Goal: Task Accomplishment & Management: Manage account settings

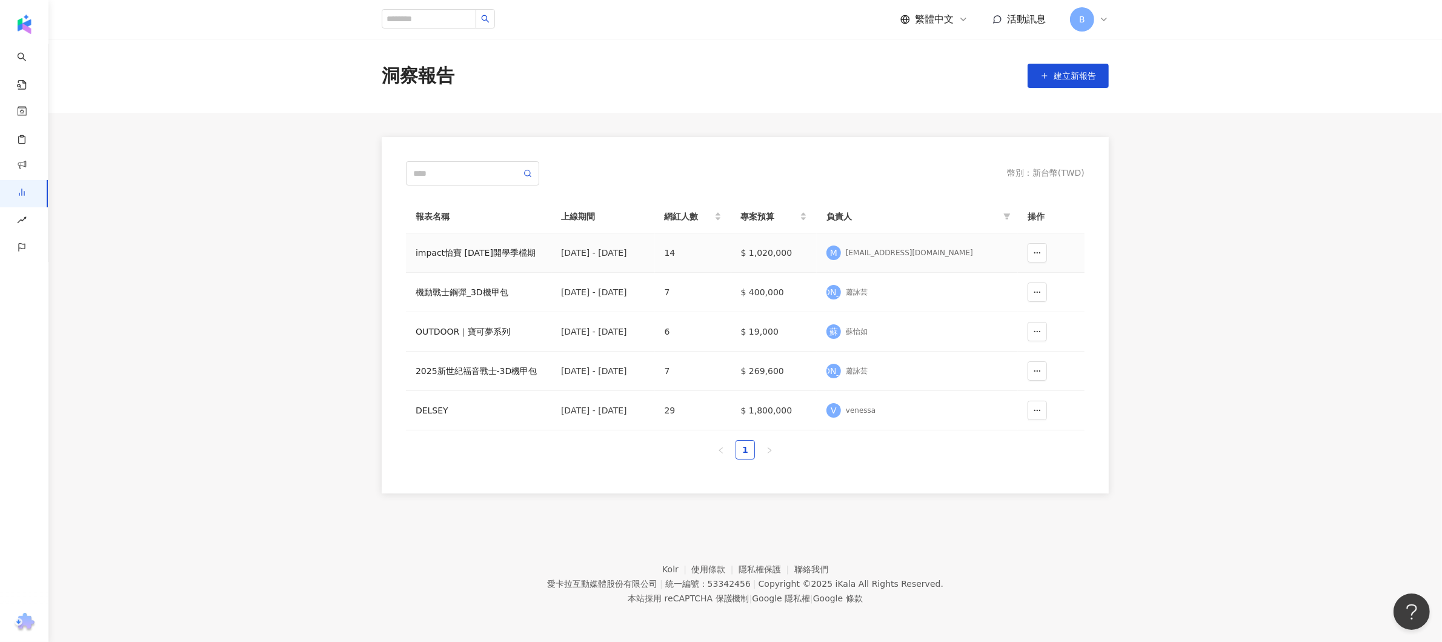
click at [488, 254] on div "impact怡寶 [DATE]開學季檔期" at bounding box center [479, 252] width 126 height 13
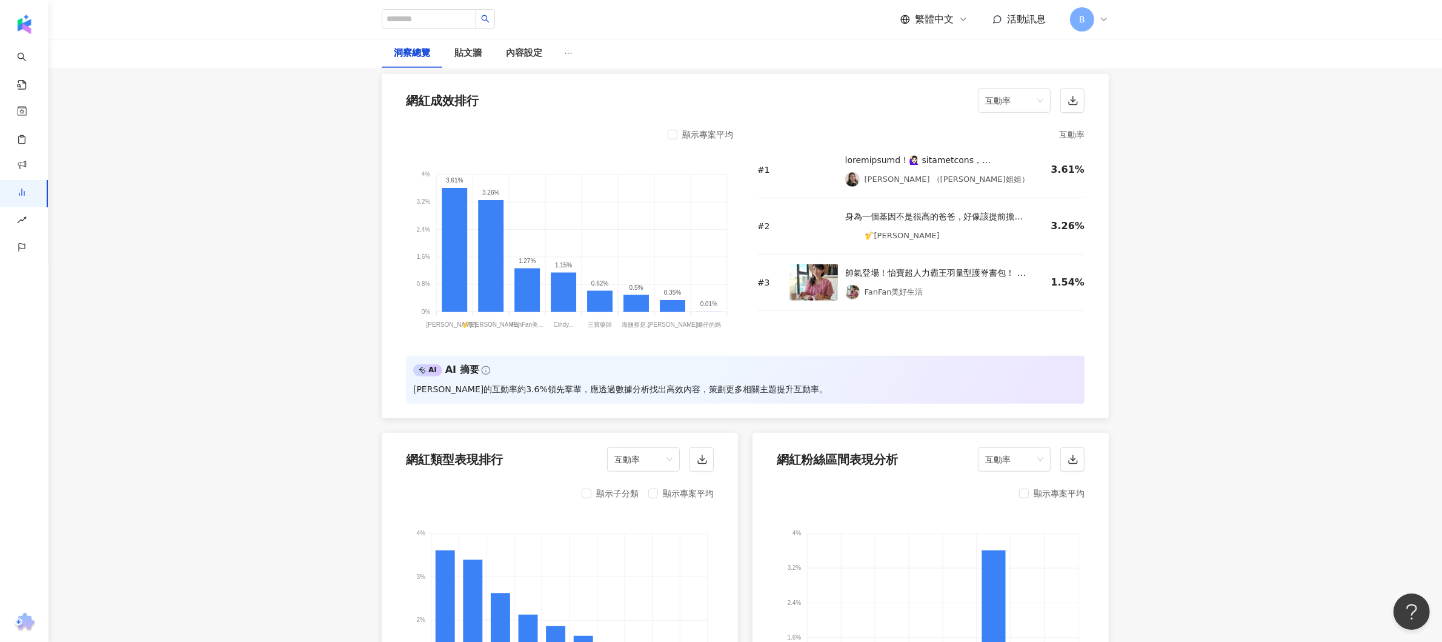
scroll to position [848, 0]
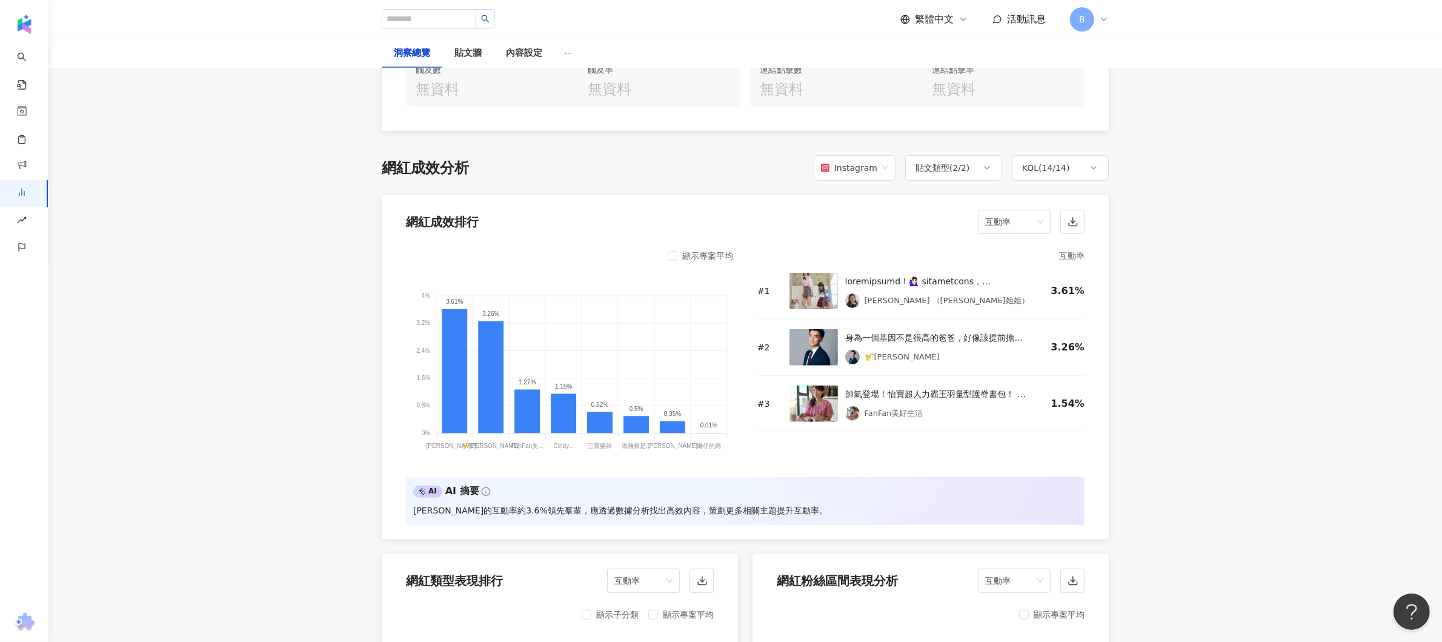
click at [871, 156] on div "Instagram" at bounding box center [849, 167] width 56 height 23
click at [864, 210] on div "Facebook" at bounding box center [858, 216] width 62 height 13
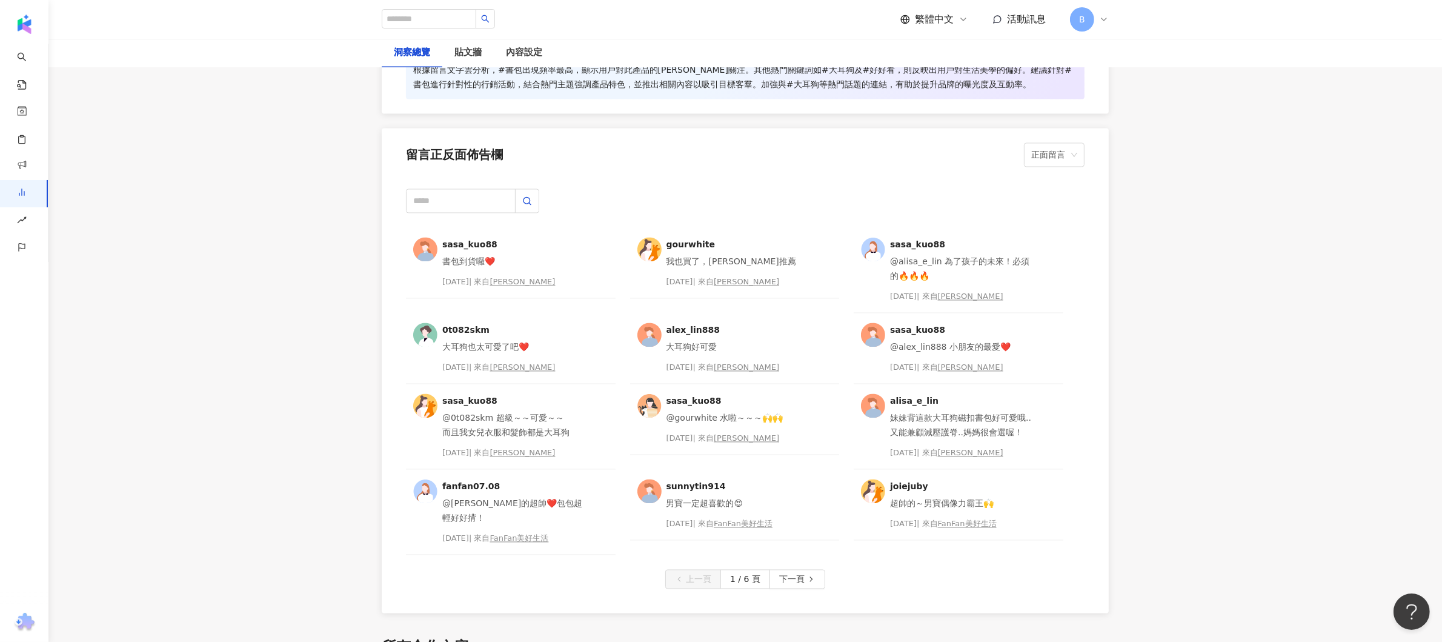
scroll to position [2302, 0]
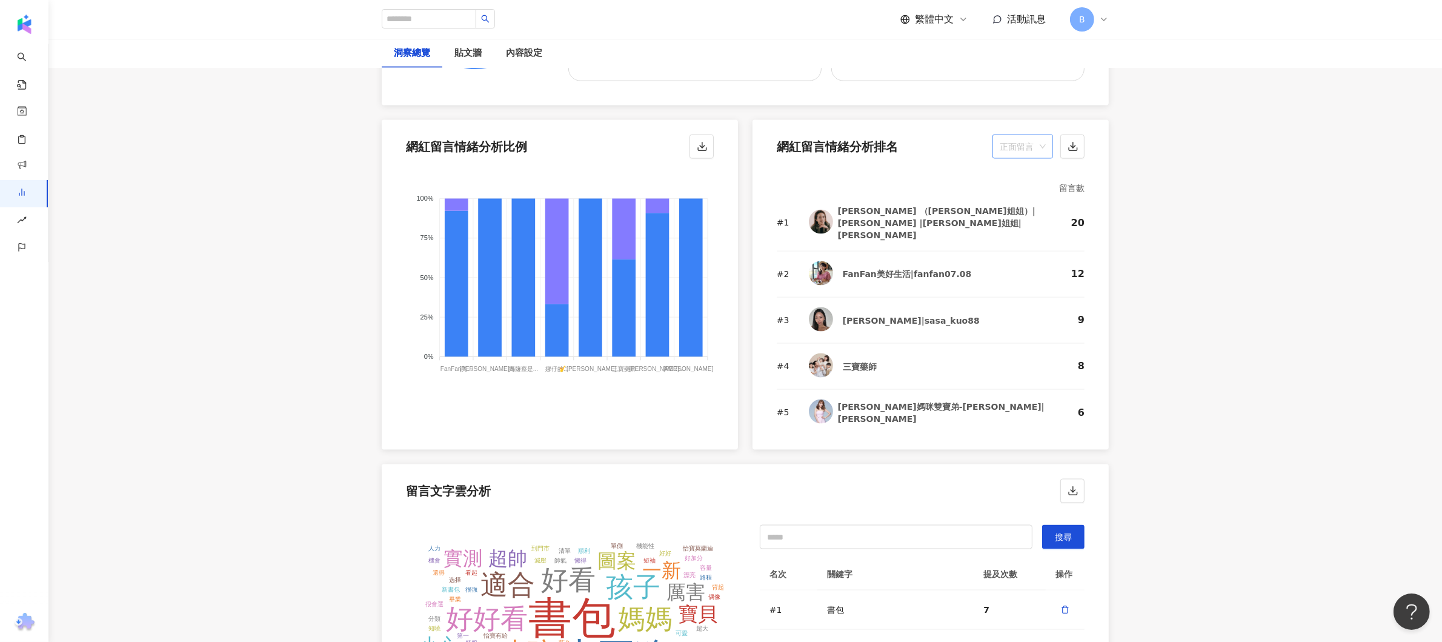
click at [1034, 135] on span "正面留言" at bounding box center [1023, 146] width 46 height 23
click at [1041, 135] on span "正面留言" at bounding box center [1023, 146] width 46 height 23
click at [1031, 202] on div "中性留言" at bounding box center [1022, 199] width 41 height 13
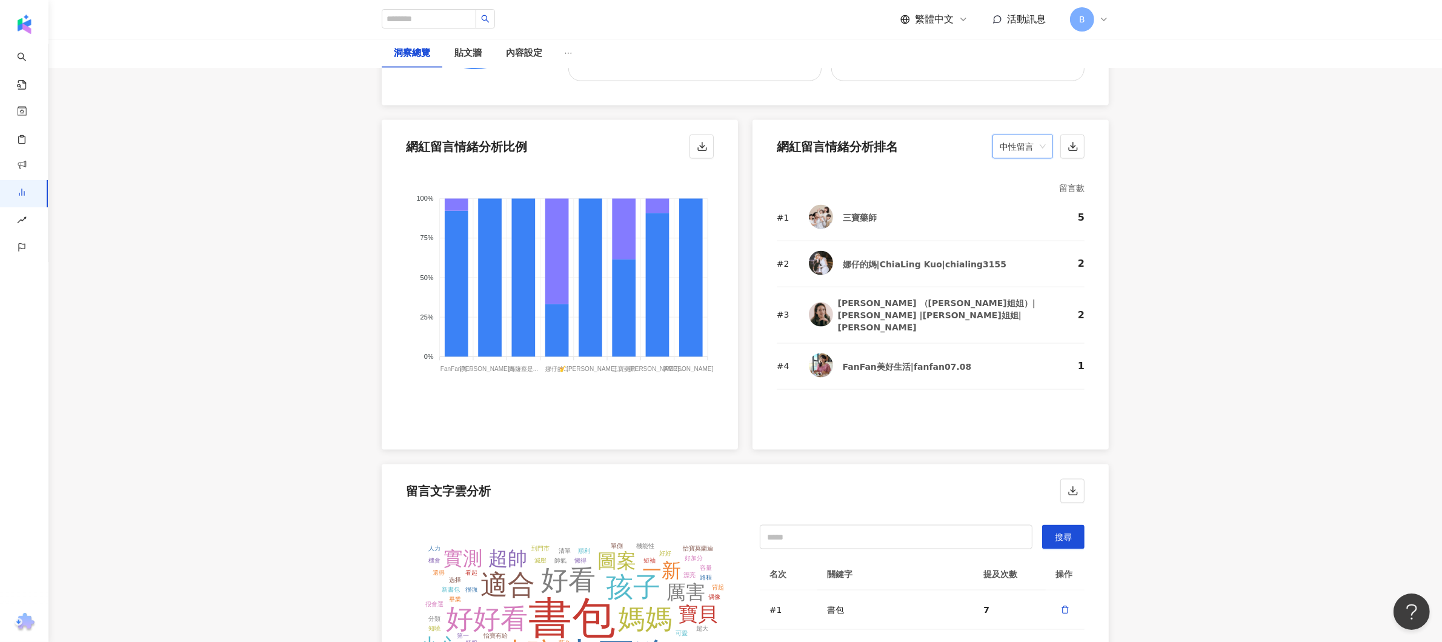
click at [1043, 135] on span "中性留言" at bounding box center [1023, 146] width 46 height 23
click at [1031, 164] on div "正面留言" at bounding box center [1022, 158] width 41 height 13
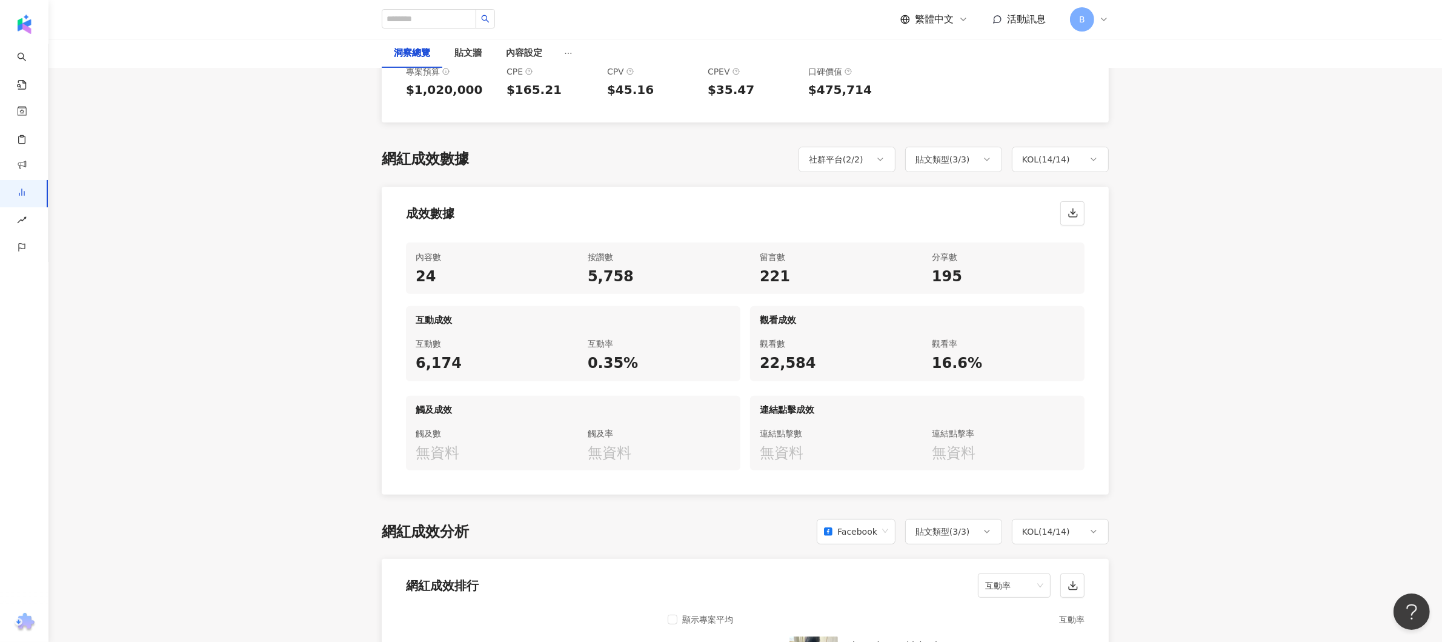
scroll to position [0, 0]
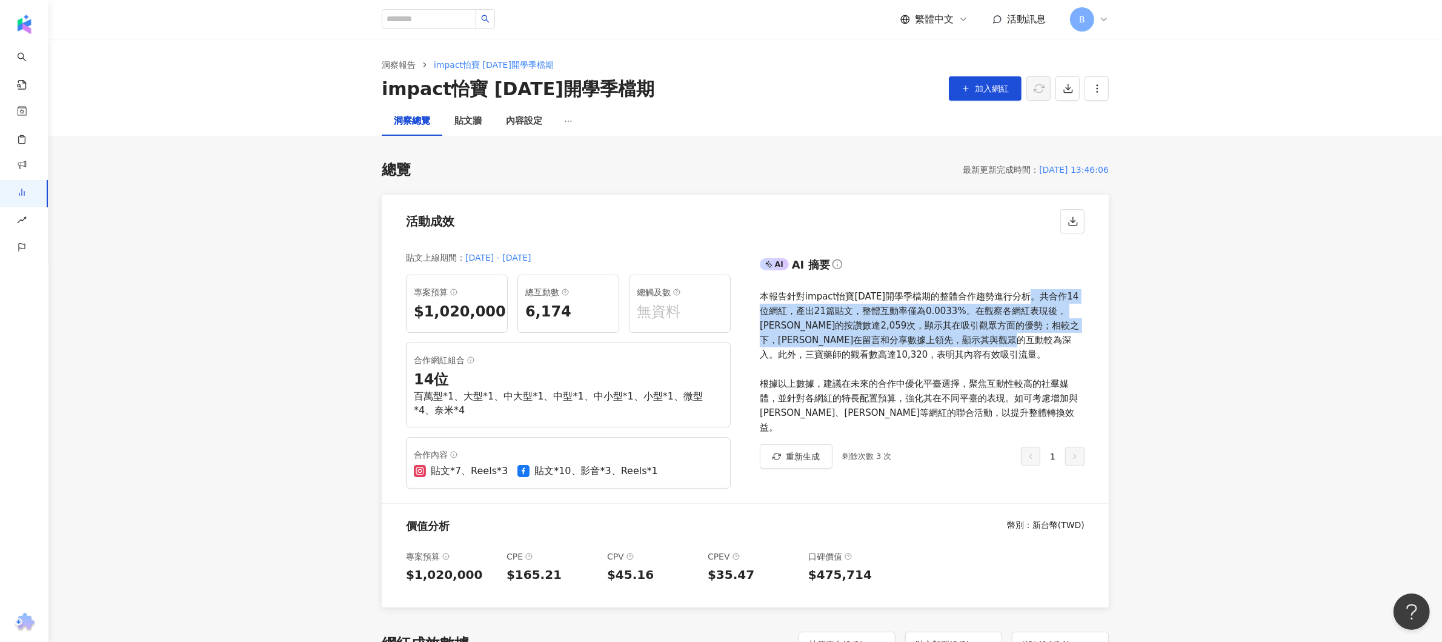
drag, startPoint x: 1038, startPoint y: 295, endPoint x: 1035, endPoint y: 342, distance: 46.8
click at [1035, 342] on div "本報告針對impact怡寶[DATE]開學季檔期的整體合作趨勢進行分析。共合作14位網紅，產出21篇貼文，整體互動率僅為0.0033%。在觀察各網紅表現後，[…" at bounding box center [922, 361] width 325 height 145
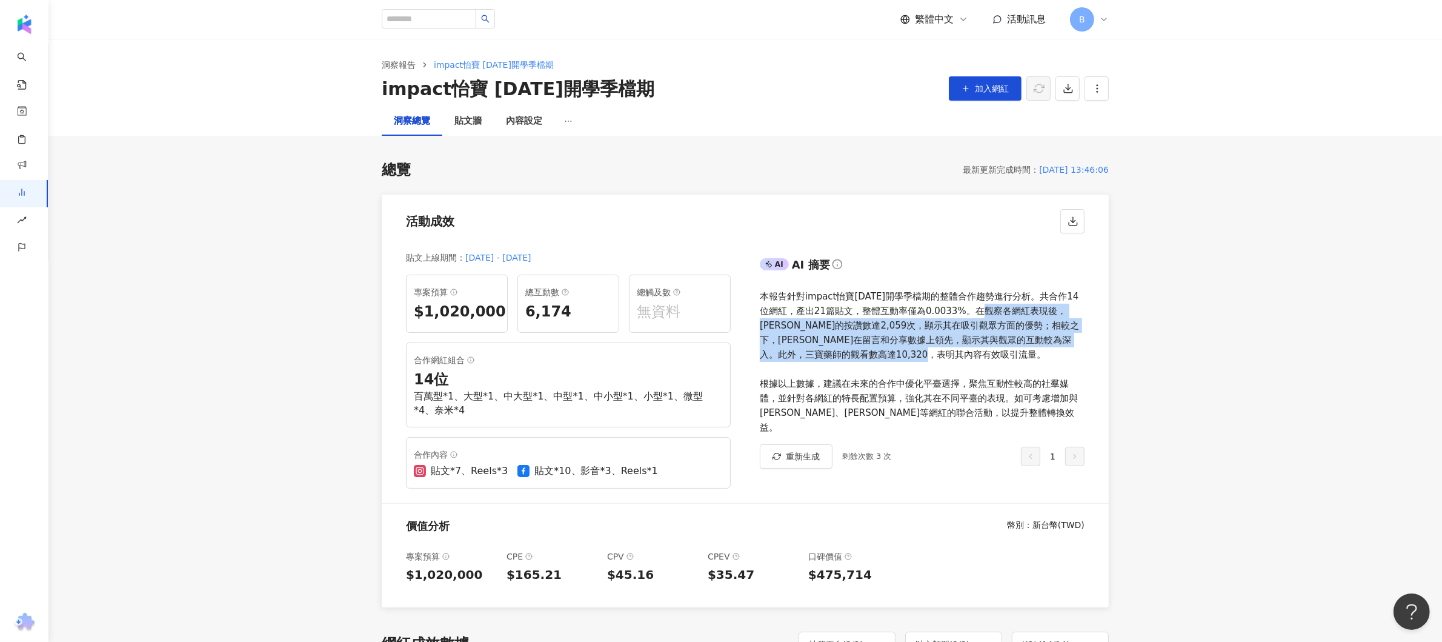
drag, startPoint x: 976, startPoint y: 310, endPoint x: 983, endPoint y: 350, distance: 40.0
click at [983, 350] on div "本報告針對impact怡寶[DATE]開學季檔期的整體合作趨勢進行分析。共合作14位網紅，產出21篇貼文，整體互動率僅為0.0033%。在觀察各網紅表現後，[…" at bounding box center [922, 361] width 325 height 145
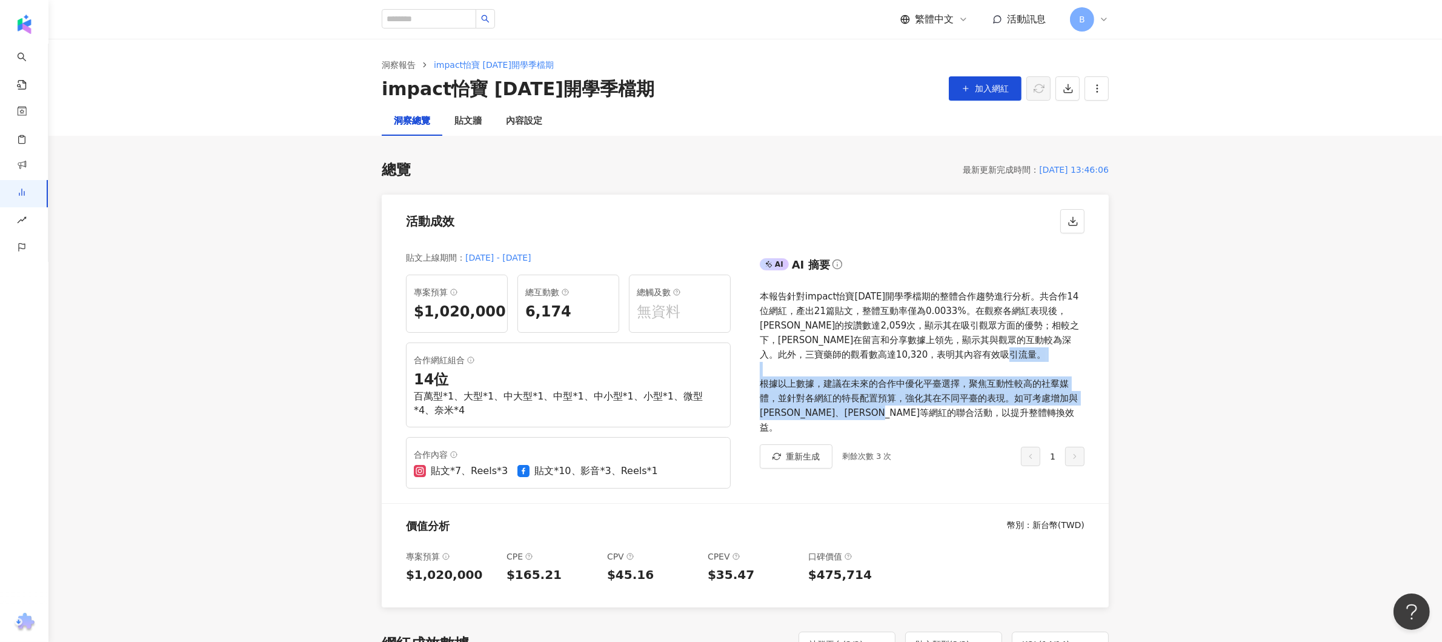
drag, startPoint x: 824, startPoint y: 378, endPoint x: 1079, endPoint y: 413, distance: 257.5
click at [1079, 413] on div "本報告針對impact怡寶[DATE]開學季檔期的整體合作趨勢進行分析。共合作14位網紅，產出21篇貼文，整體互動率僅為0.0033%。在觀察各網紅表現後，[…" at bounding box center [922, 361] width 325 height 145
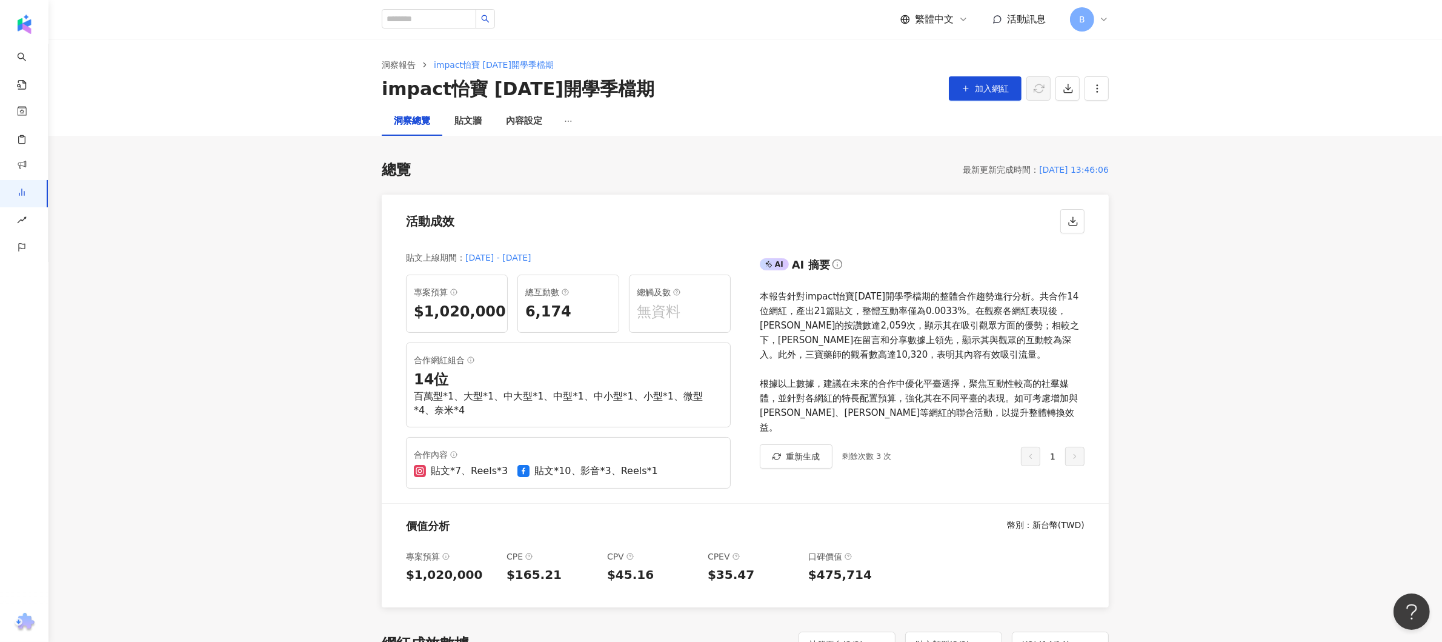
click at [686, 227] on div "活動成效" at bounding box center [745, 217] width 727 height 46
click at [460, 116] on div "貼文牆" at bounding box center [467, 121] width 27 height 15
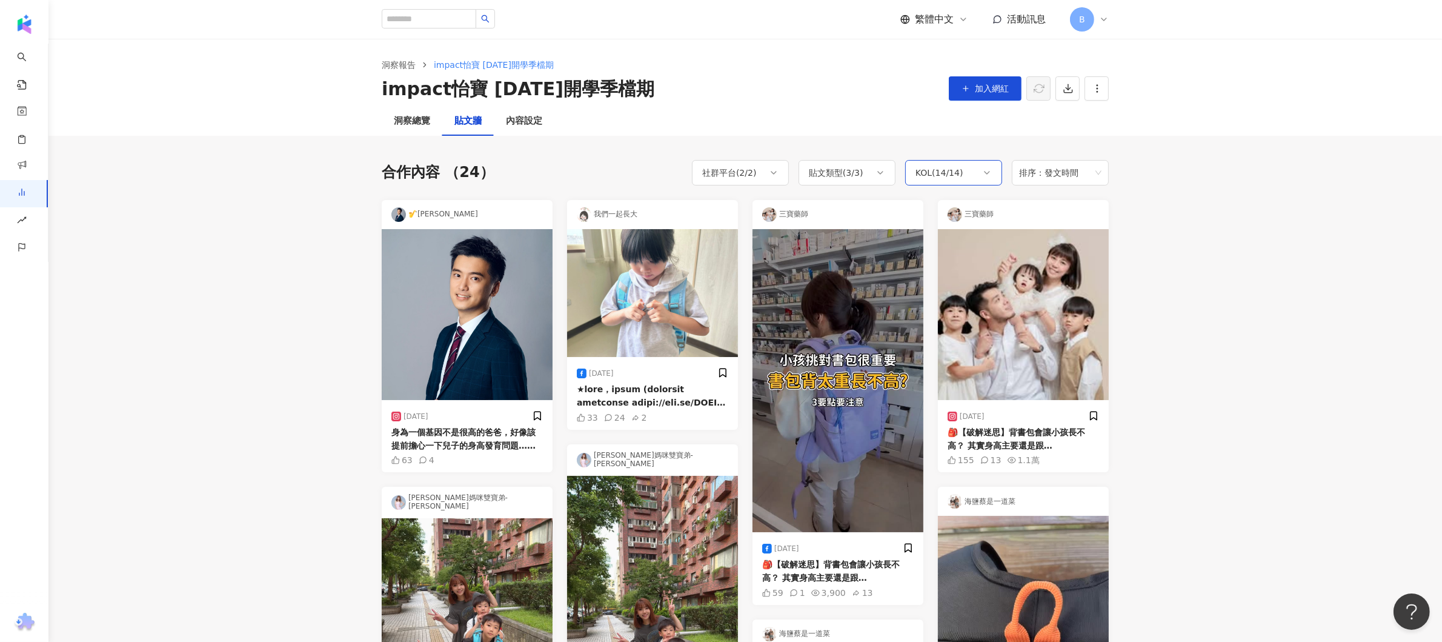
click at [936, 179] on div "KOL ( 14 / 14 )" at bounding box center [939, 172] width 48 height 15
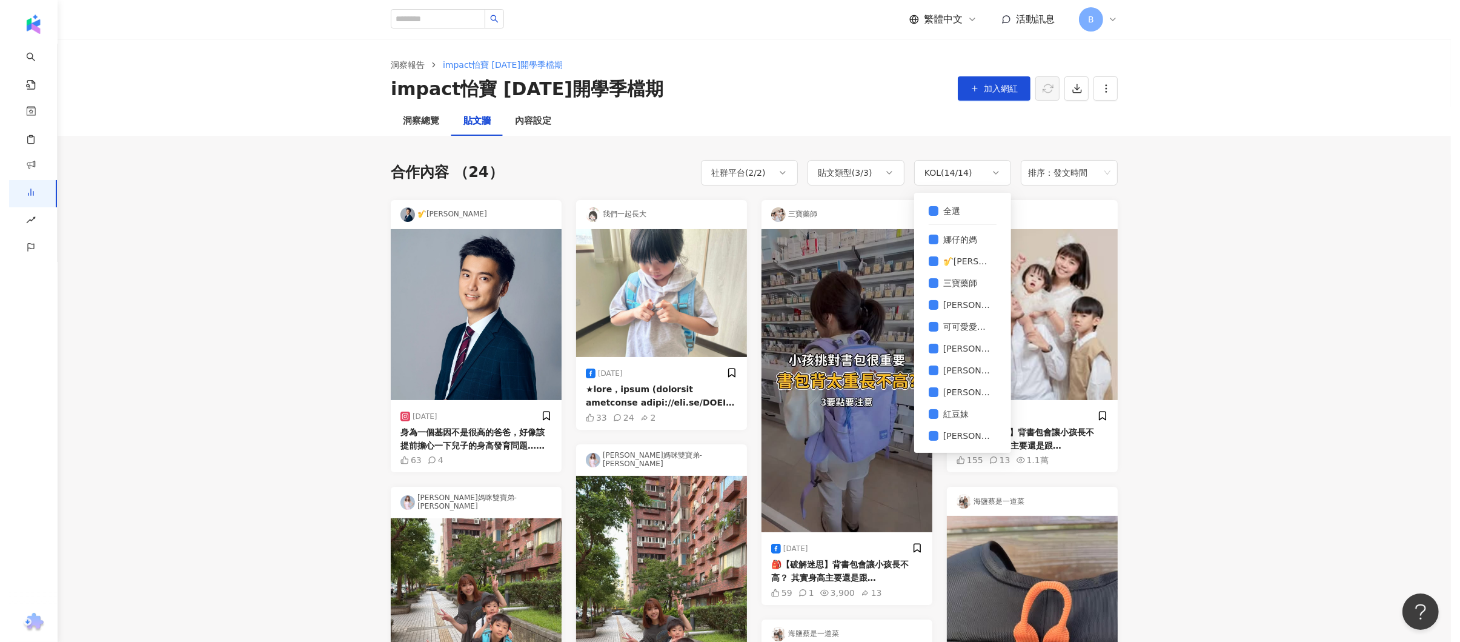
scroll to position [87, 0]
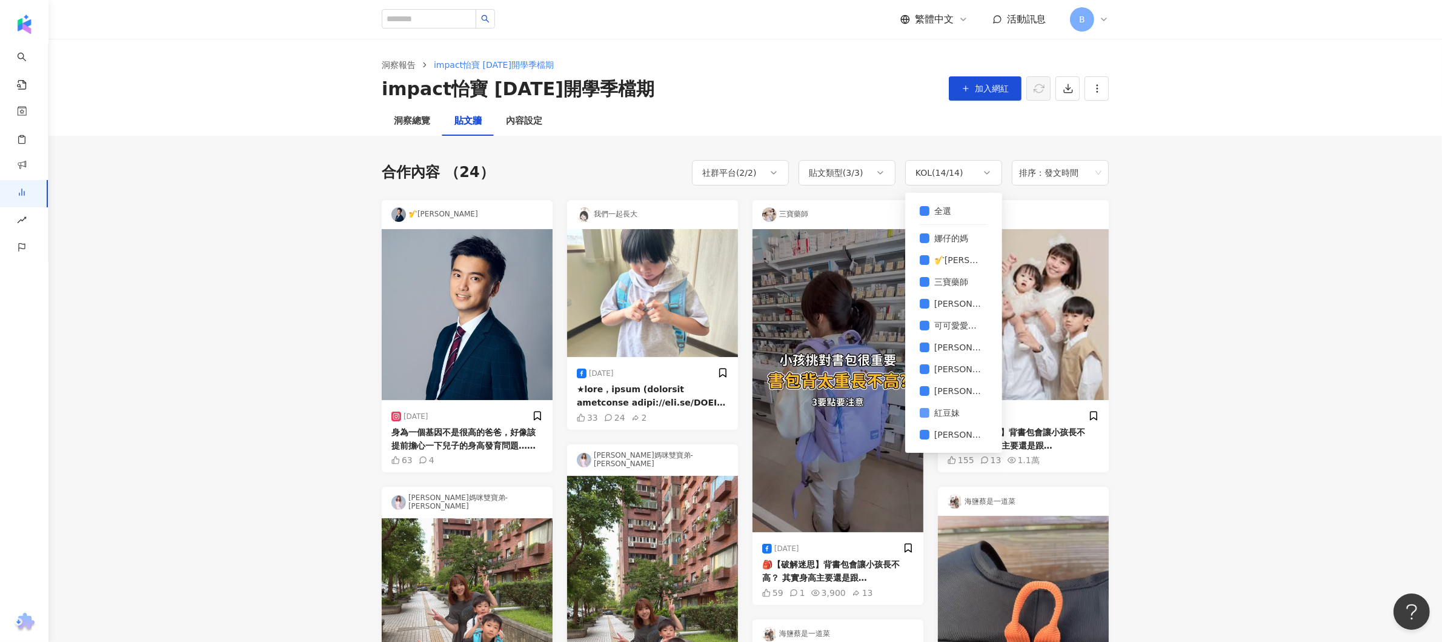
click at [952, 403] on label "紅豆妹" at bounding box center [954, 413] width 68 height 22
click at [940, 410] on span "紅豆妹" at bounding box center [946, 412] width 35 height 13
click at [949, 416] on span "紅豆妹" at bounding box center [946, 412] width 35 height 13
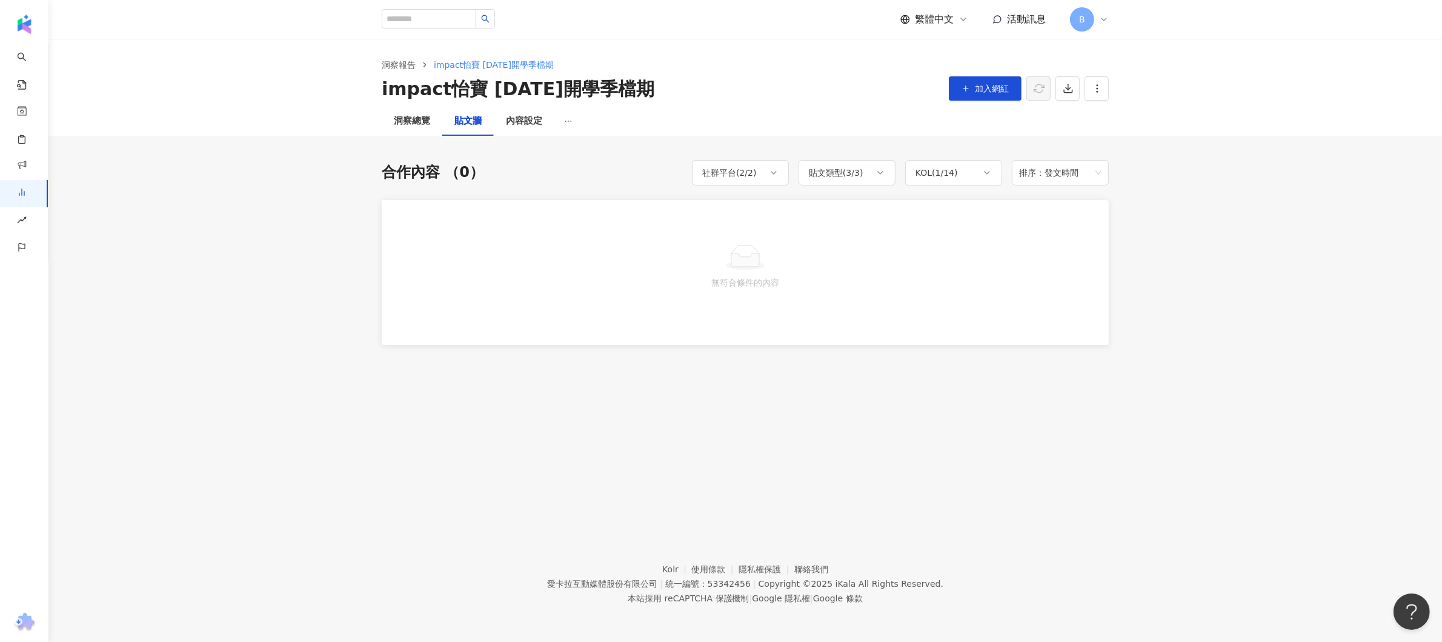
click at [744, 251] on icon at bounding box center [745, 257] width 39 height 27
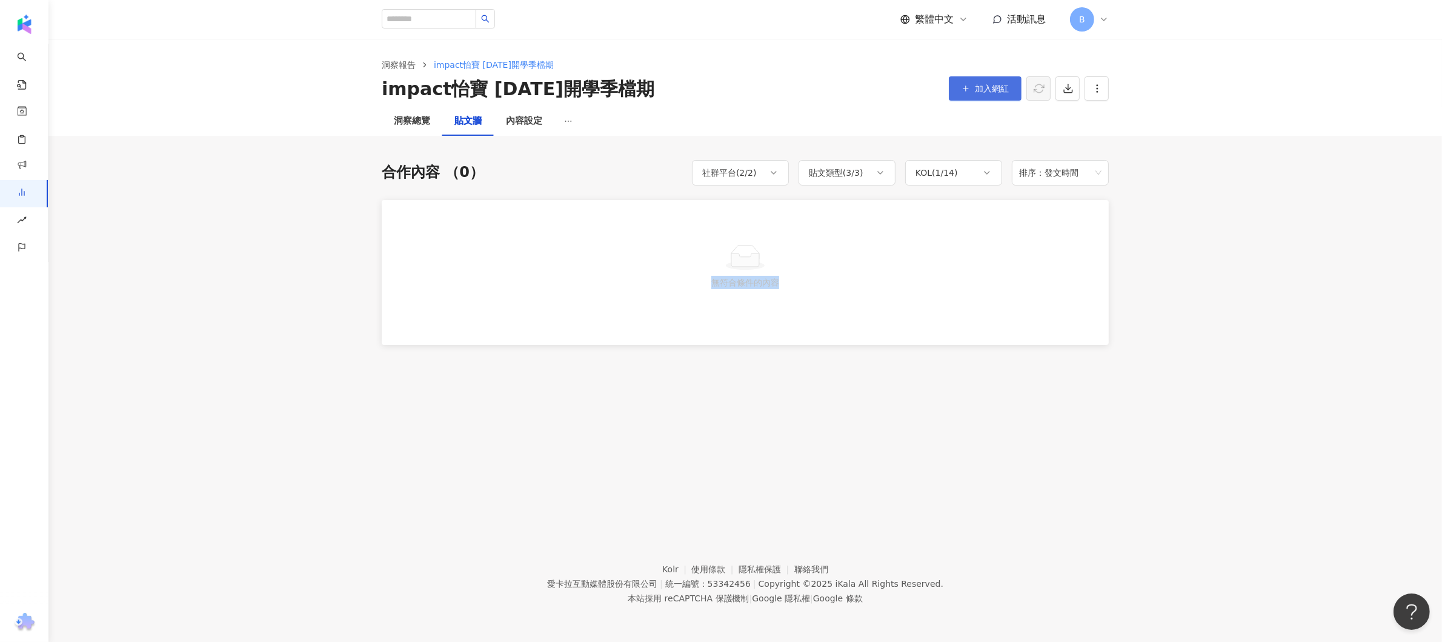
click at [966, 84] on span "button" at bounding box center [965, 89] width 8 height 10
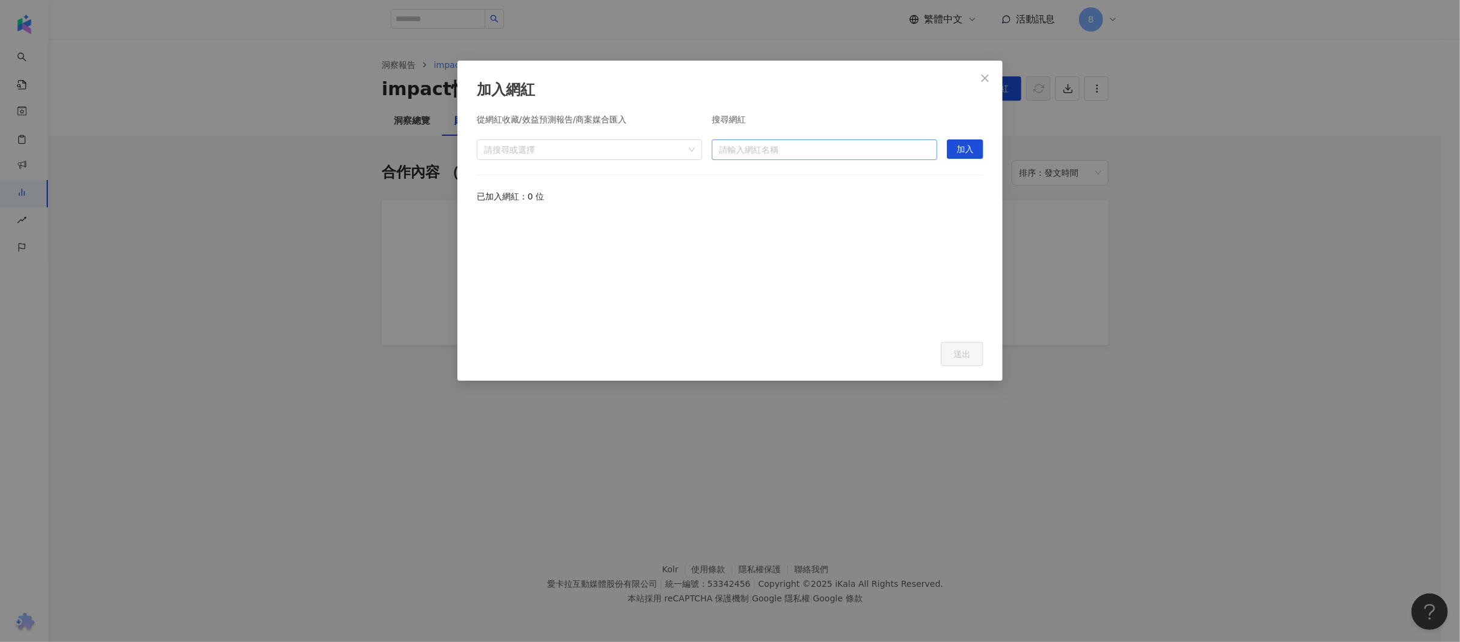
click at [758, 148] on input "search" at bounding box center [824, 149] width 211 height 19
click at [619, 139] on div "請搜尋或選擇" at bounding box center [589, 149] width 225 height 21
click at [489, 176] on icon "caret-down" at bounding box center [489, 176] width 6 height 6
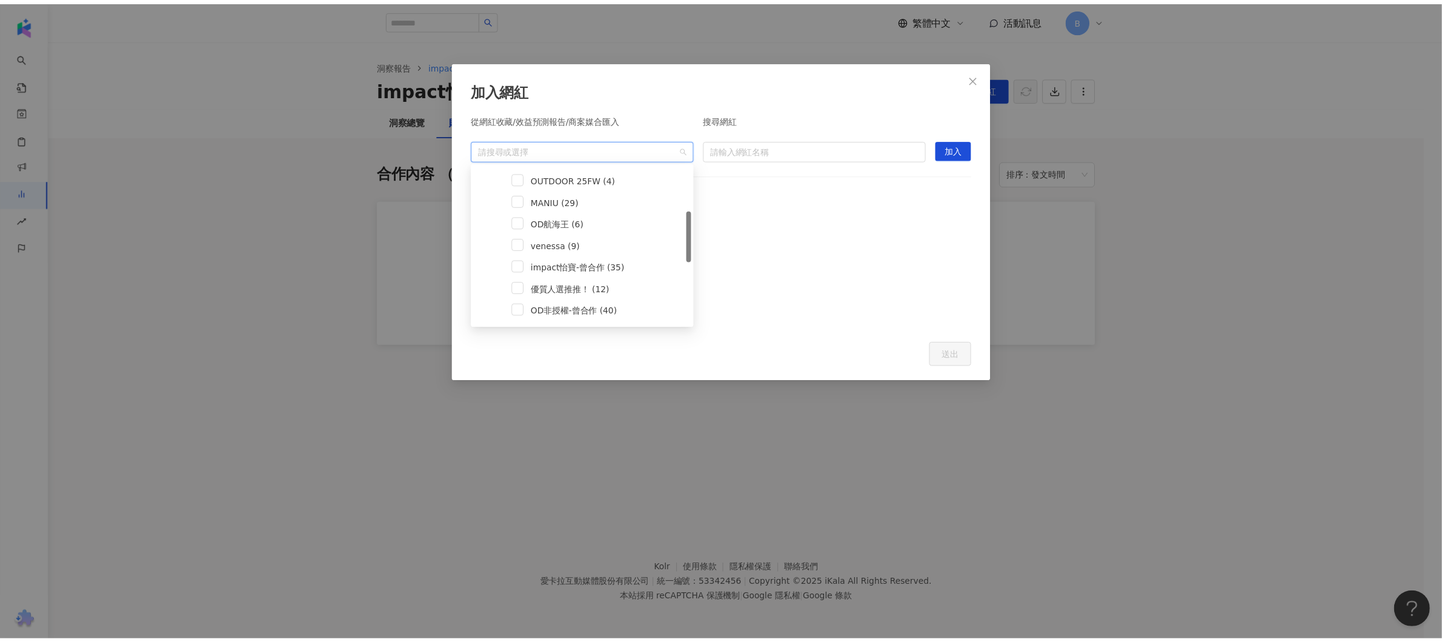
scroll to position [250, 0]
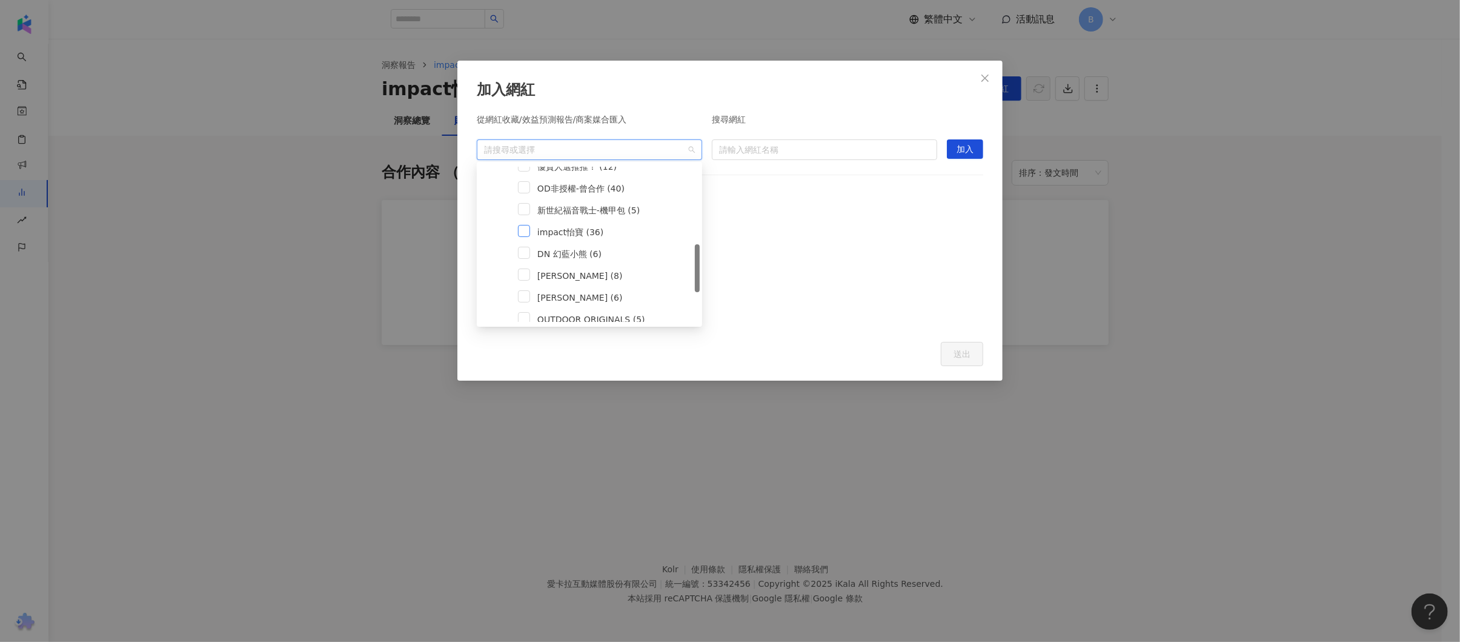
click at [525, 232] on span at bounding box center [524, 231] width 12 height 12
click at [952, 125] on div at bounding box center [965, 122] width 36 height 15
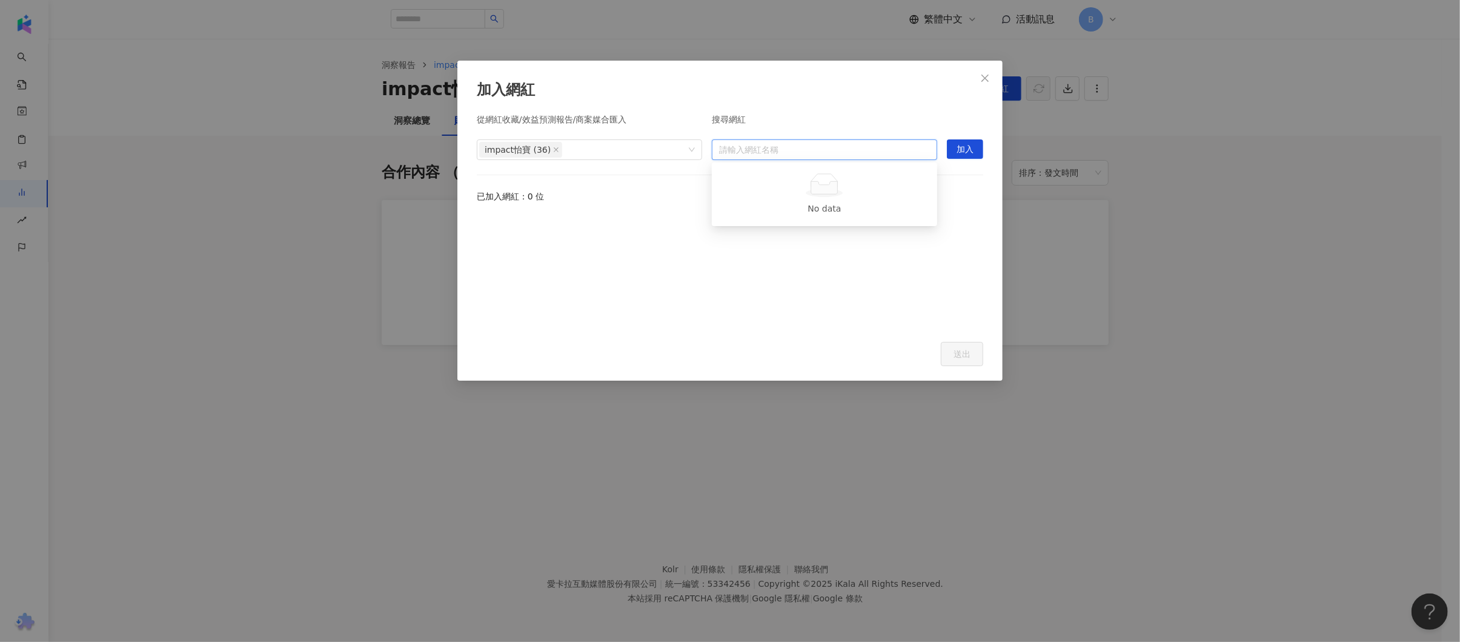
click at [756, 151] on input "search" at bounding box center [824, 149] width 211 height 19
click at [638, 159] on div "impact怡寶 (36)" at bounding box center [589, 149] width 225 height 21
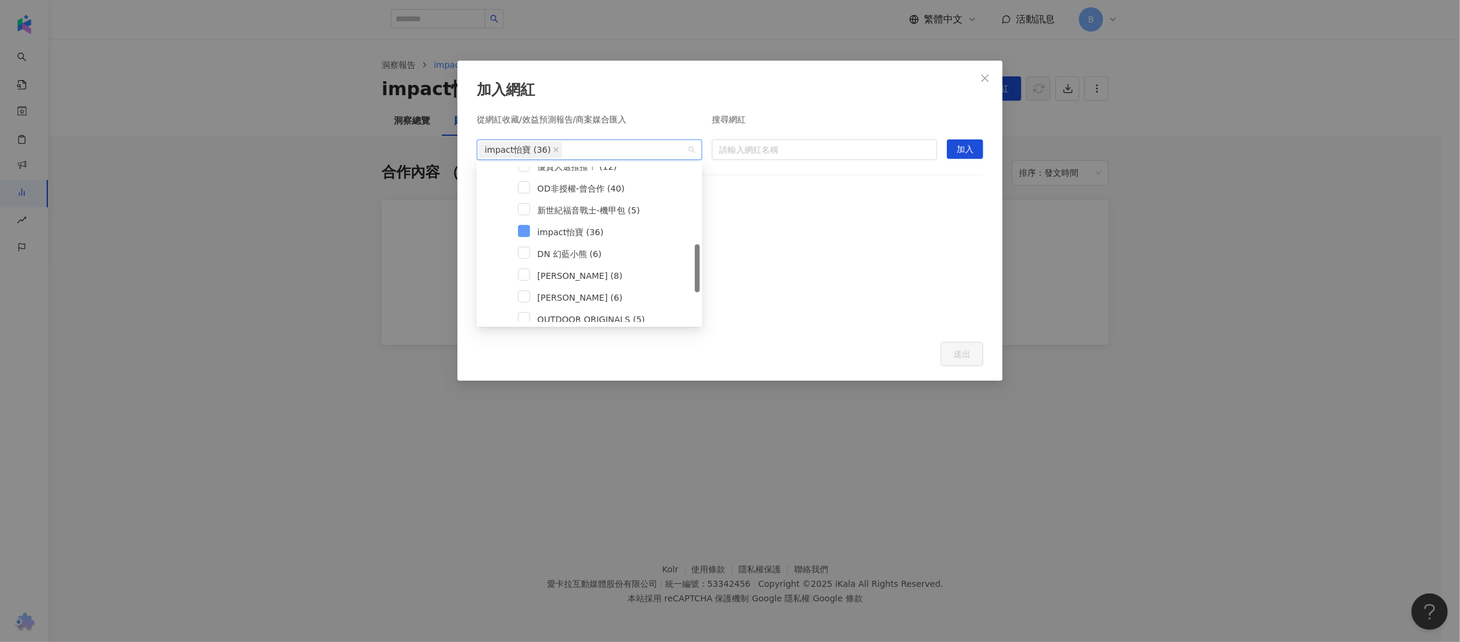
click at [518, 227] on span at bounding box center [524, 231] width 12 height 12
click at [739, 145] on input "search" at bounding box center [824, 149] width 211 height 19
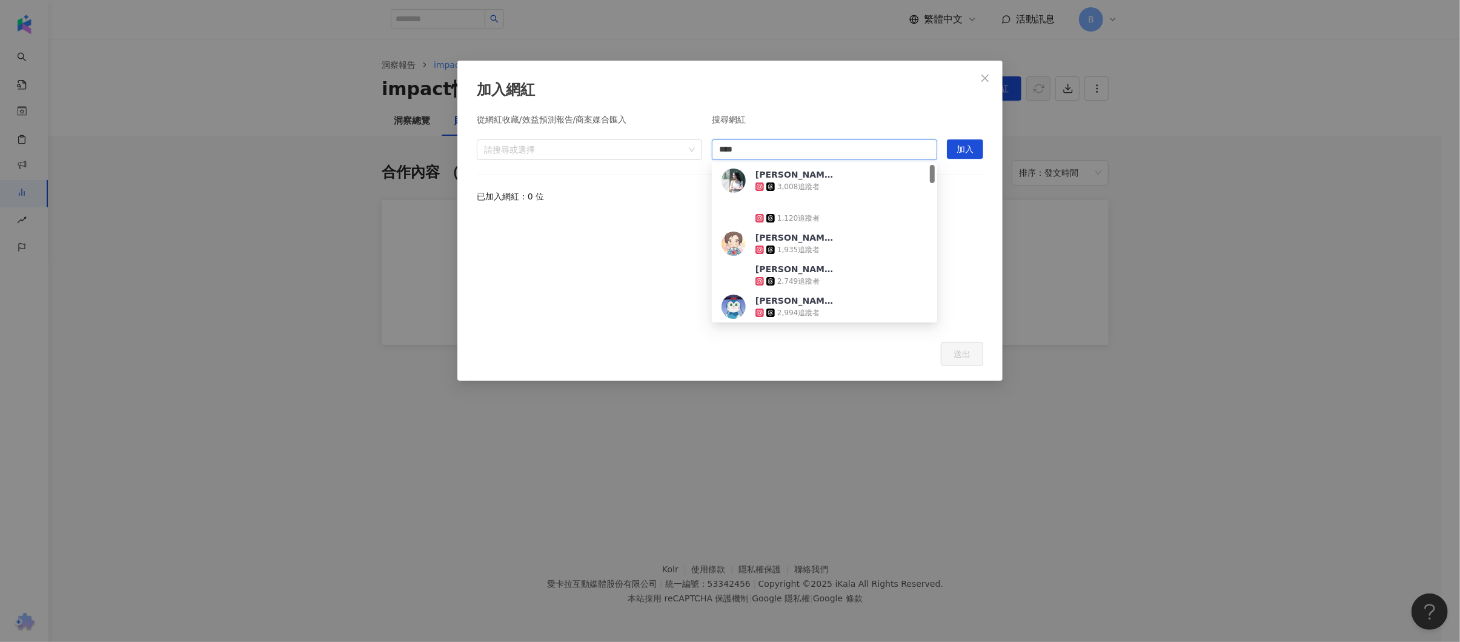
type input "***"
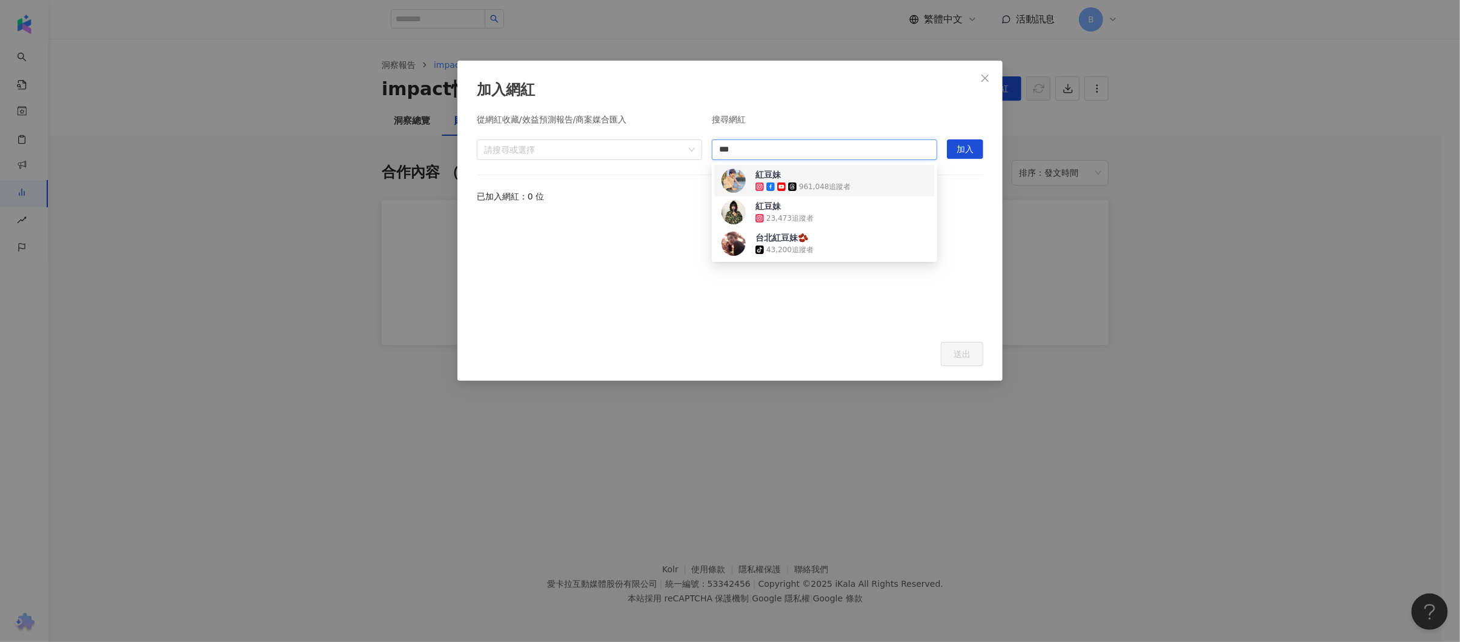
click at [844, 185] on div "961,048 追蹤者" at bounding box center [825, 187] width 52 height 10
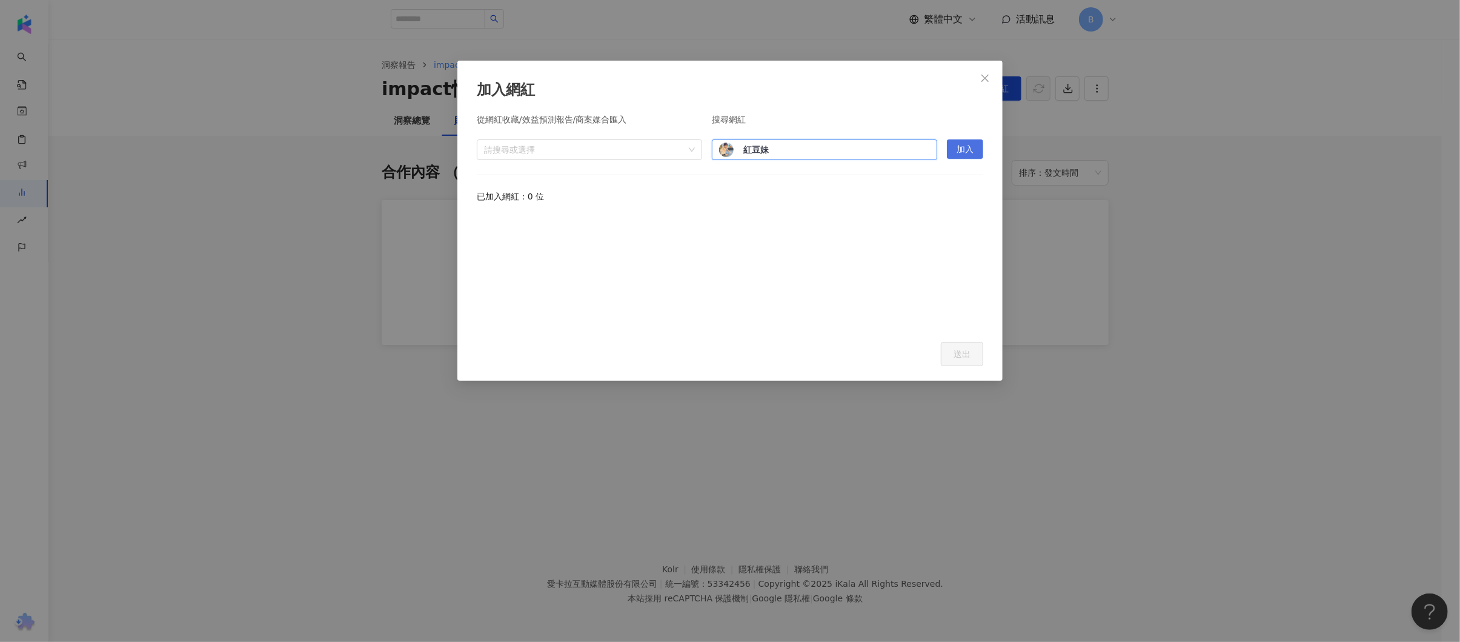
click at [965, 153] on span "加入" at bounding box center [965, 149] width 17 height 19
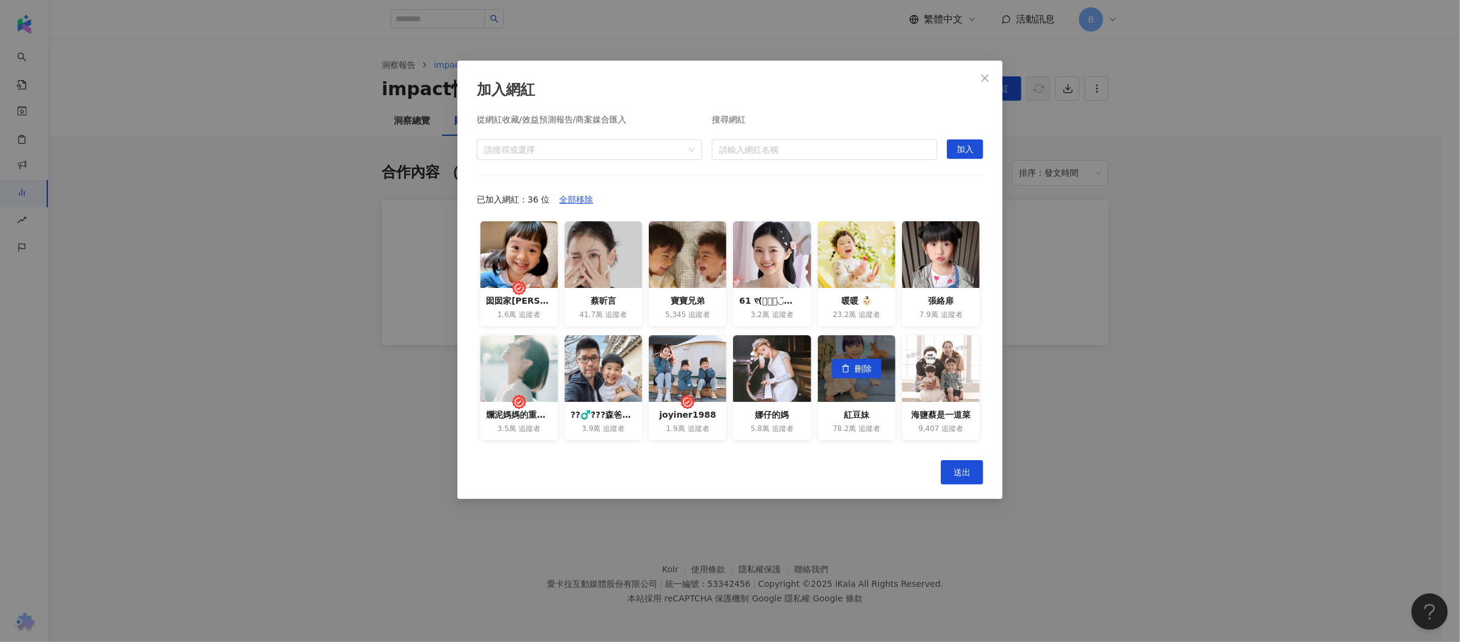
click at [847, 397] on div "刪除" at bounding box center [857, 368] width 78 height 67
click at [843, 422] on div "紅豆妹 78.2萬 追蹤者" at bounding box center [857, 421] width 78 height 38
click at [852, 406] on div "紅豆妹 78.2萬 追蹤者" at bounding box center [857, 421] width 78 height 38
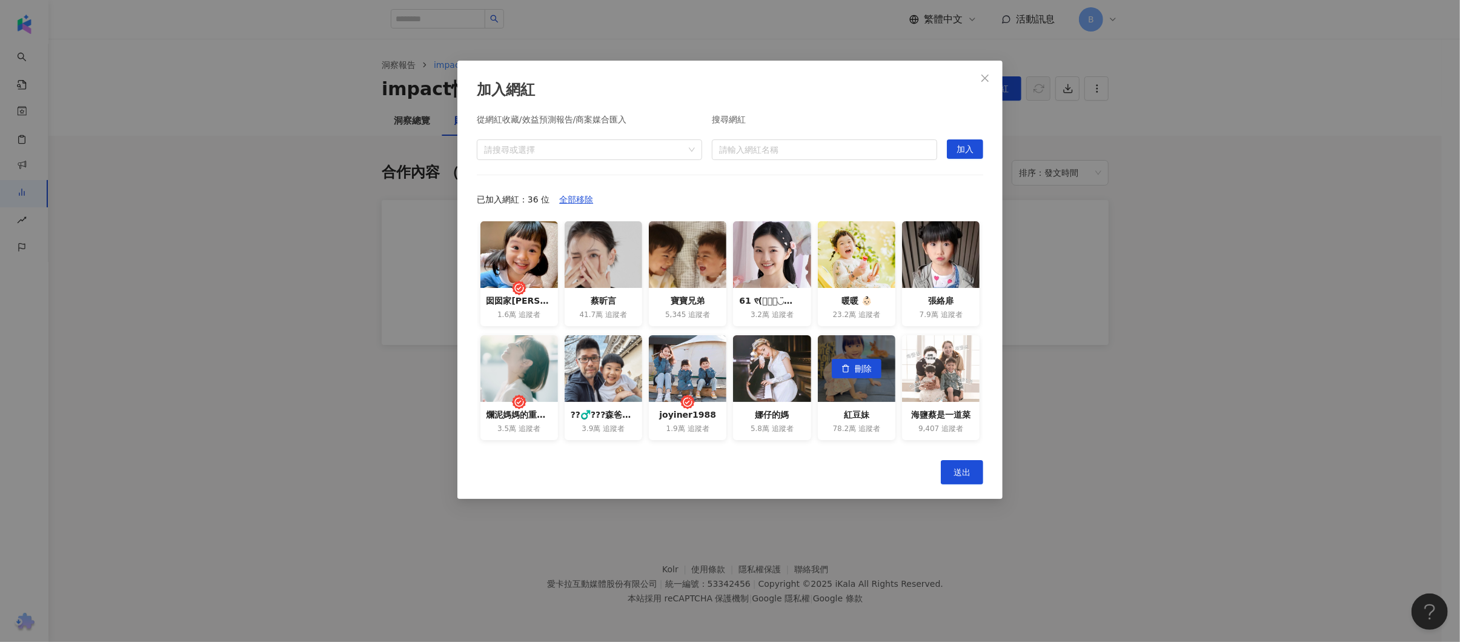
click at [855, 399] on div "刪除" at bounding box center [857, 368] width 78 height 67
drag, startPoint x: 825, startPoint y: 413, endPoint x: 861, endPoint y: 413, distance: 35.7
click at [861, 413] on div "紅豆妹" at bounding box center [856, 414] width 65 height 13
copy div "紅豆妹"
click at [773, 141] on input "search" at bounding box center [824, 149] width 211 height 19
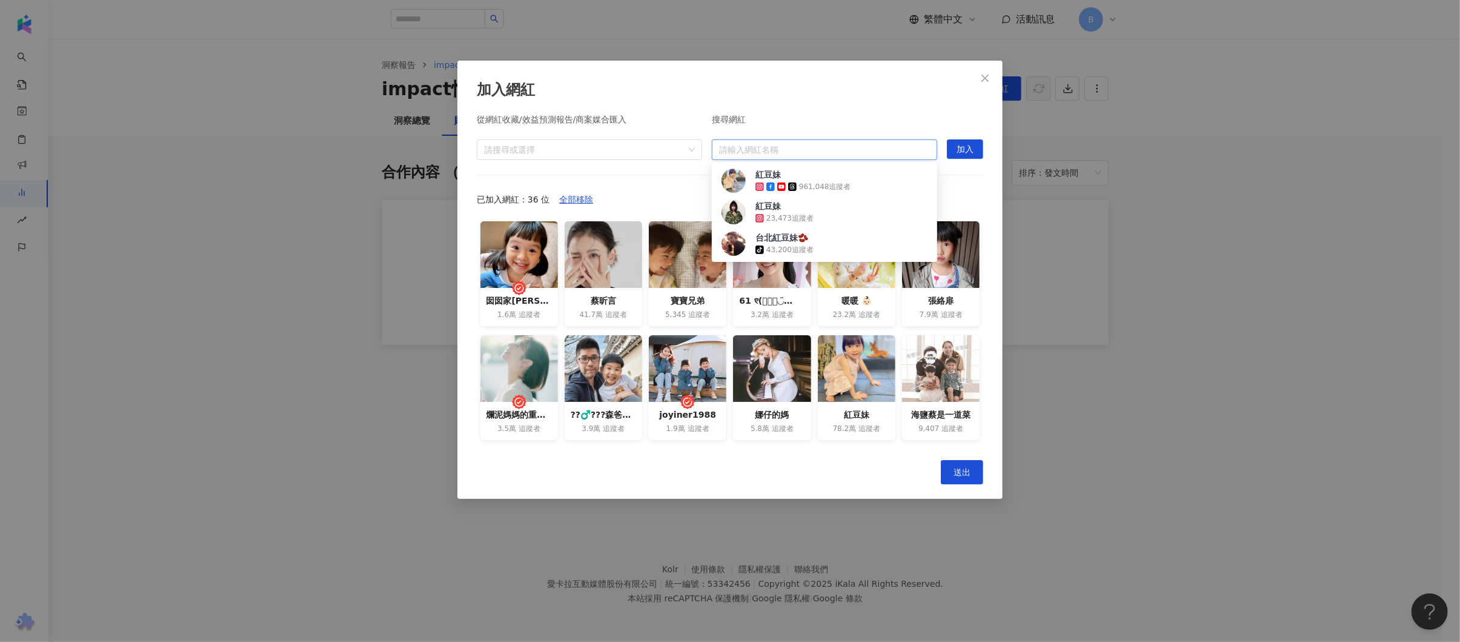
paste input "***"
type input "***"
click at [976, 148] on button "加入" at bounding box center [965, 148] width 36 height 19
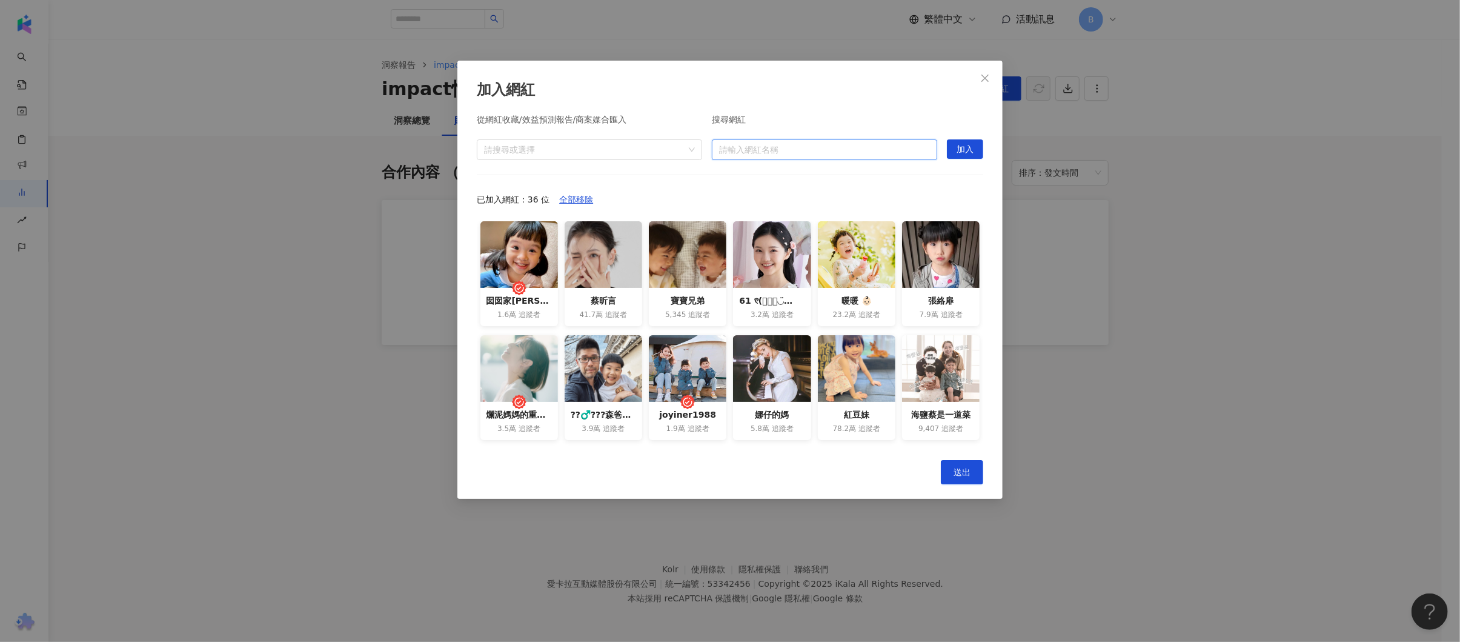
click at [901, 152] on input "search" at bounding box center [824, 149] width 211 height 19
paste input "***"
type input "***"
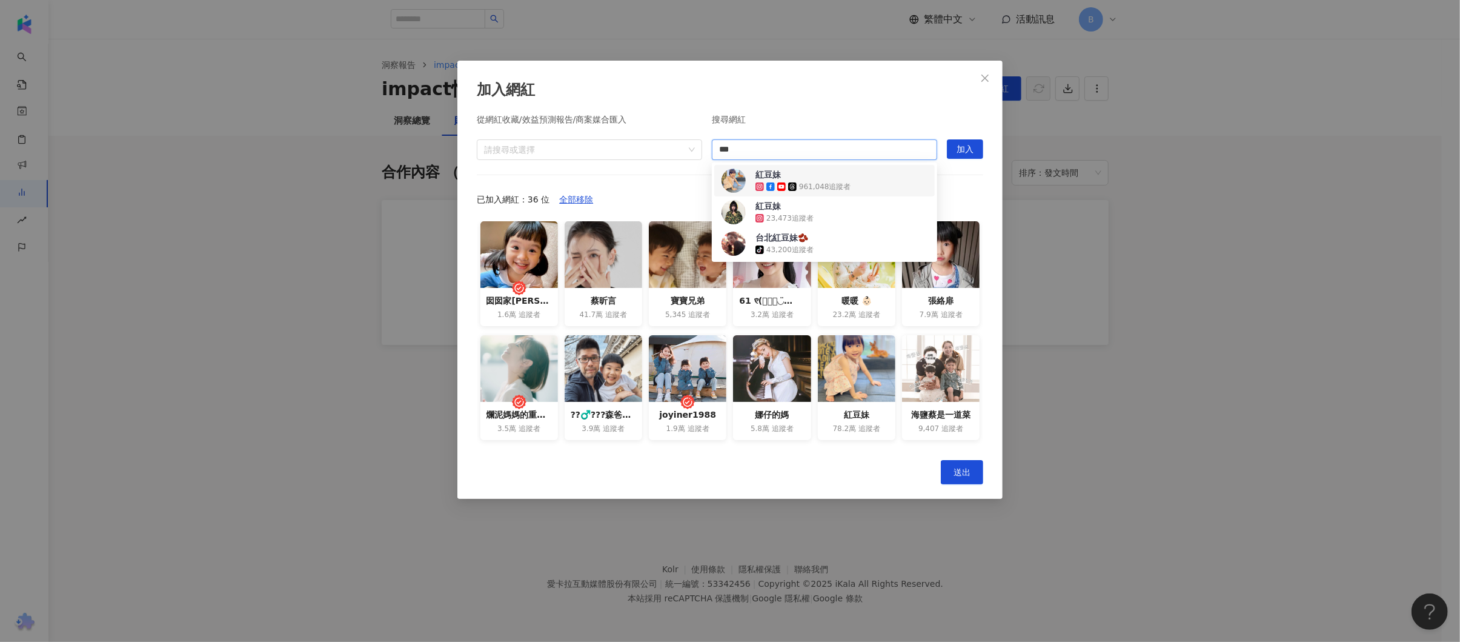
click at [774, 174] on div "紅豆妹" at bounding box center [767, 174] width 25 height 12
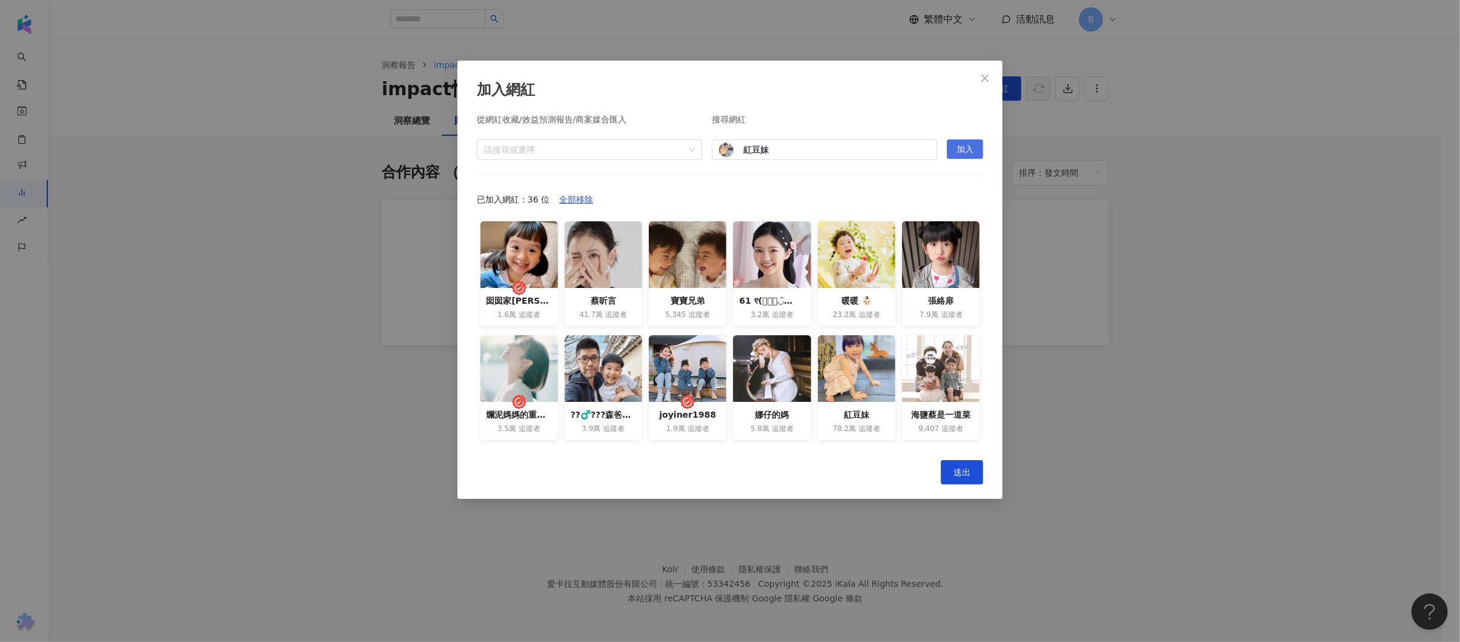
click at [969, 145] on span "加入" at bounding box center [965, 149] width 17 height 19
click at [961, 477] on button "送出" at bounding box center [962, 472] width 42 height 24
click at [988, 78] on icon "close" at bounding box center [985, 78] width 10 height 10
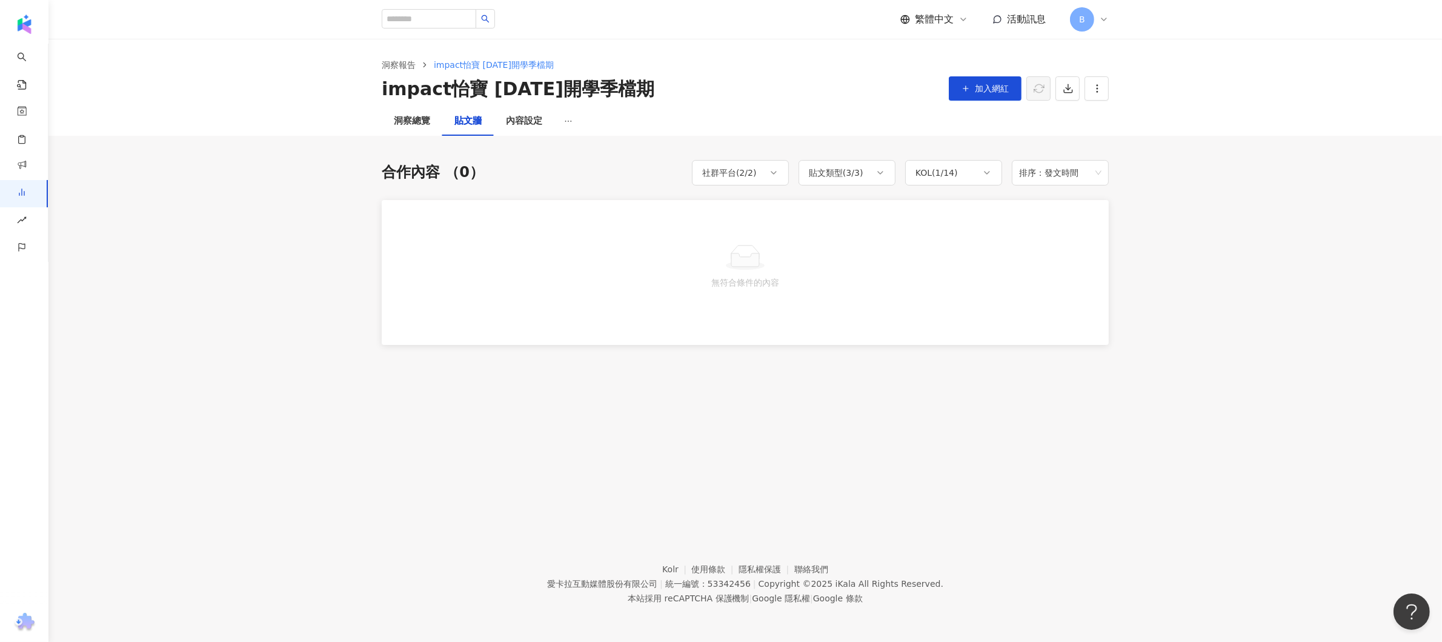
click at [1212, 155] on main "洞察報告 impact怡寶 [DATE]開學季檔期 impact怡寶 [DATE]開學季檔期 加入網紅 洞察總覽 貼文牆 內容設定 合作內容 （0） 社群平台…" at bounding box center [744, 192] width 1393 height 306
click at [986, 91] on span "加入網紅" at bounding box center [992, 89] width 34 height 10
click at [972, 178] on div "KOL ( 1 / 36 )" at bounding box center [953, 172] width 97 height 25
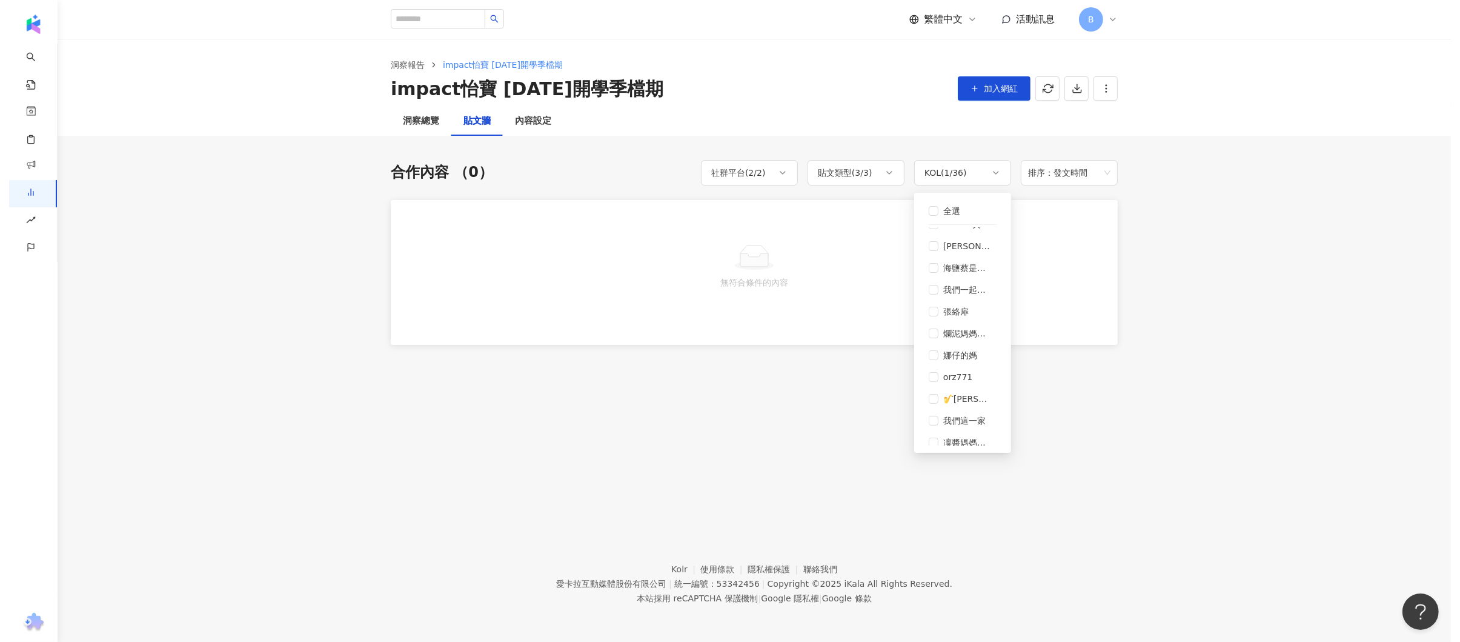
scroll to position [0, 0]
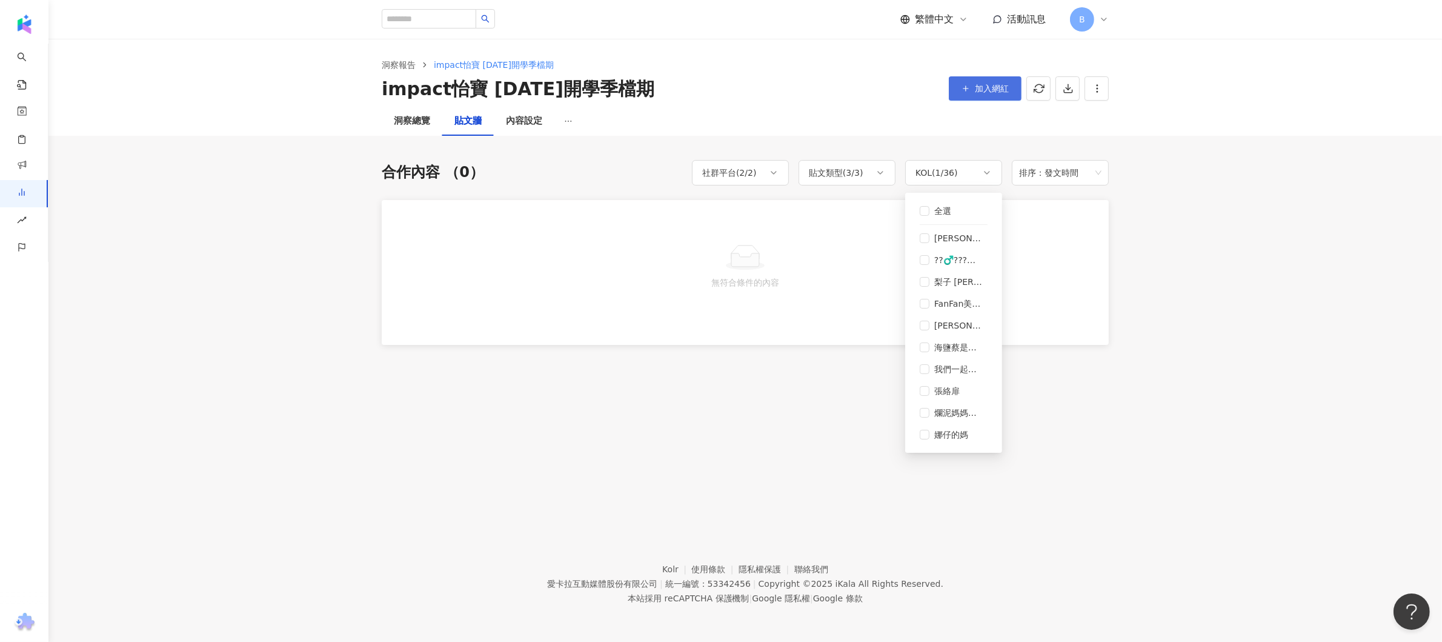
click at [992, 95] on button "加入網紅" at bounding box center [985, 88] width 73 height 24
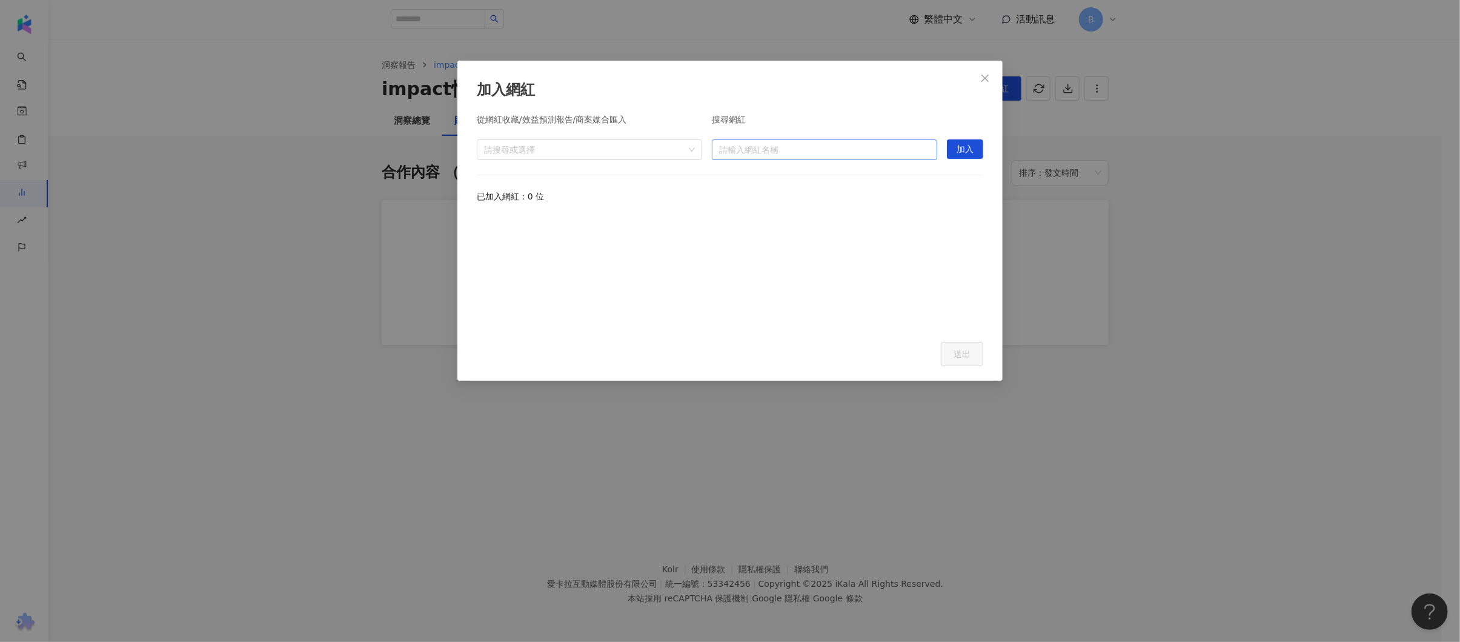
click at [846, 158] on input "search" at bounding box center [824, 149] width 211 height 19
click at [617, 152] on div at bounding box center [583, 149] width 208 height 9
click at [487, 178] on icon "caret-down" at bounding box center [489, 176] width 6 height 6
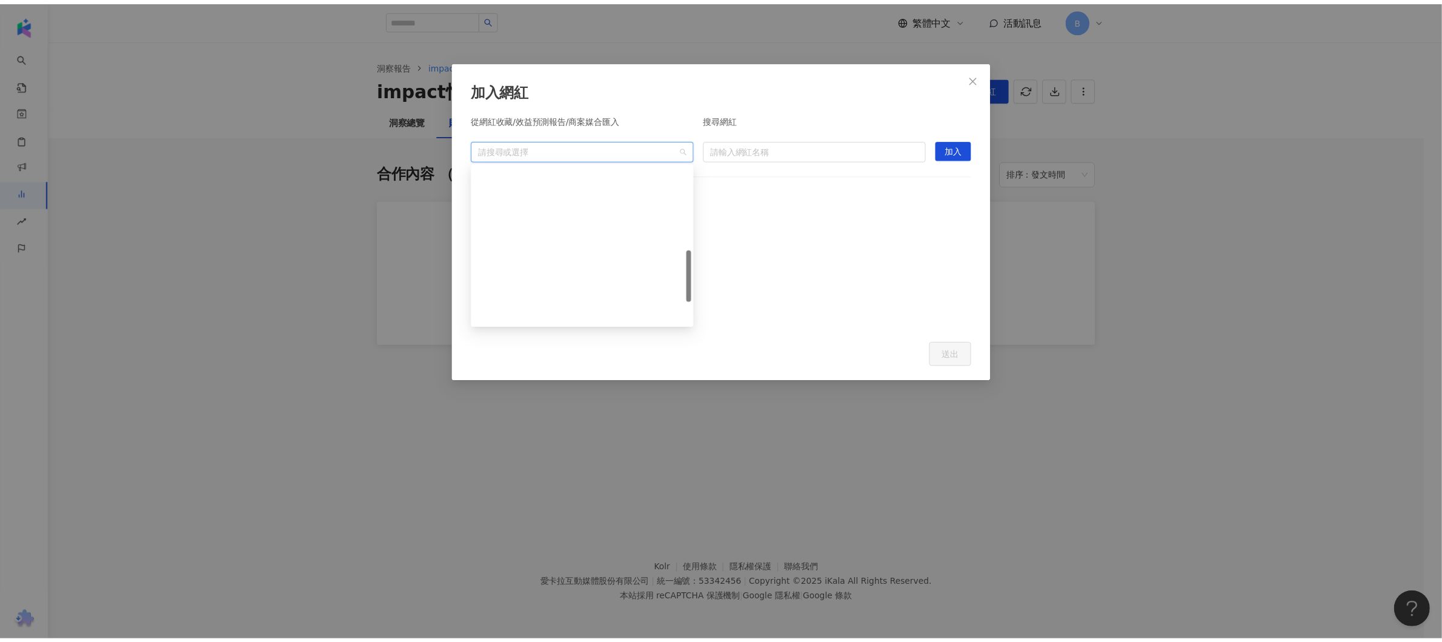
scroll to position [242, 0]
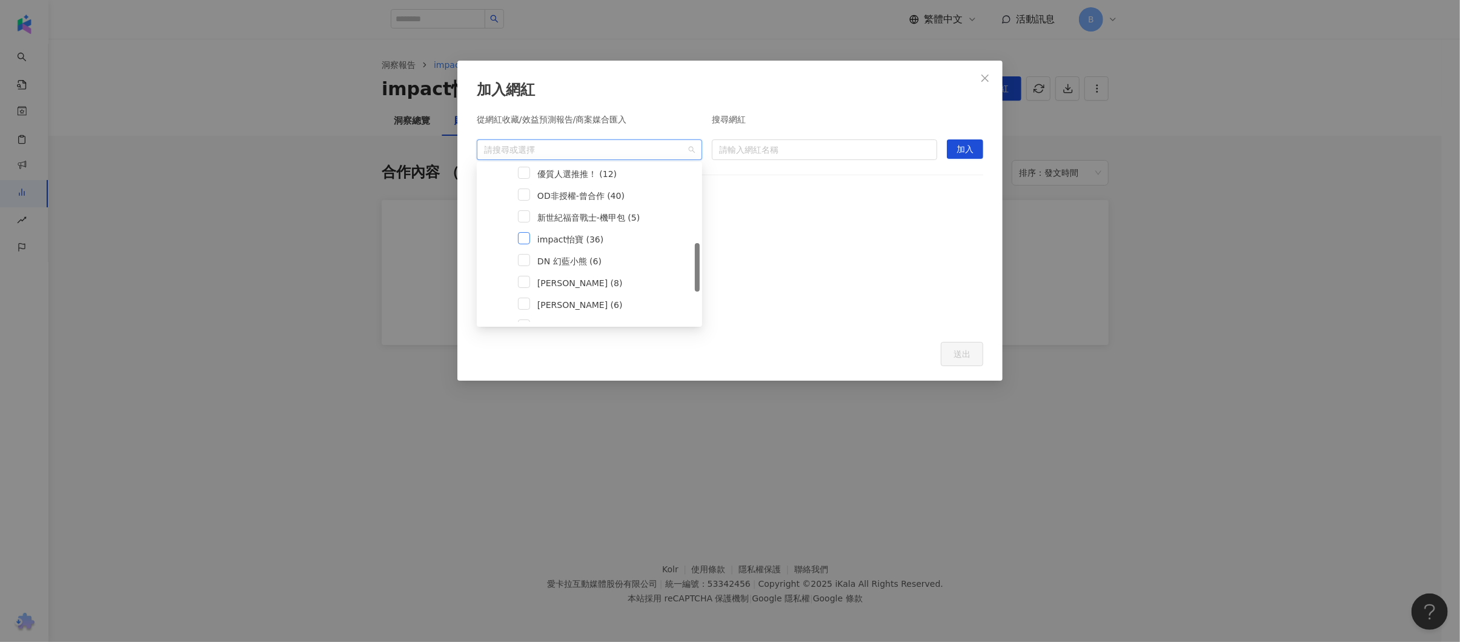
click at [519, 239] on span at bounding box center [524, 238] width 12 height 12
click at [901, 175] on div "從網紅收藏/效益預測報告/商案媒合匯入 impact怡寶 (36) 搜尋網紅 請輸入網紅名稱 加入 已加入網紅：0 位" at bounding box center [730, 221] width 506 height 212
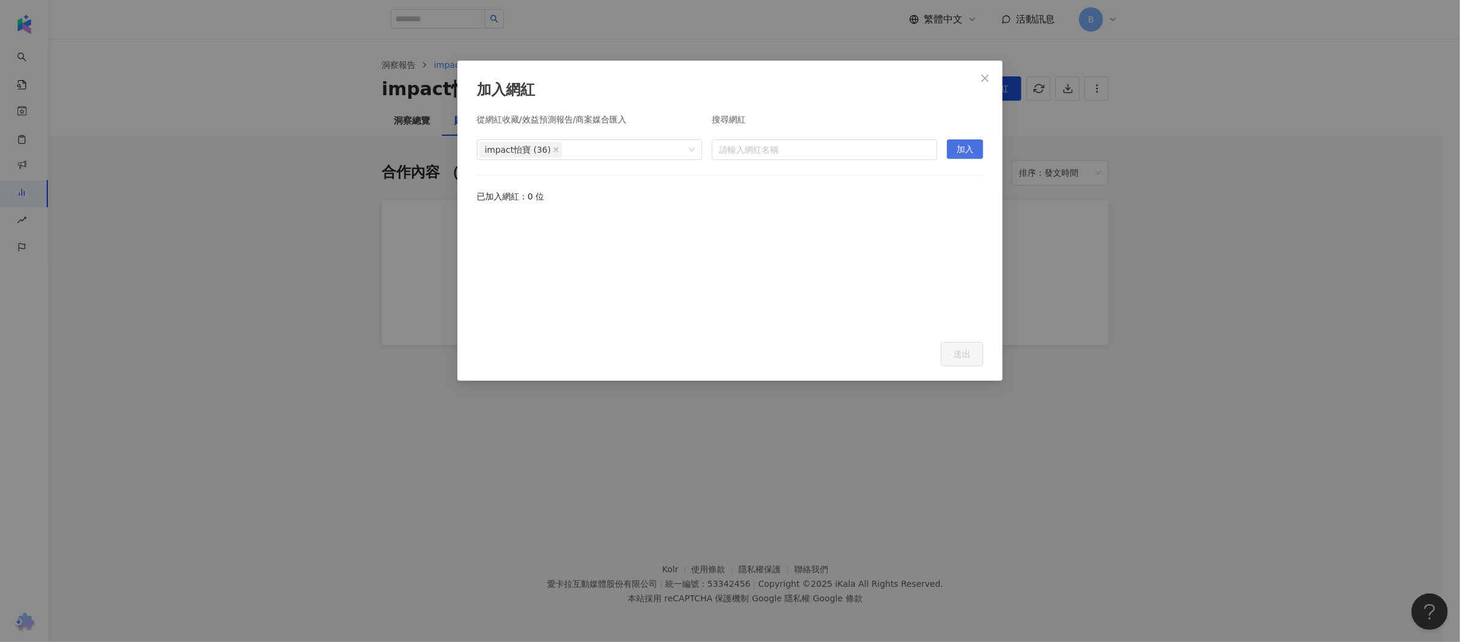
click at [963, 145] on span "加入" at bounding box center [965, 149] width 17 height 19
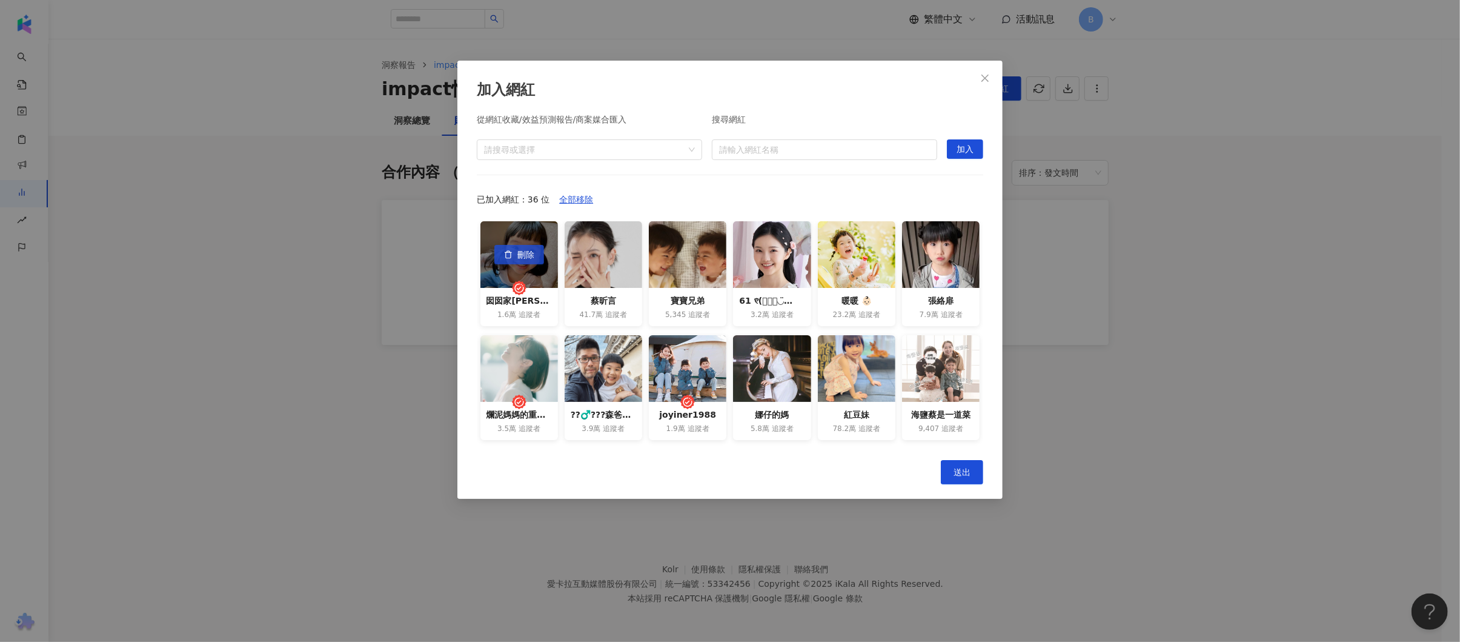
click at [512, 256] on button "刪除" at bounding box center [519, 254] width 50 height 19
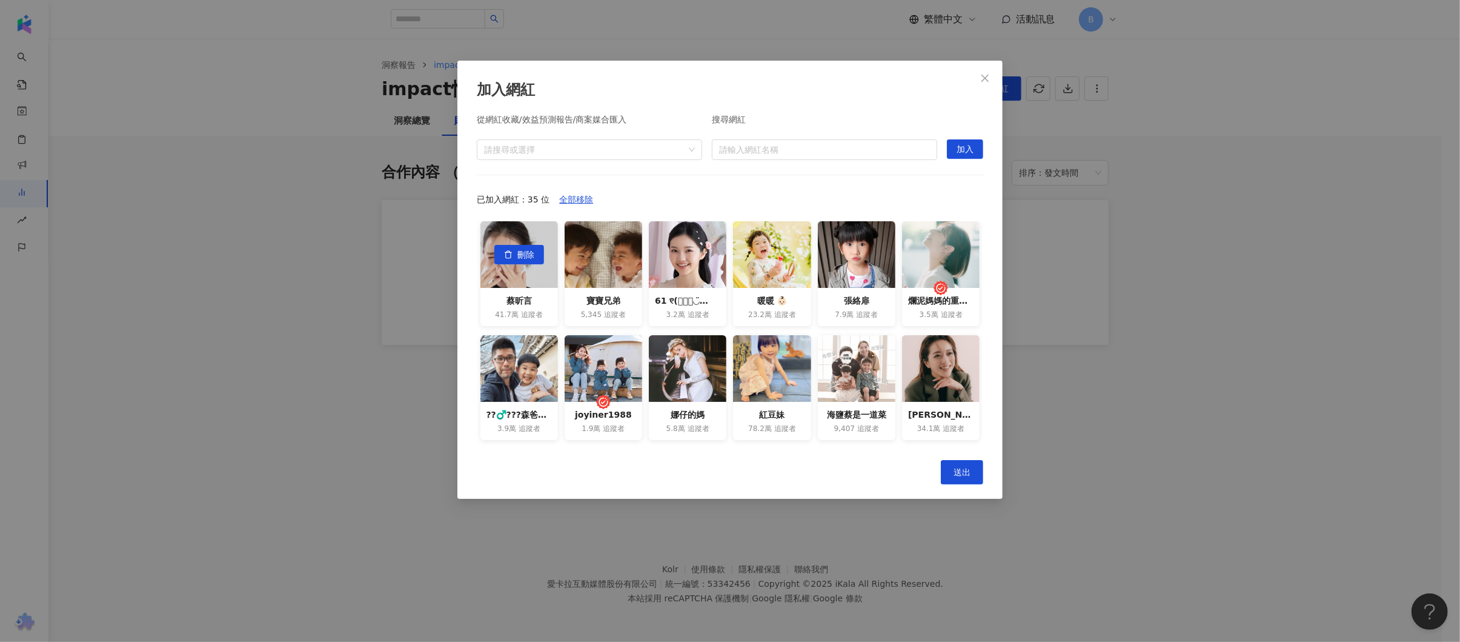
click at [512, 256] on button "刪除" at bounding box center [519, 254] width 50 height 19
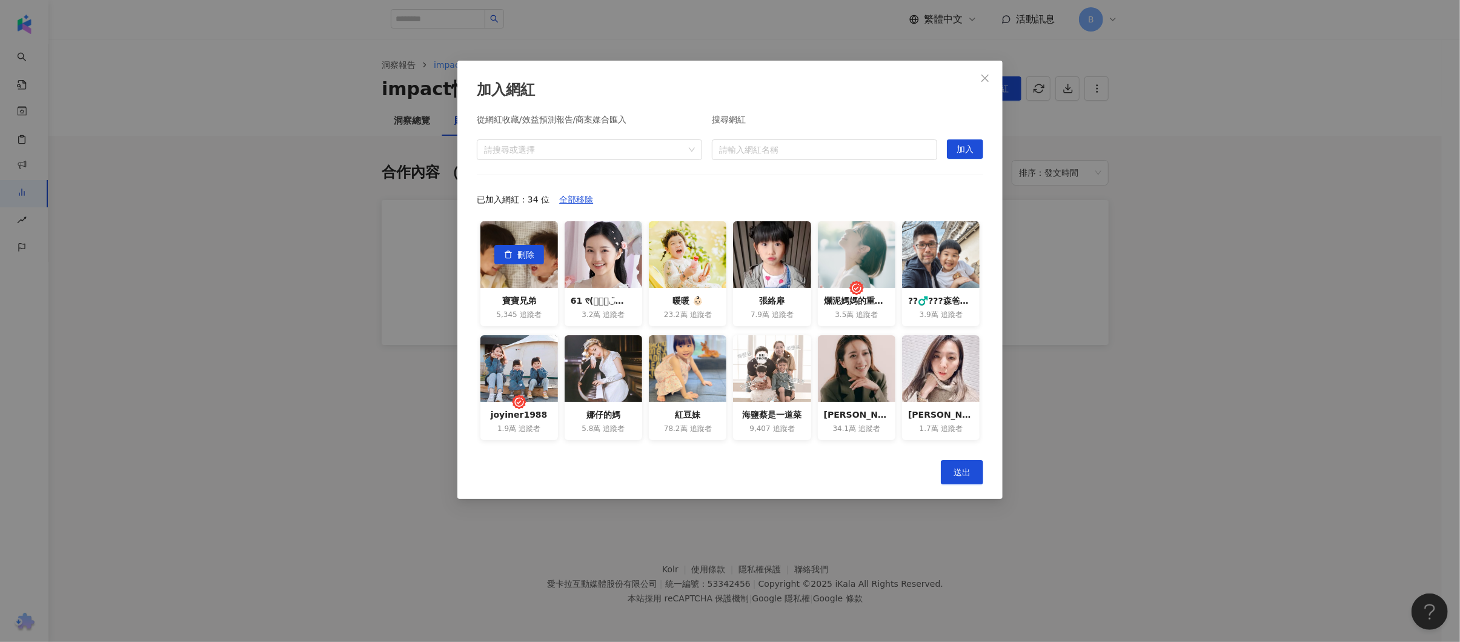
click at [512, 256] on button "刪除" at bounding box center [519, 254] width 50 height 19
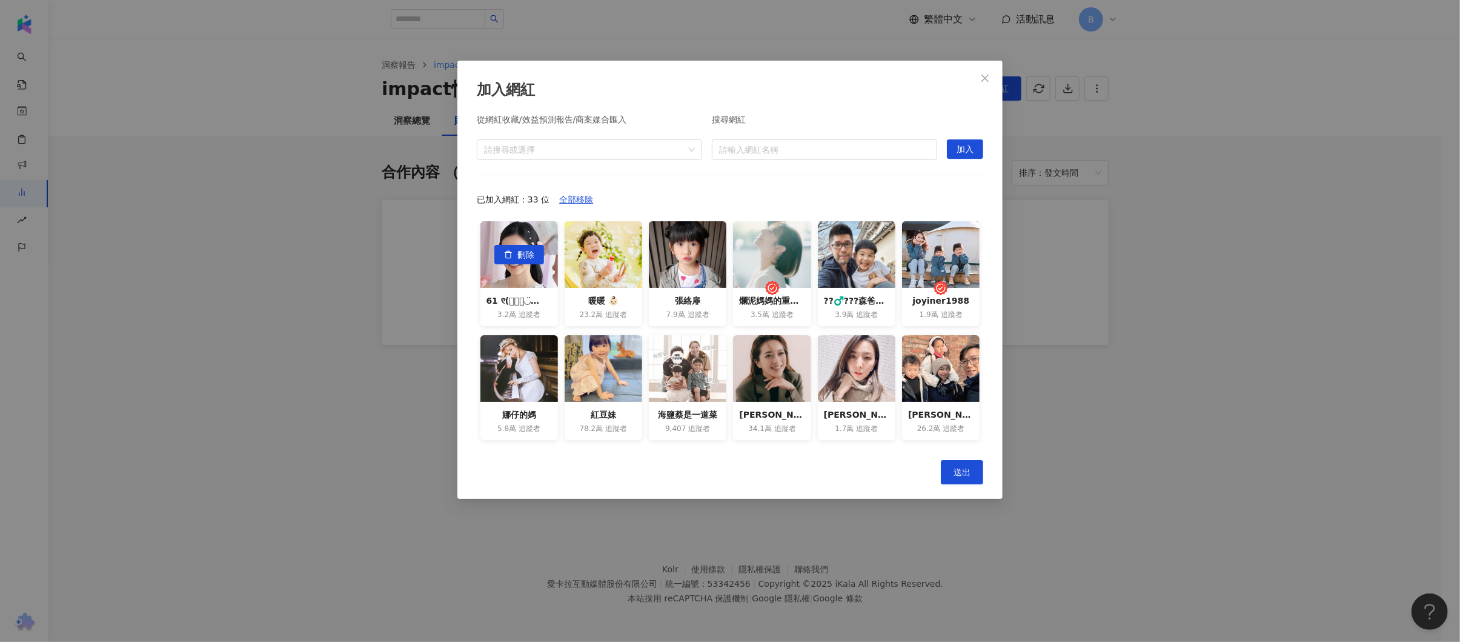
click at [512, 256] on button "刪除" at bounding box center [519, 254] width 50 height 19
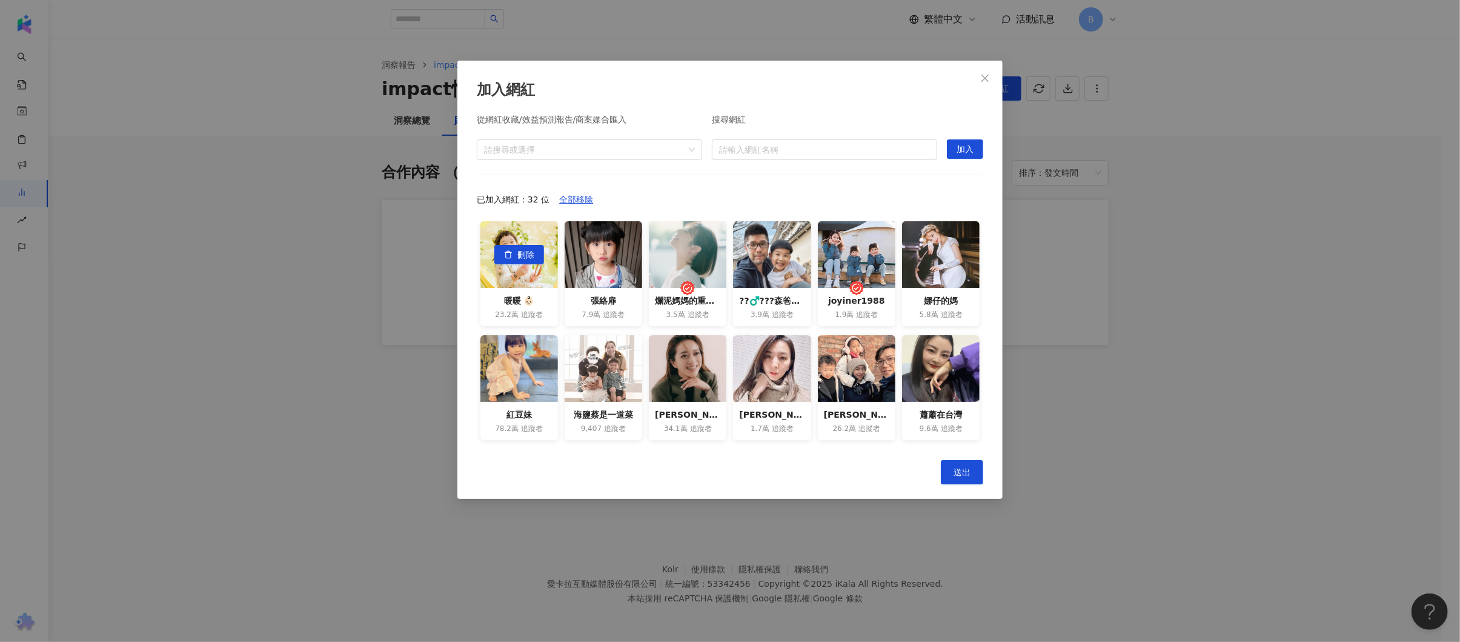
click at [512, 256] on button "刪除" at bounding box center [519, 254] width 50 height 19
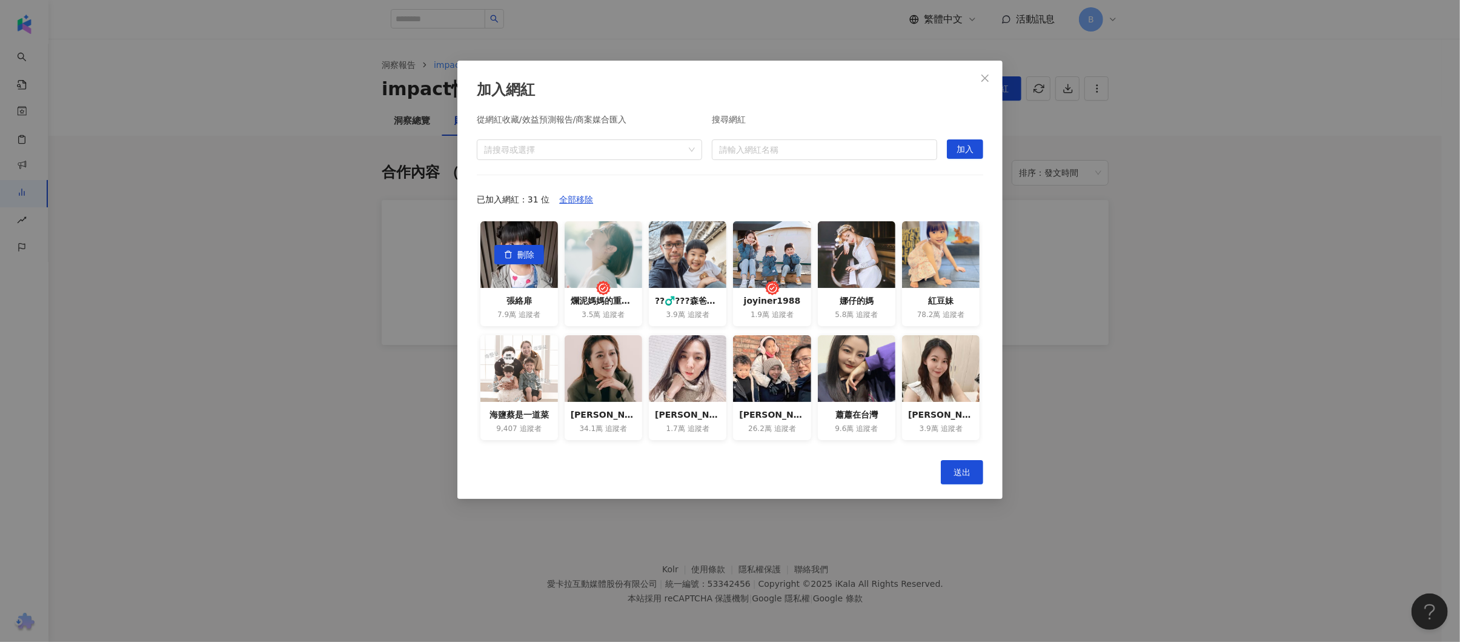
click at [512, 256] on button "刪除" at bounding box center [519, 254] width 50 height 19
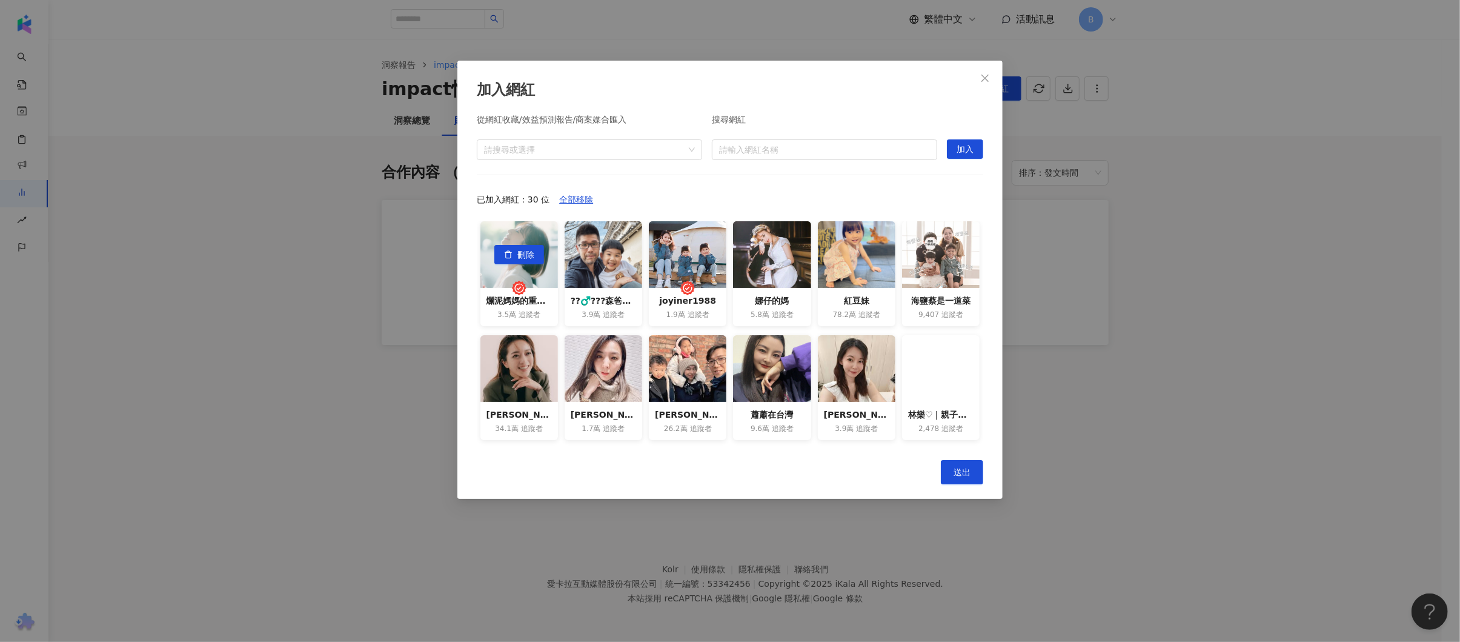
click at [512, 256] on button "刪除" at bounding box center [519, 254] width 50 height 19
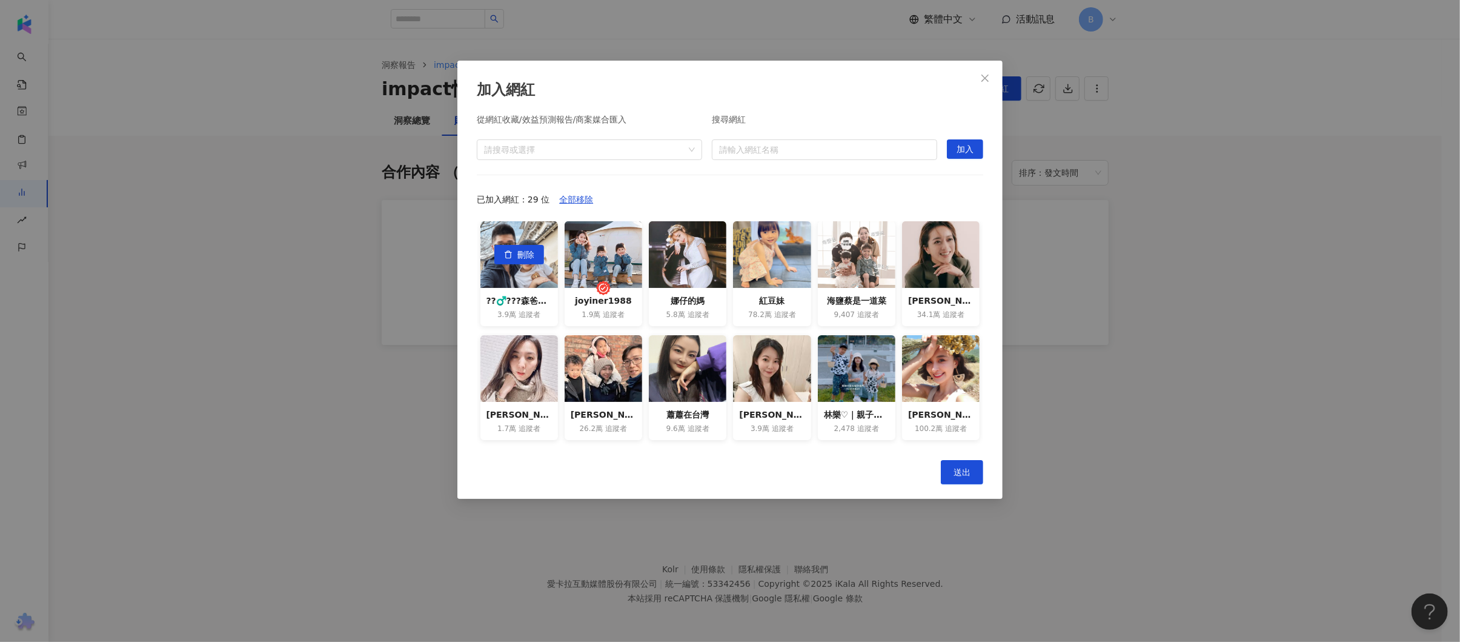
click at [512, 256] on button "刪除" at bounding box center [519, 254] width 50 height 19
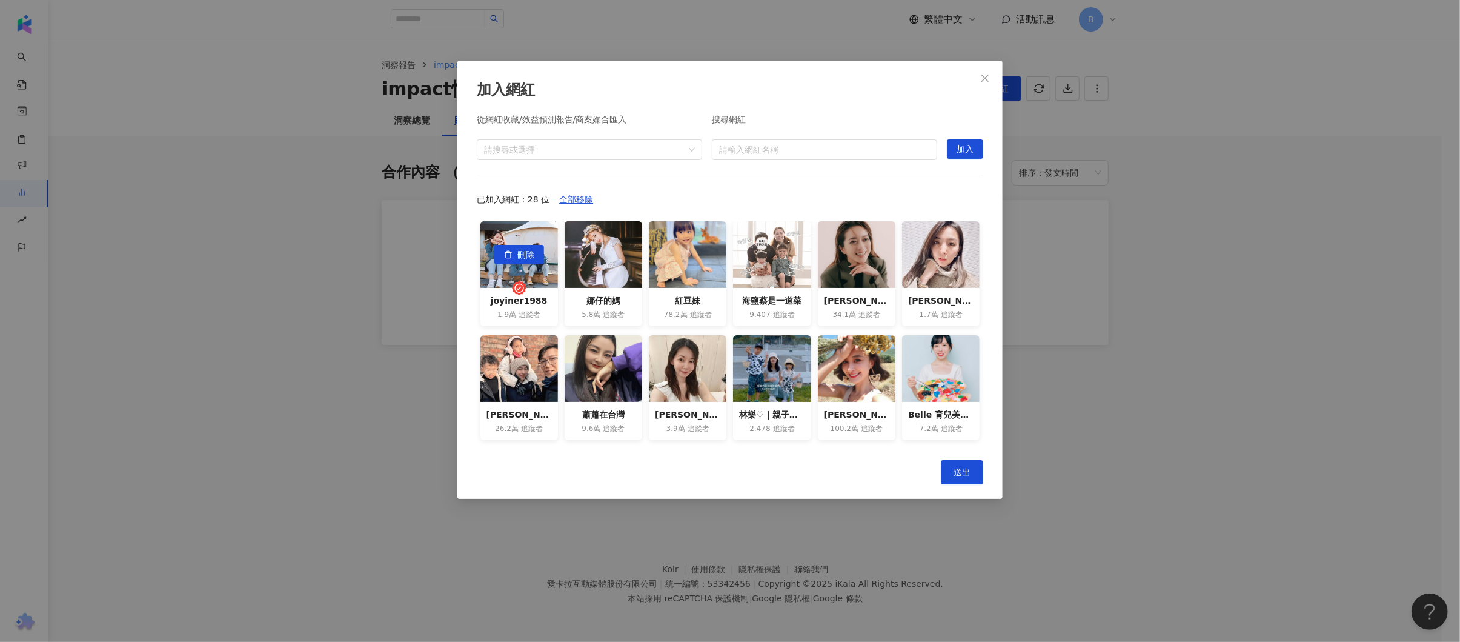
click at [512, 256] on button "刪除" at bounding box center [519, 254] width 50 height 19
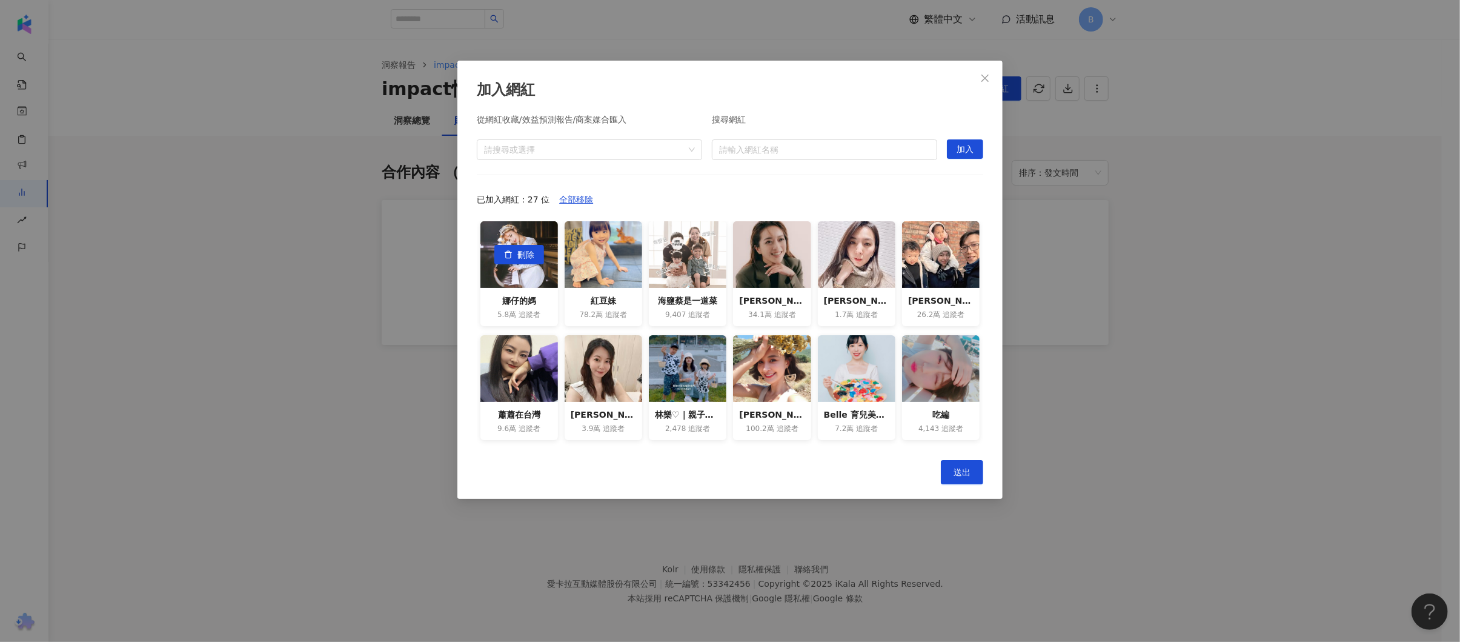
click at [512, 256] on button "刪除" at bounding box center [519, 254] width 50 height 19
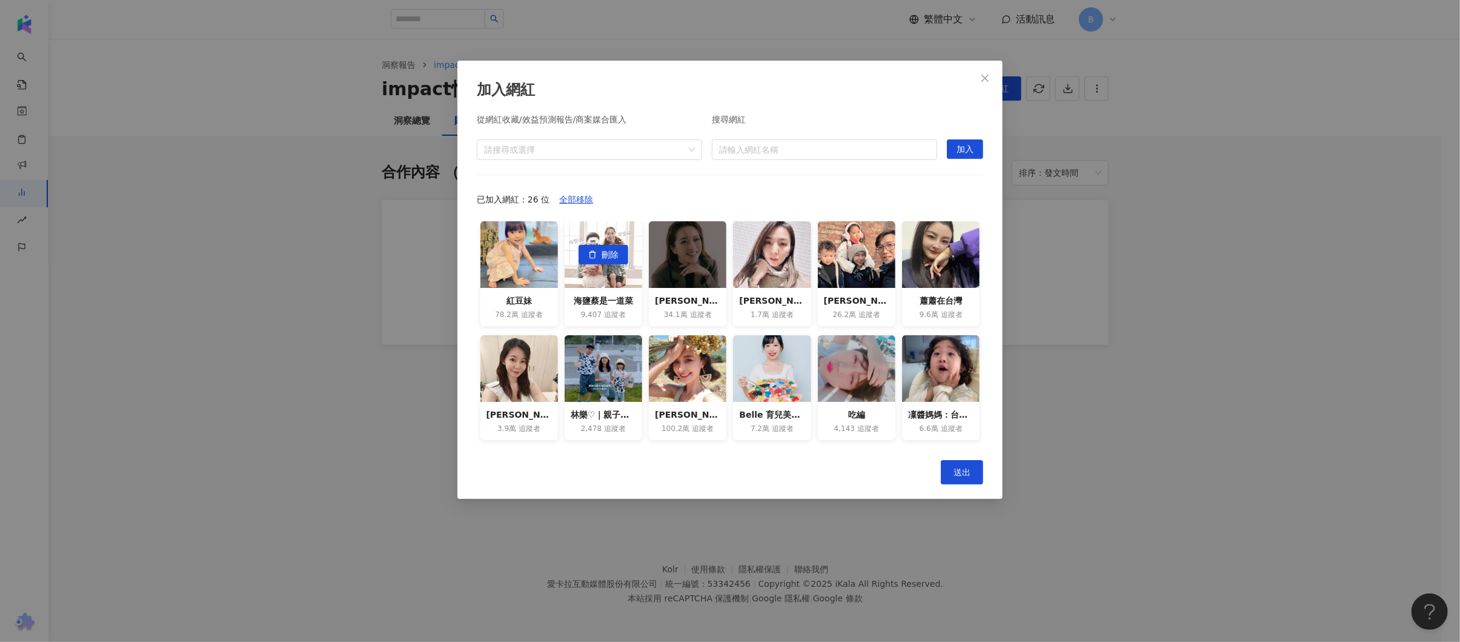
click at [604, 256] on span "刪除" at bounding box center [610, 254] width 17 height 19
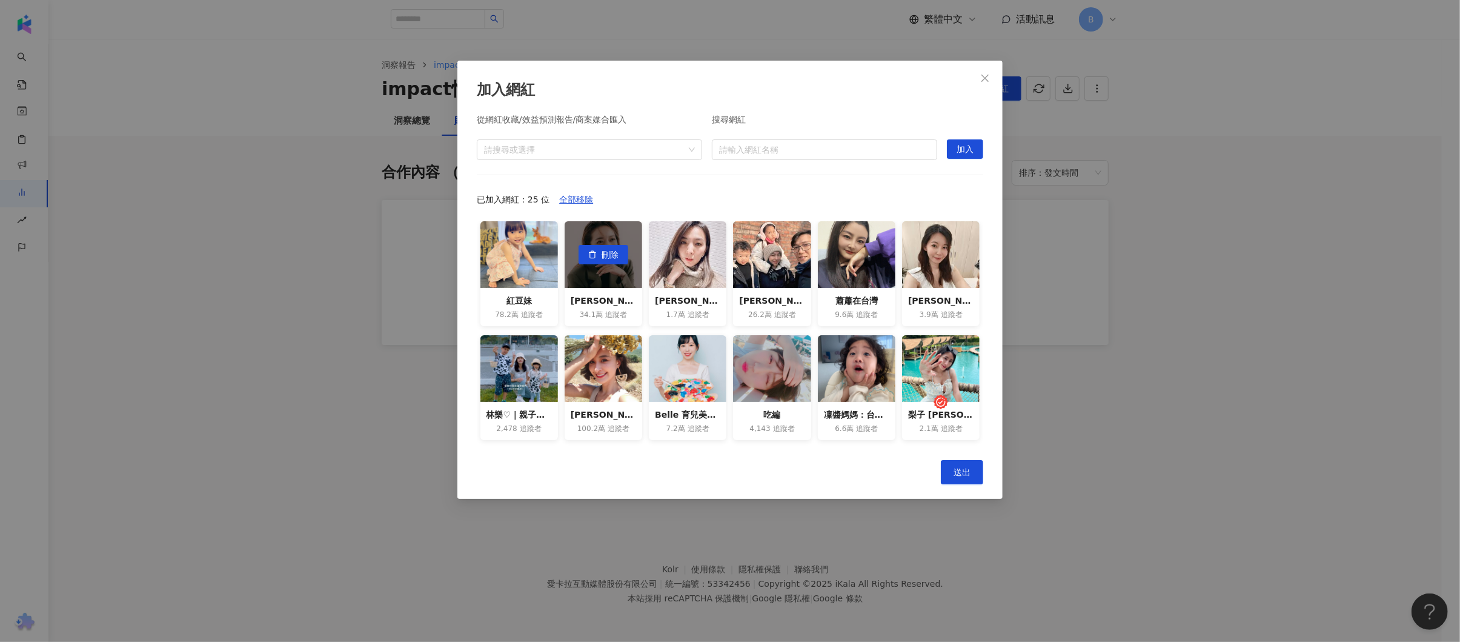
click at [604, 256] on span "刪除" at bounding box center [610, 254] width 17 height 19
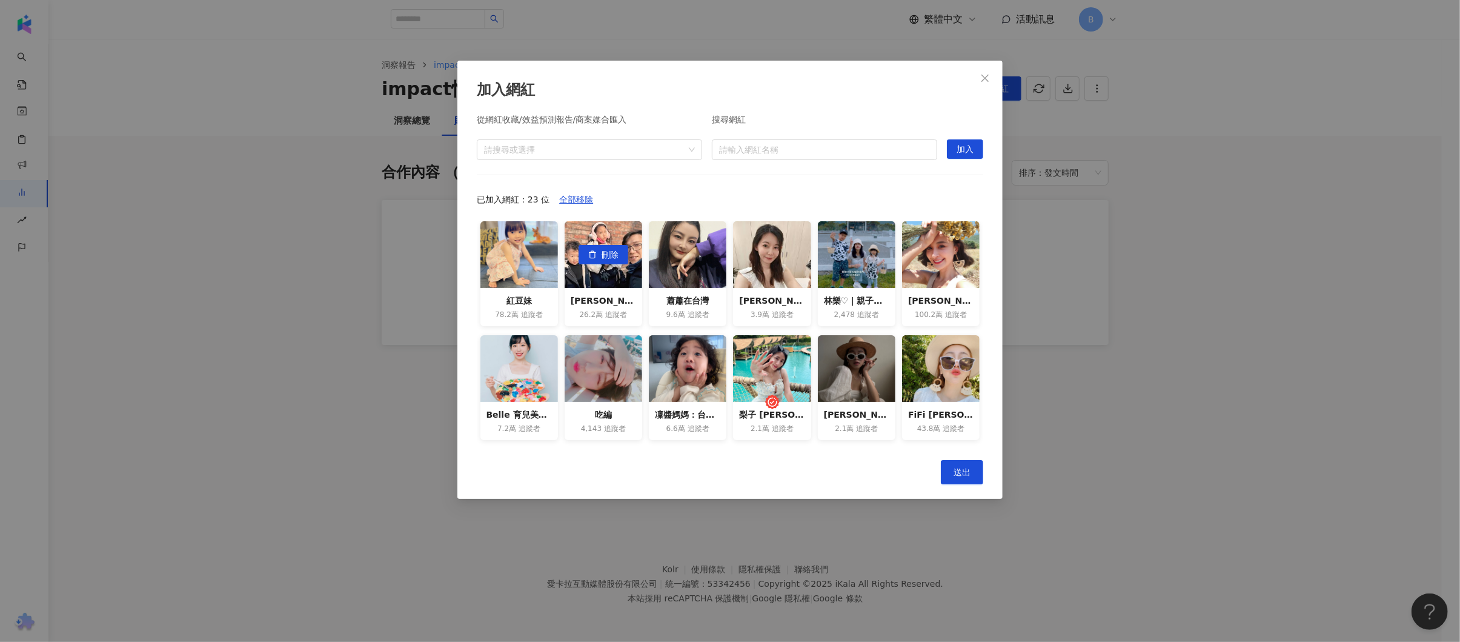
click at [604, 256] on span "刪除" at bounding box center [610, 254] width 17 height 19
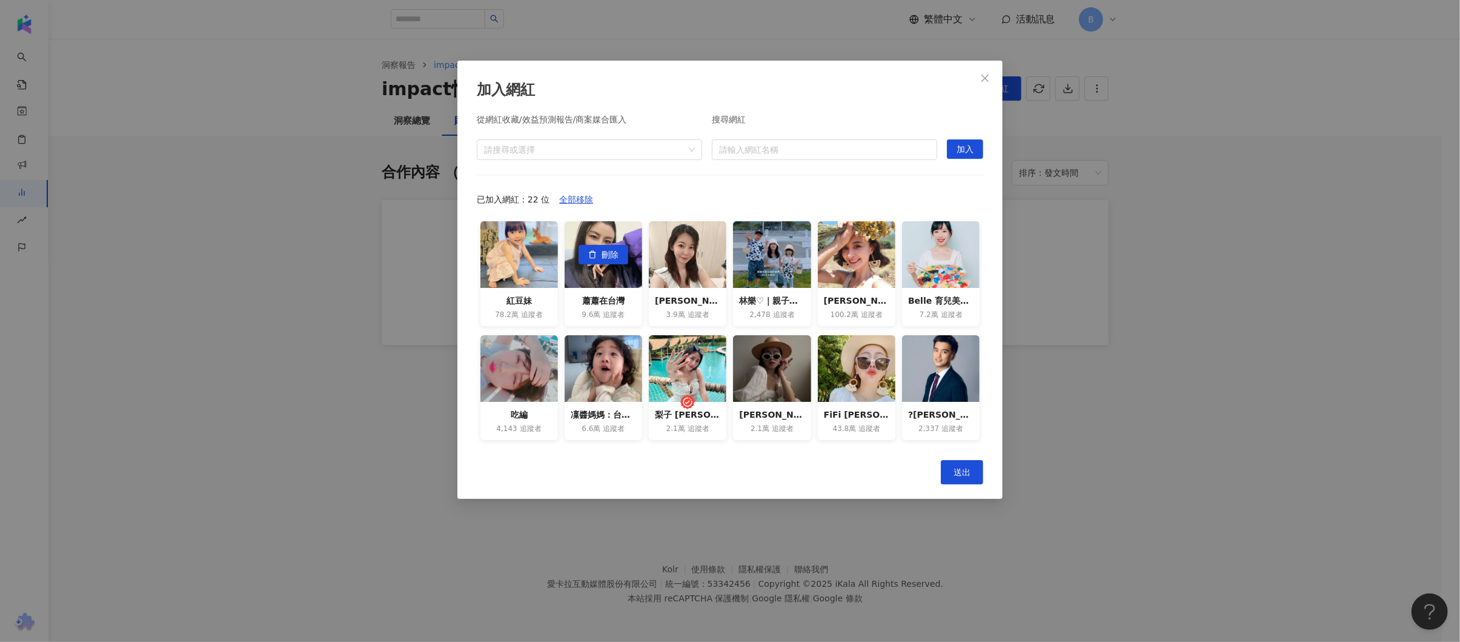
click at [604, 256] on span "刪除" at bounding box center [610, 254] width 17 height 19
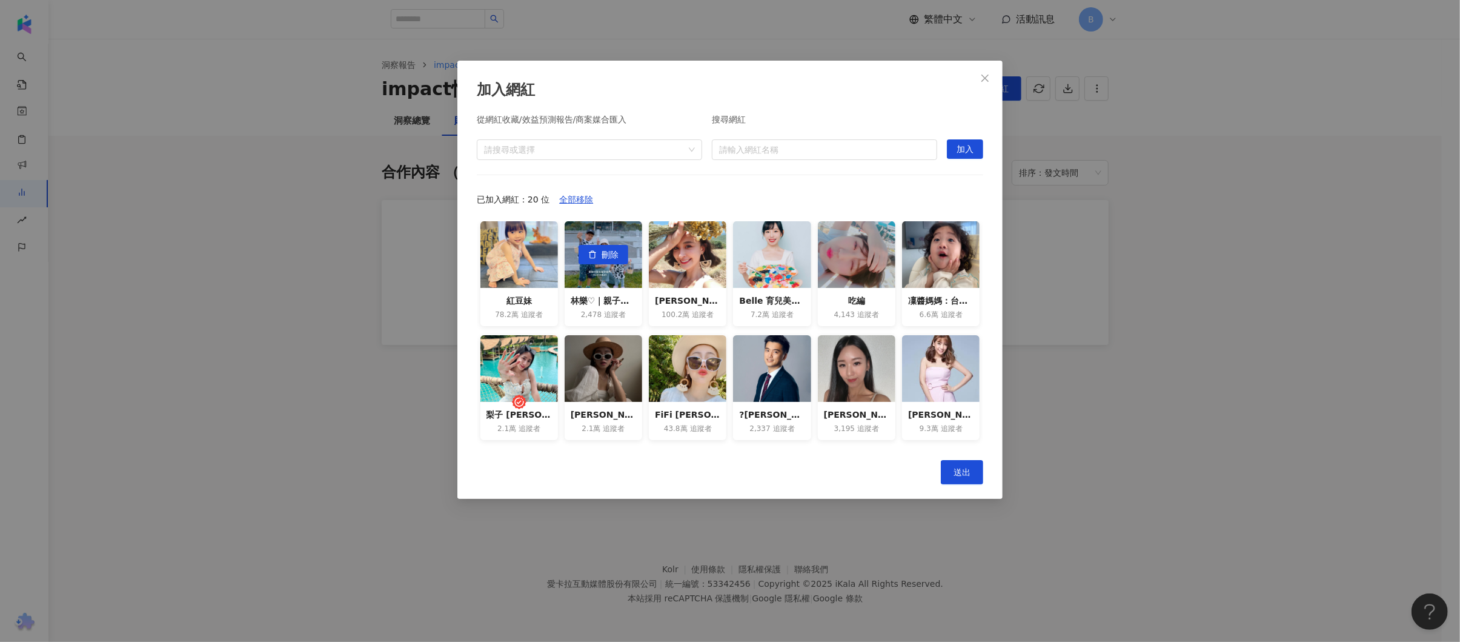
click at [604, 256] on span "刪除" at bounding box center [610, 254] width 17 height 19
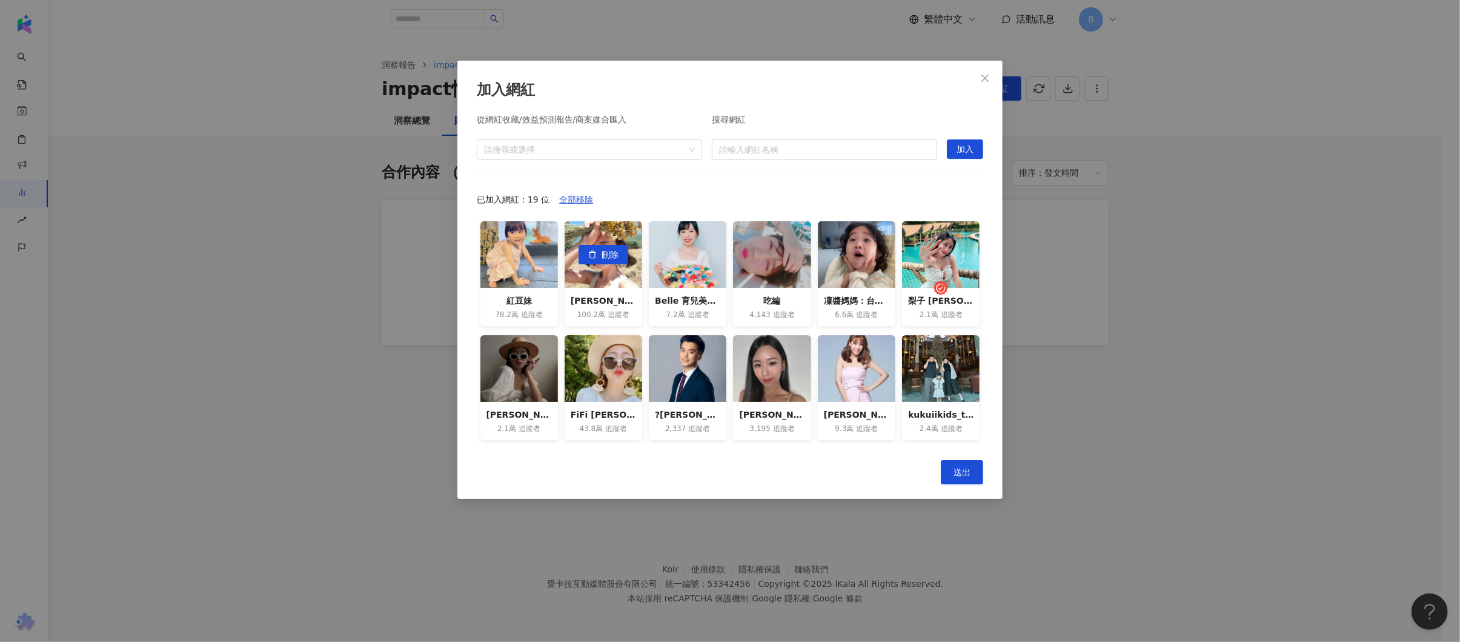
click at [604, 256] on span "刪除" at bounding box center [610, 254] width 17 height 19
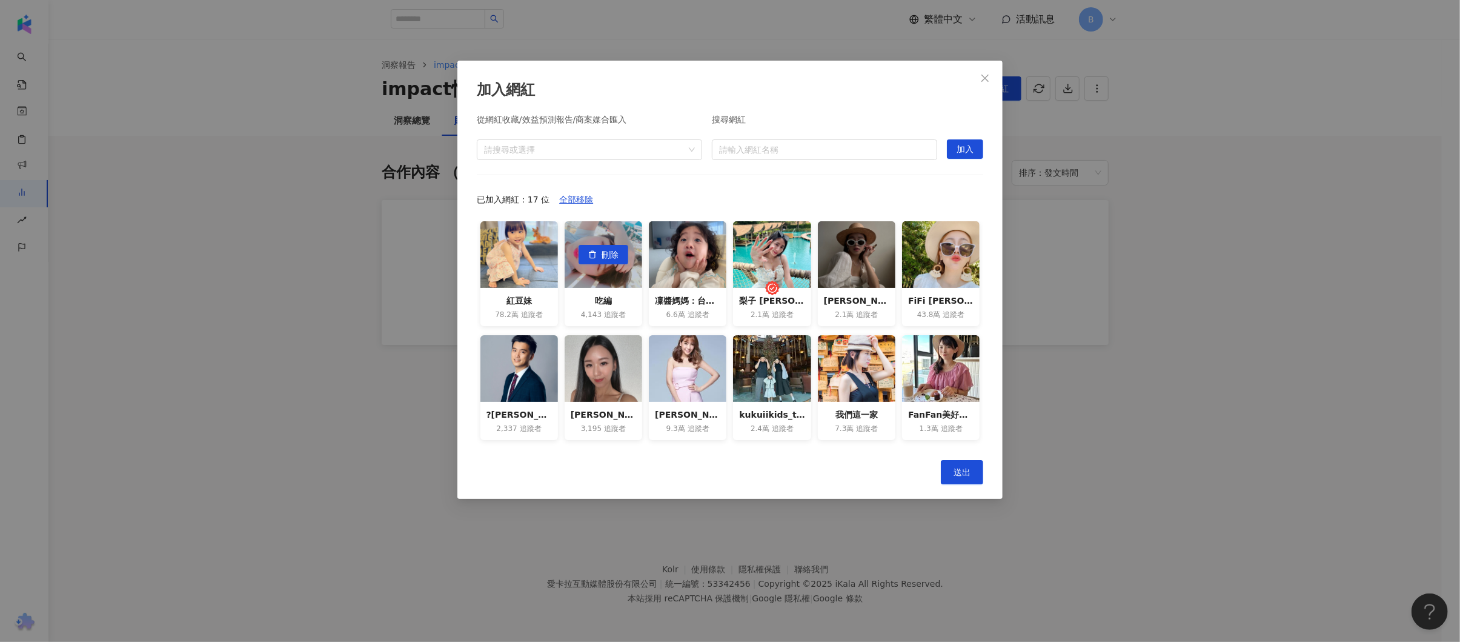
click at [604, 256] on span "刪除" at bounding box center [610, 254] width 17 height 19
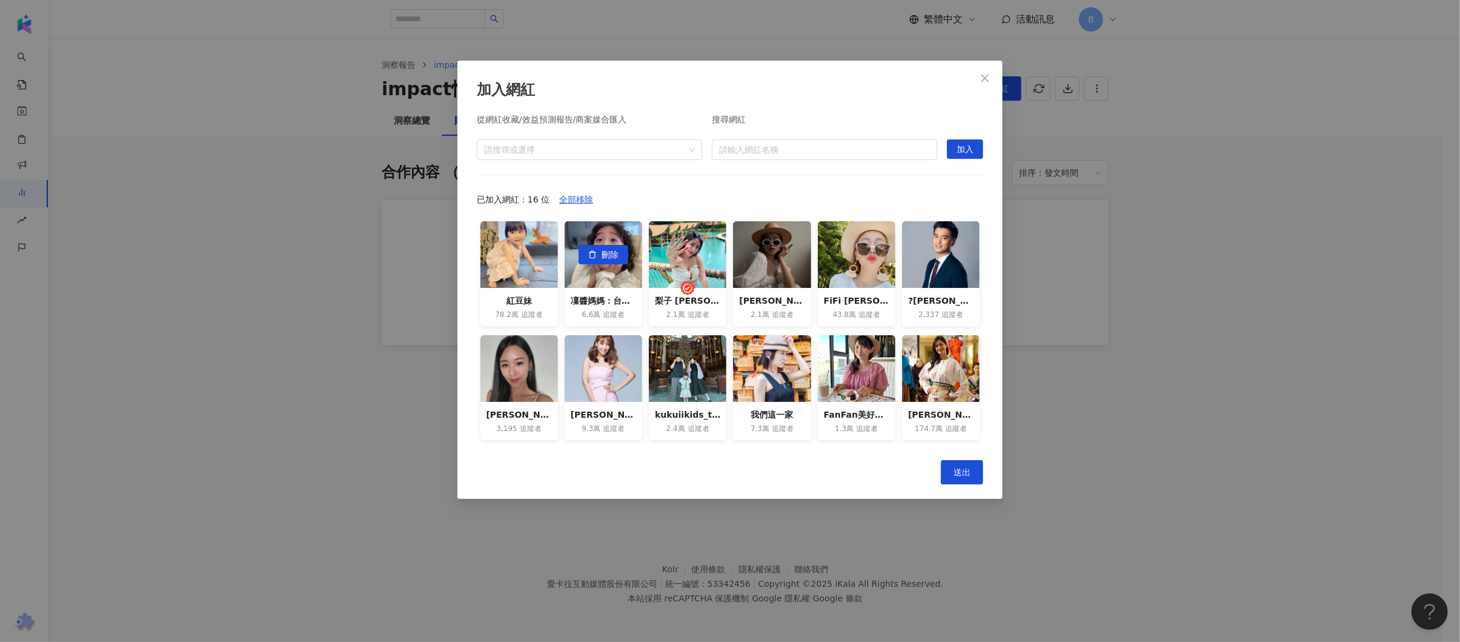
click at [604, 256] on span "刪除" at bounding box center [610, 254] width 17 height 19
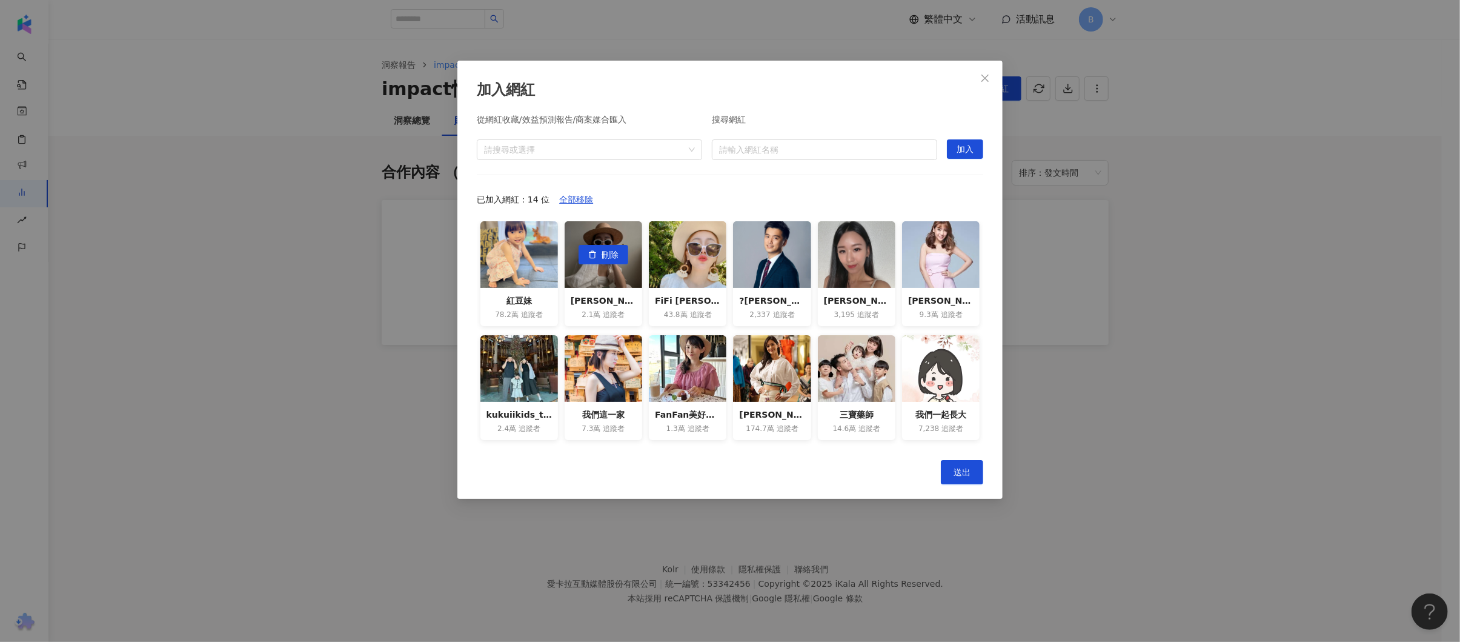
click at [604, 256] on span "刪除" at bounding box center [610, 254] width 17 height 19
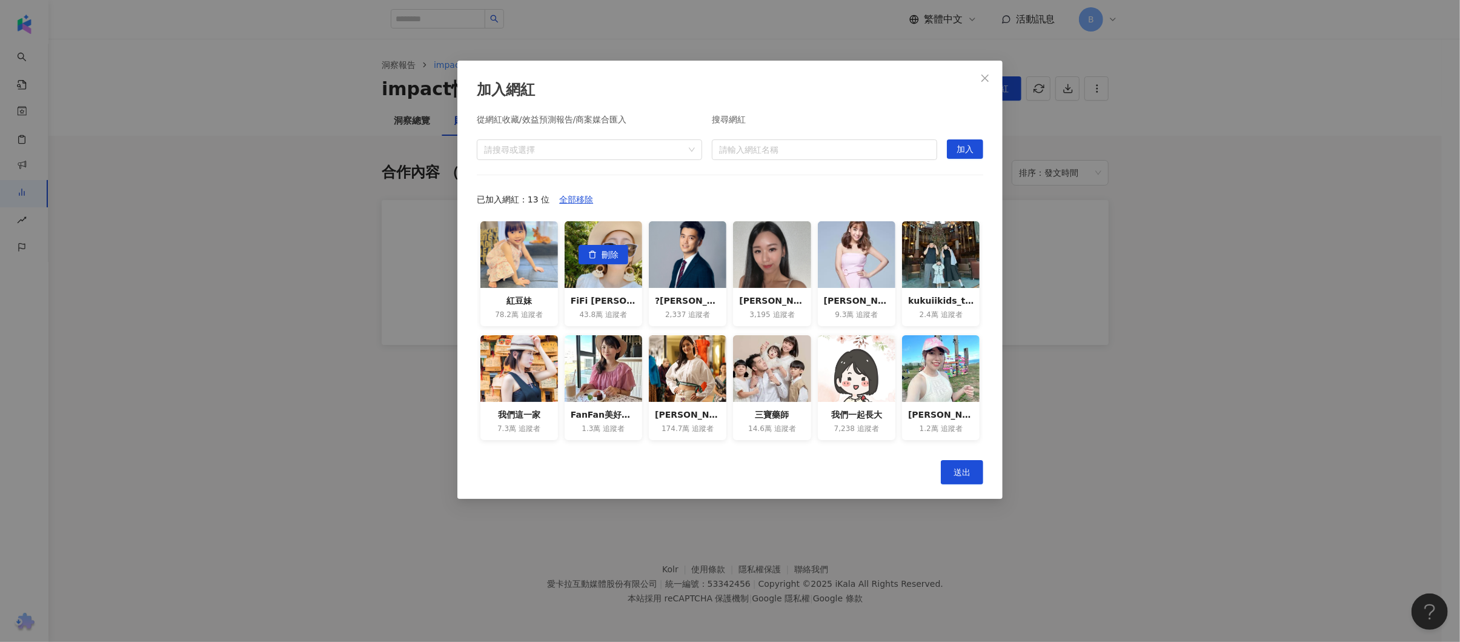
click at [604, 256] on span "刪除" at bounding box center [610, 254] width 17 height 19
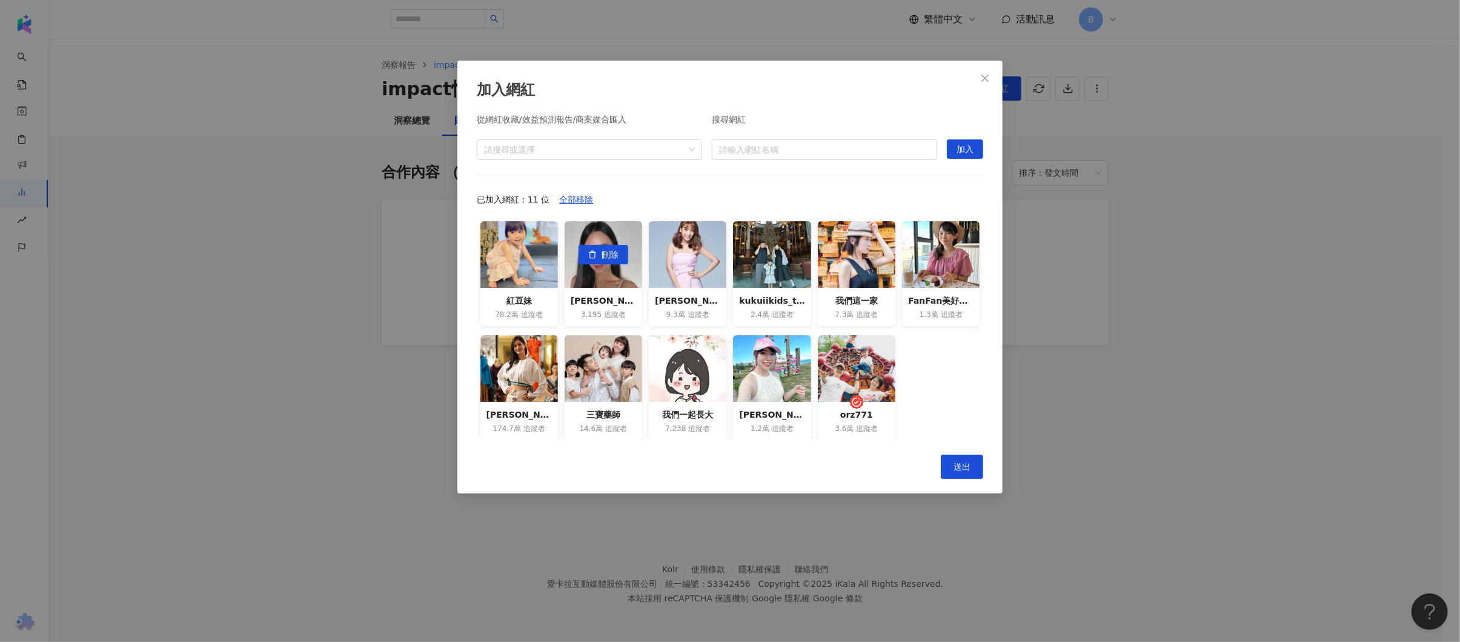
click at [604, 256] on span "刪除" at bounding box center [610, 254] width 17 height 19
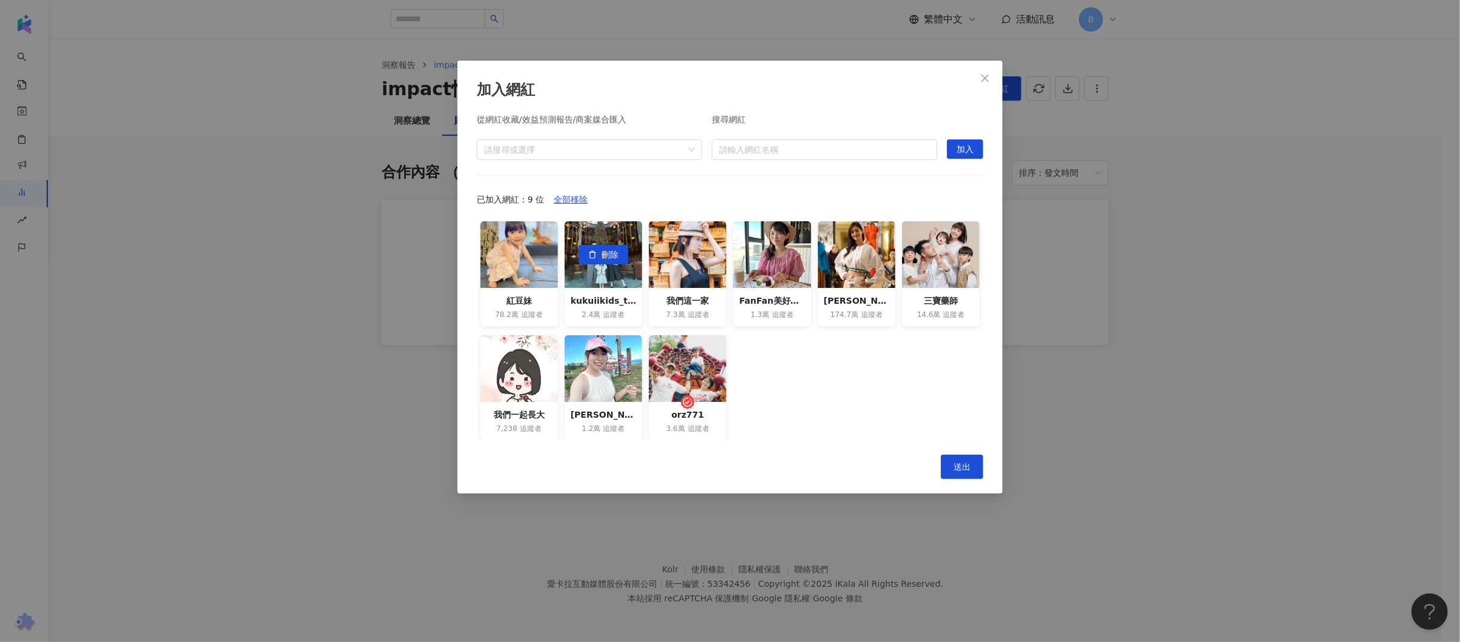
click at [604, 256] on span "刪除" at bounding box center [610, 254] width 17 height 19
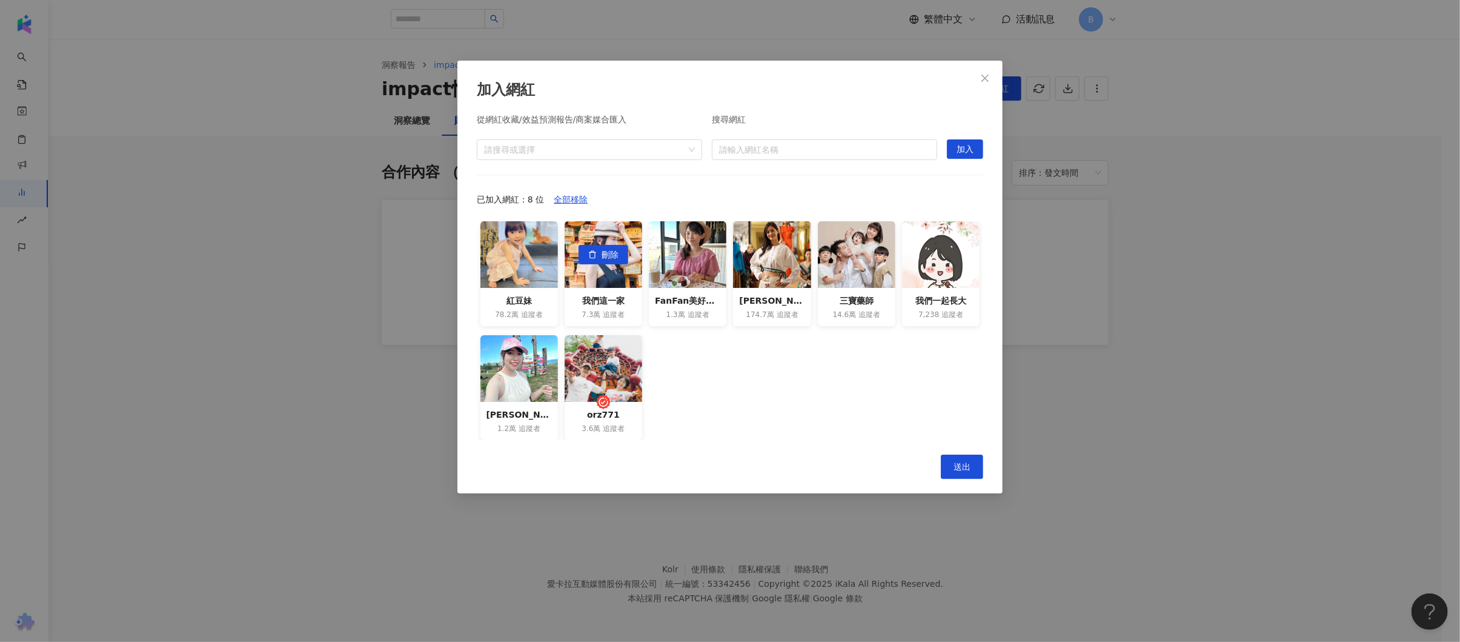
click at [604, 256] on span "刪除" at bounding box center [610, 254] width 17 height 19
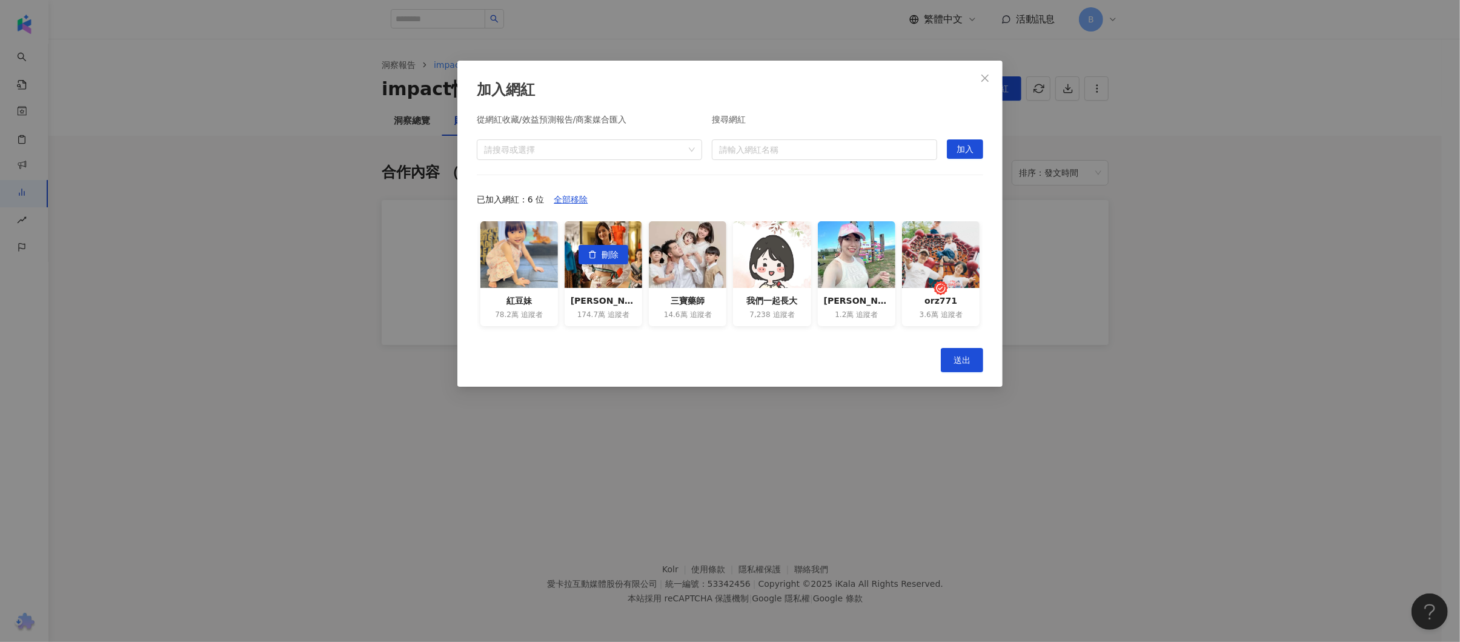
click at [604, 256] on span "刪除" at bounding box center [610, 254] width 17 height 19
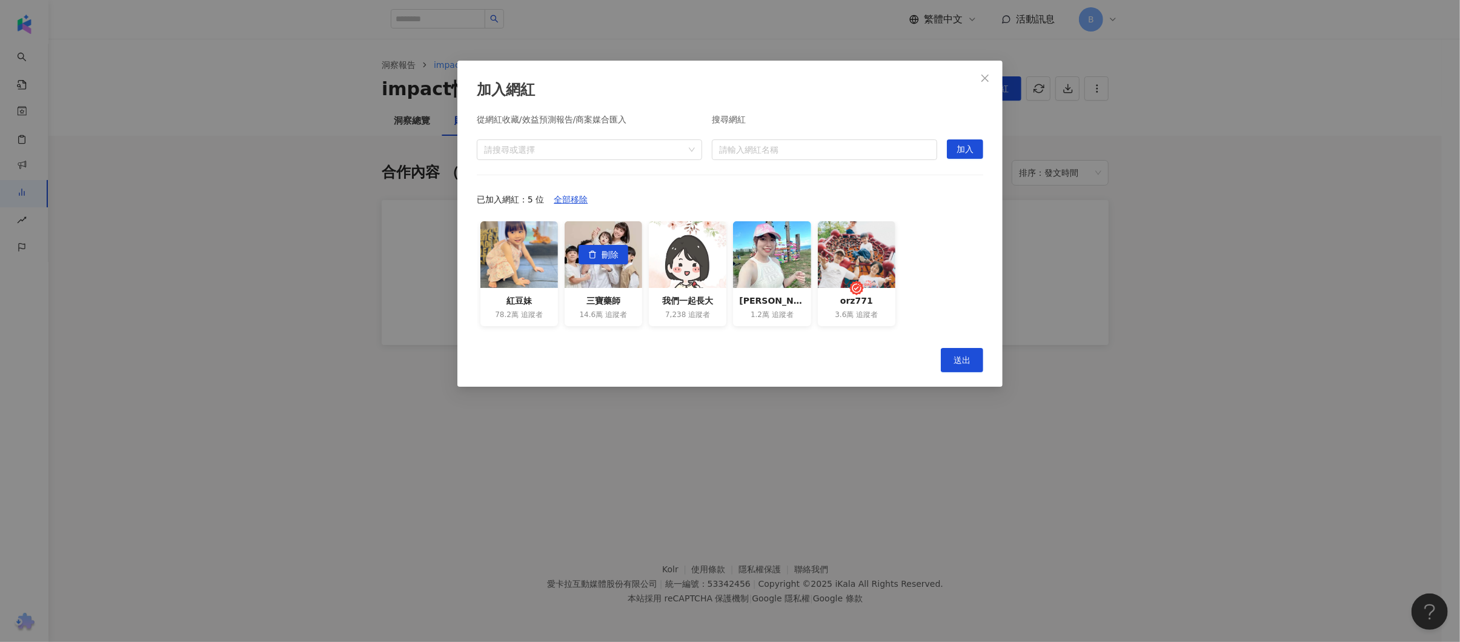
click at [604, 256] on span "刪除" at bounding box center [610, 254] width 17 height 19
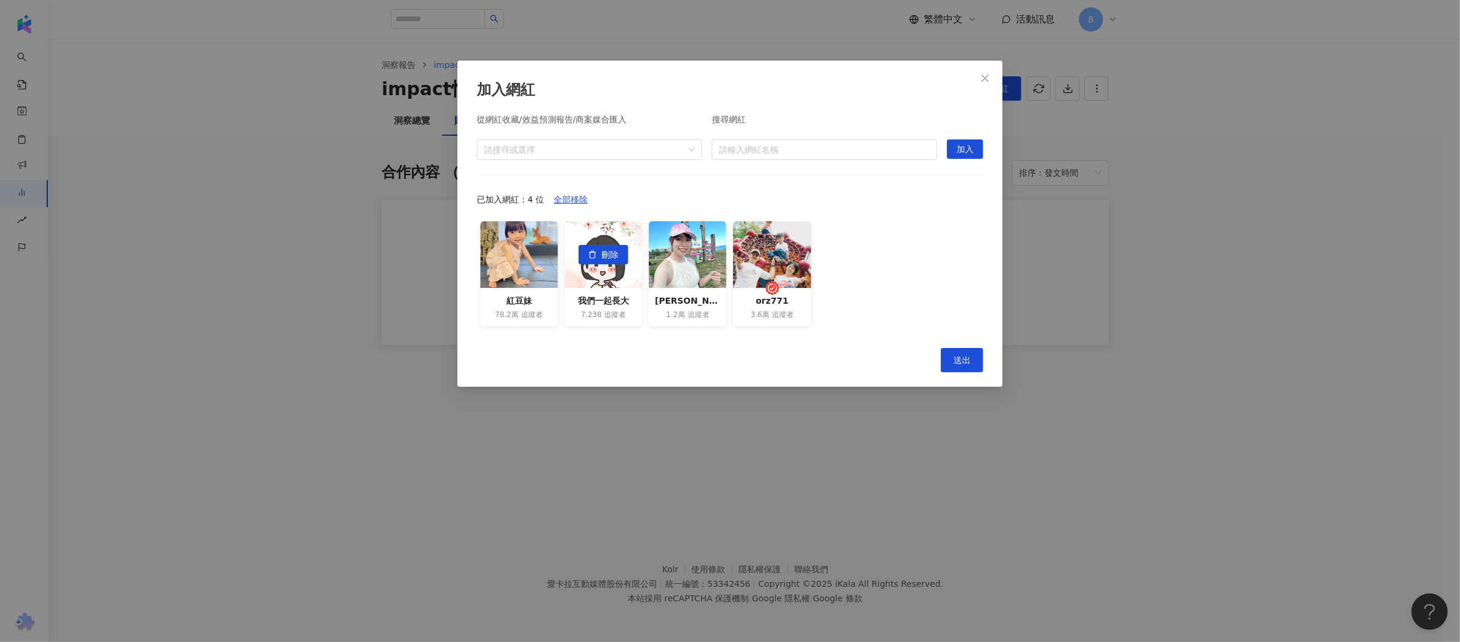
click at [604, 256] on span "刪除" at bounding box center [610, 254] width 17 height 19
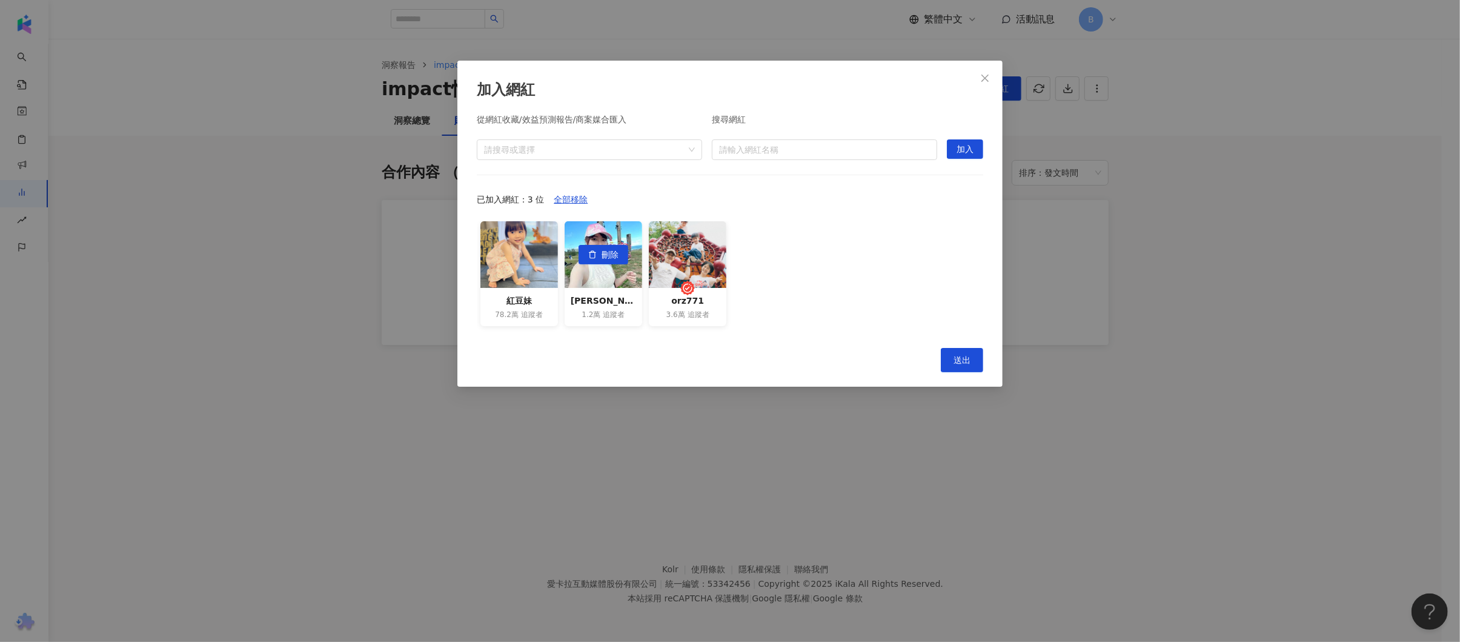
click at [604, 256] on span "刪除" at bounding box center [610, 254] width 17 height 19
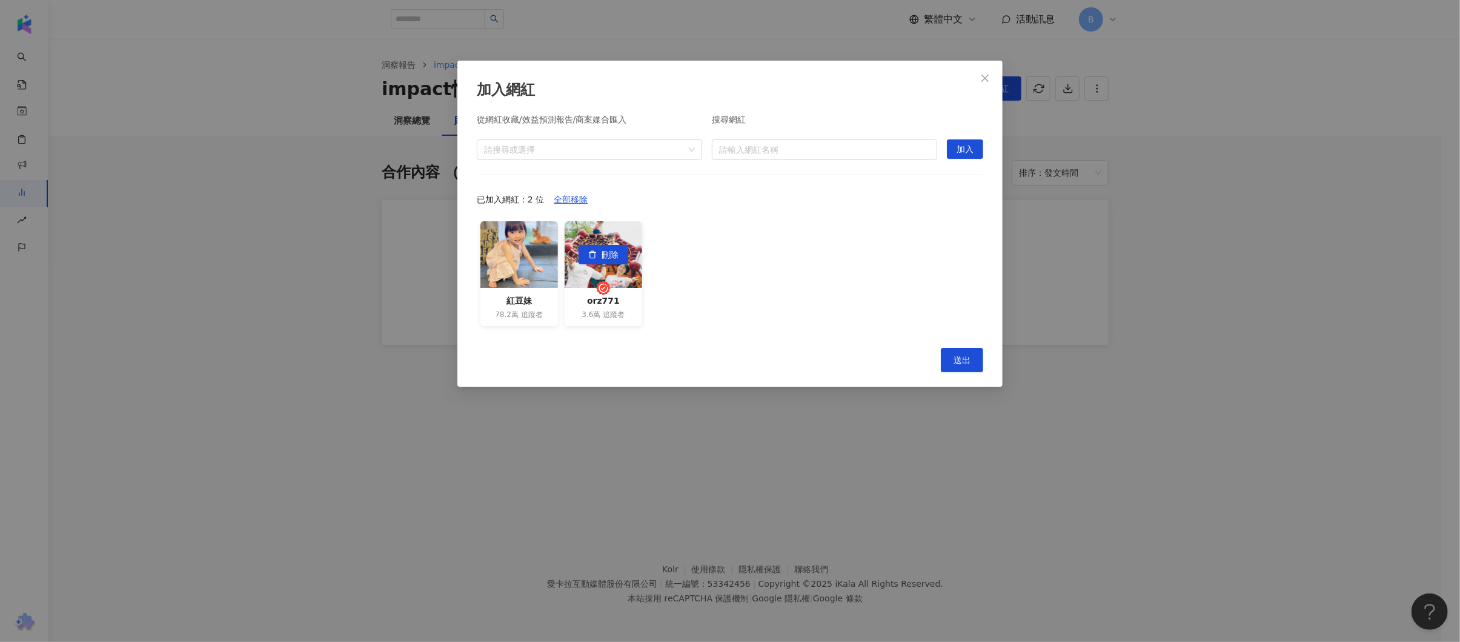
click at [604, 256] on span "刪除" at bounding box center [610, 254] width 17 height 19
click at [961, 365] on span "送出" at bounding box center [962, 360] width 17 height 10
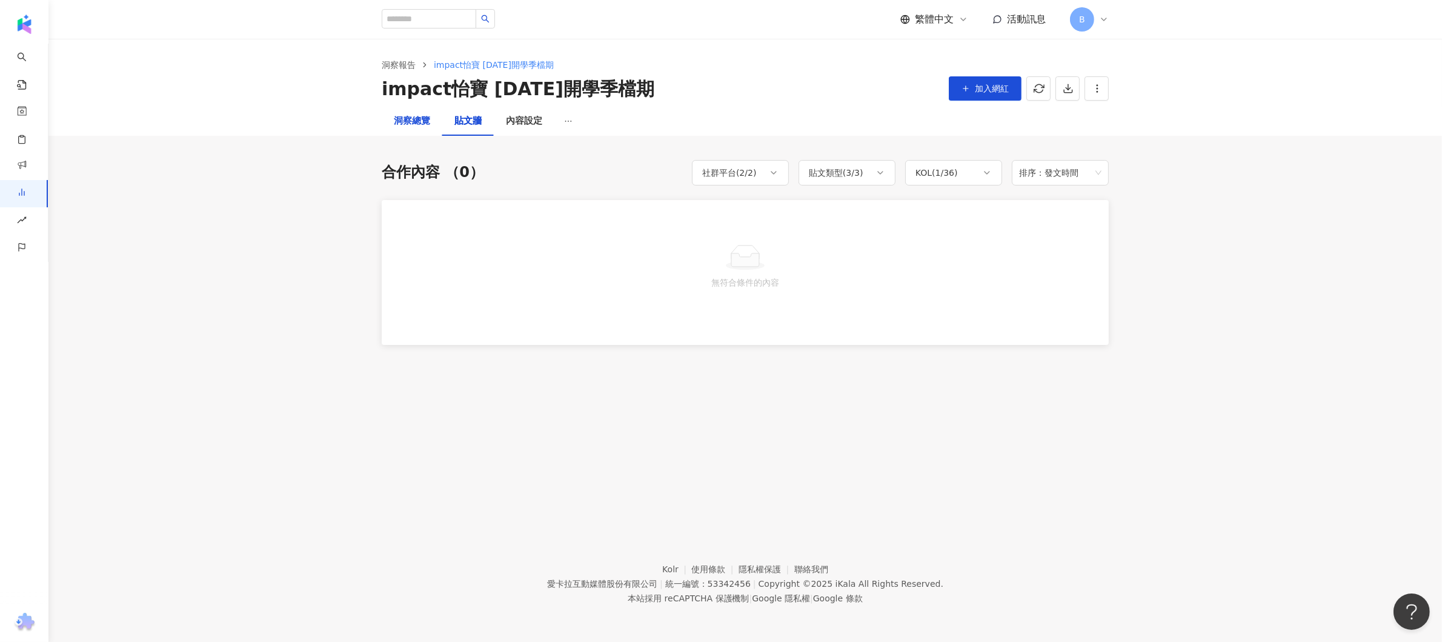
click at [414, 121] on div "洞察總覽" at bounding box center [412, 121] width 36 height 15
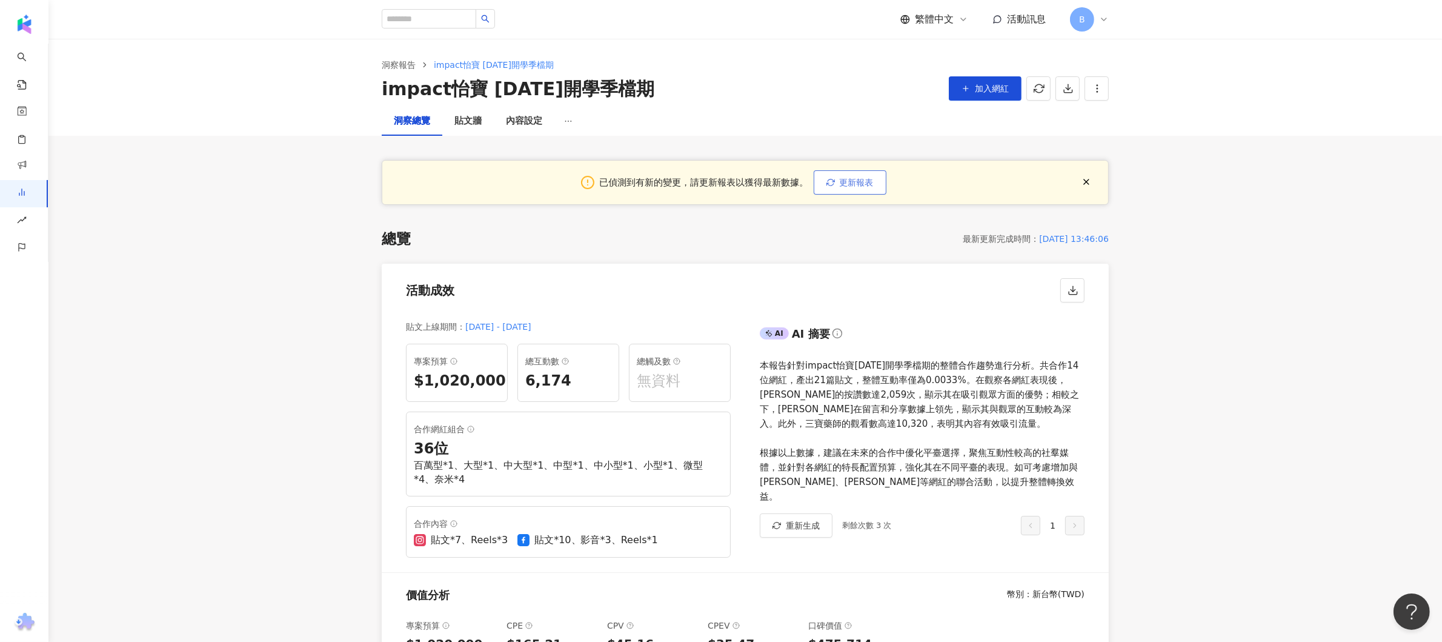
click at [846, 187] on button "更新報表" at bounding box center [850, 182] width 73 height 24
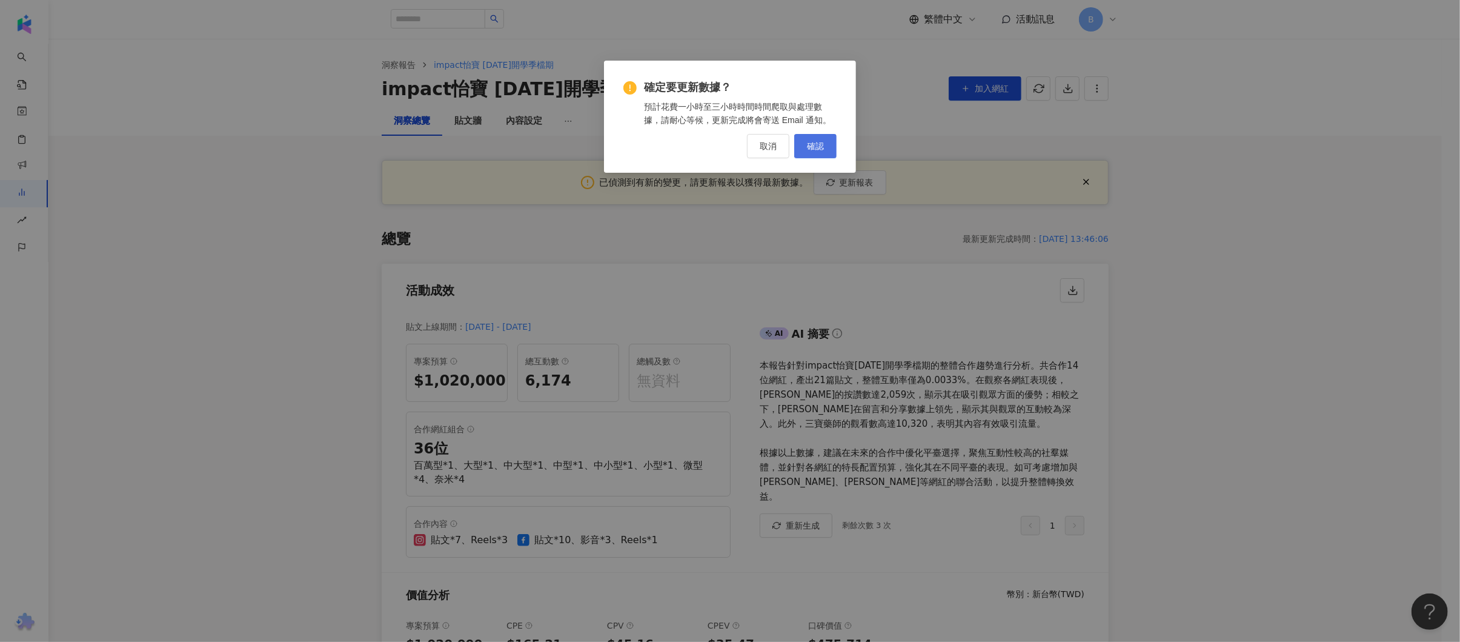
click at [817, 141] on span "確認" at bounding box center [815, 146] width 17 height 10
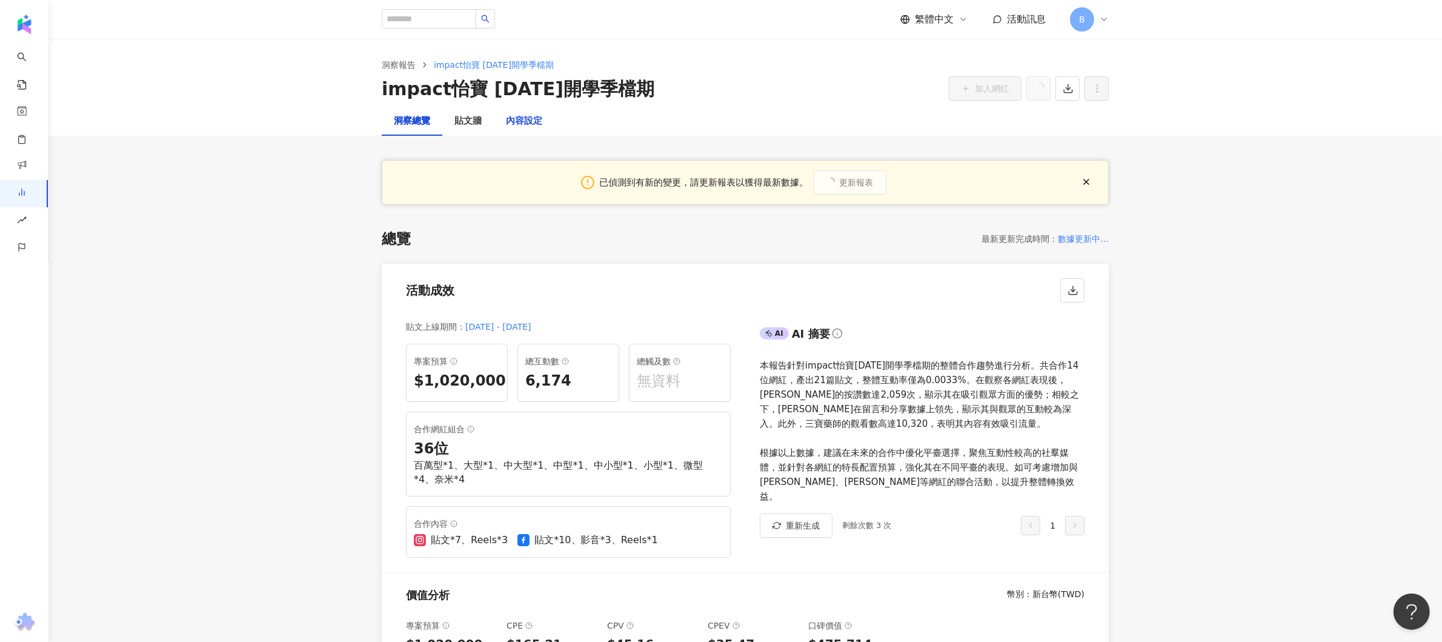
click at [523, 119] on div "內容設定" at bounding box center [524, 121] width 36 height 15
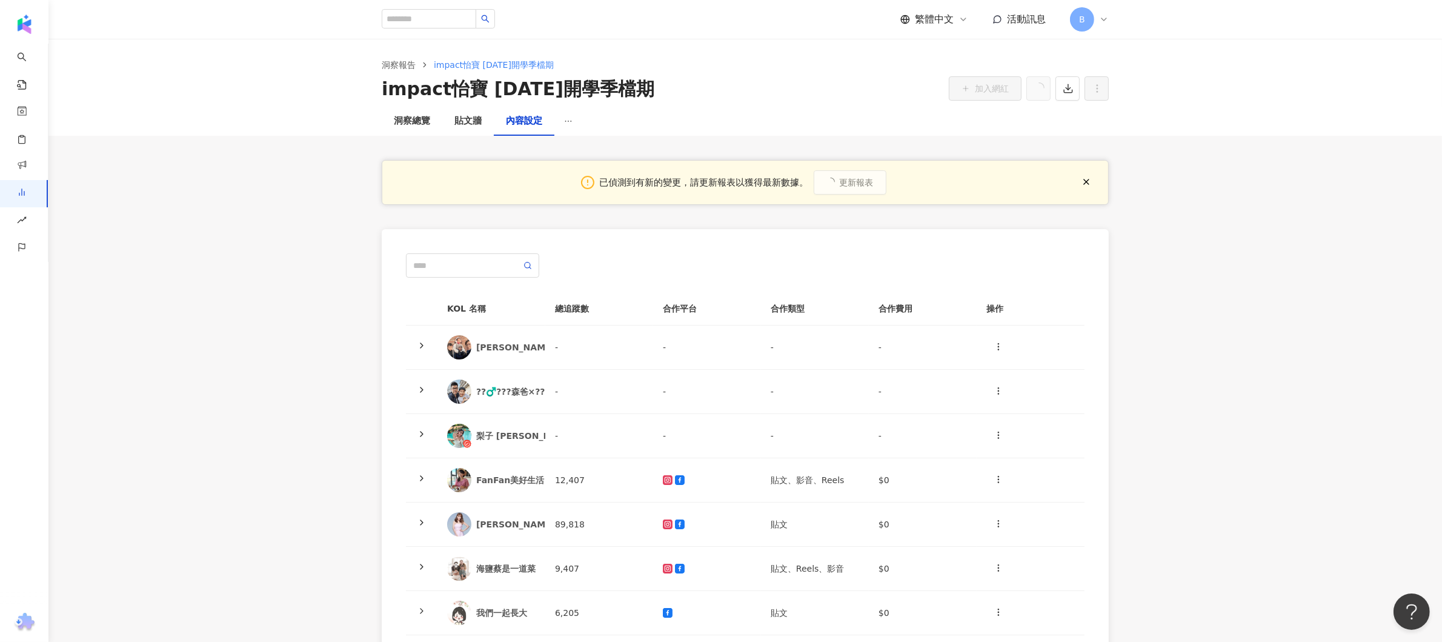
scroll to position [121, 0]
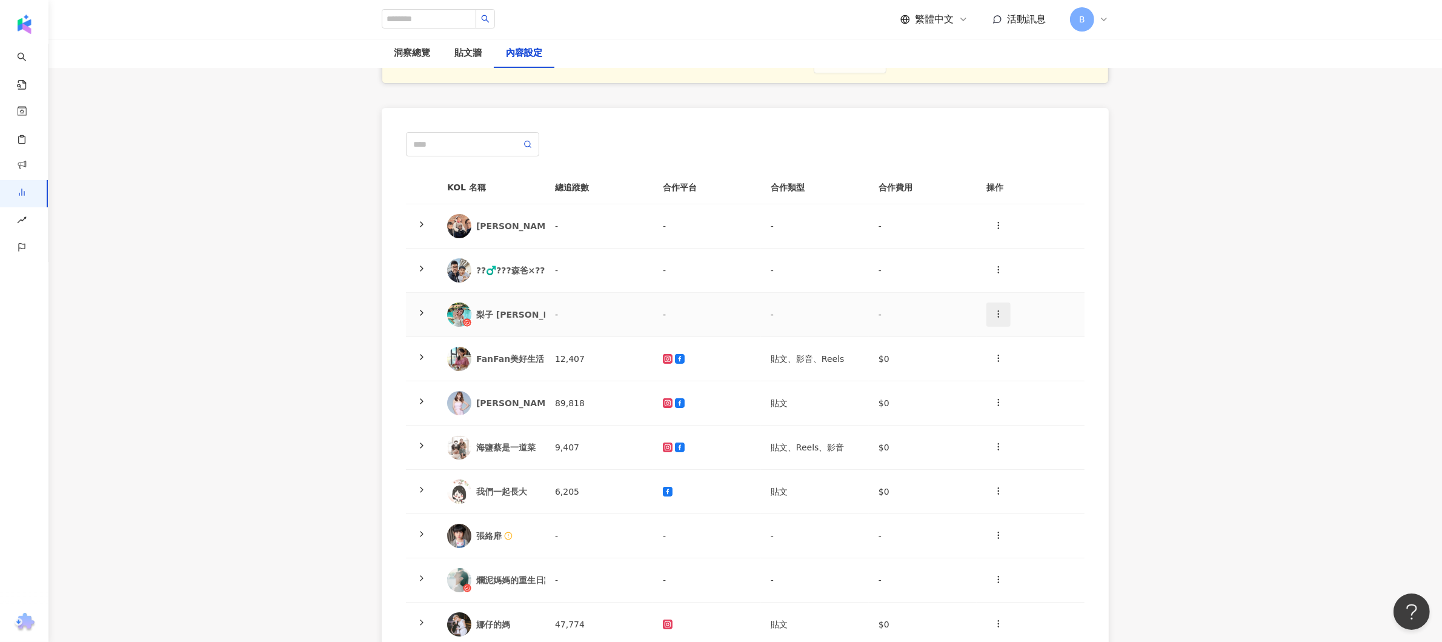
click at [999, 314] on icon "button" at bounding box center [999, 314] width 10 height 10
click at [1008, 360] on div "刪除網紅" at bounding box center [1019, 366] width 47 height 13
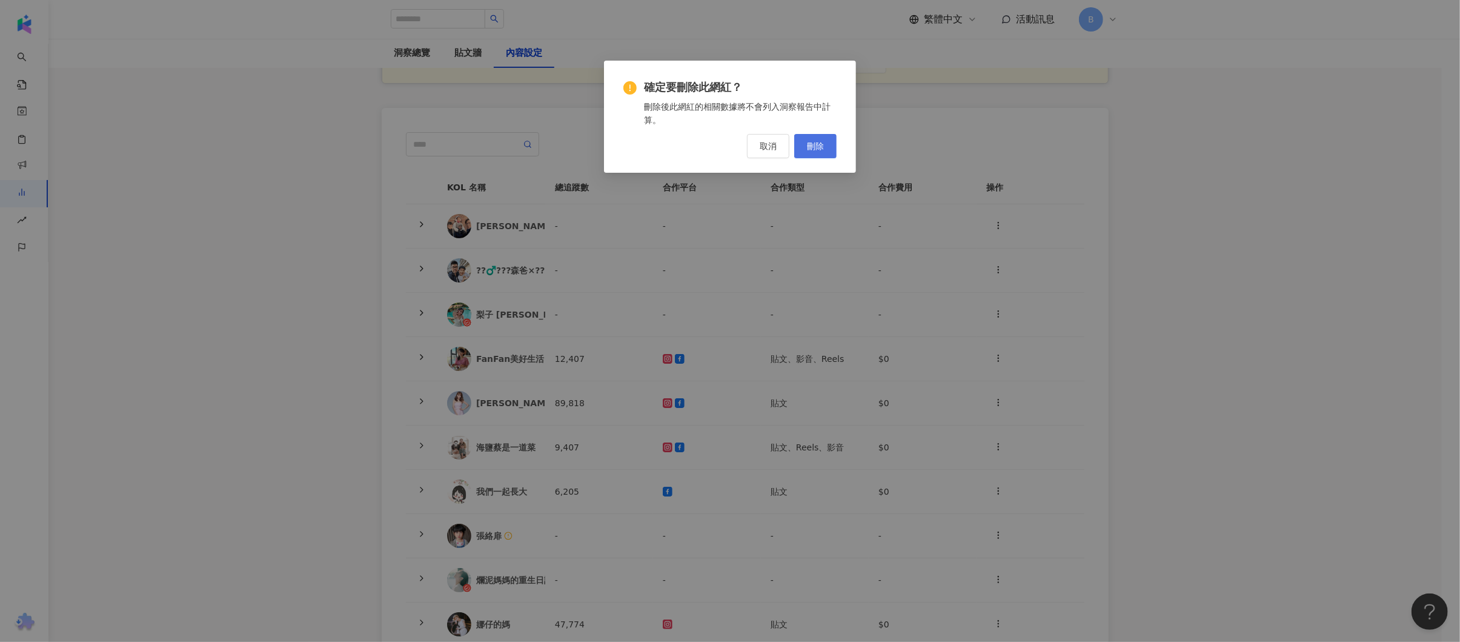
click at [824, 144] on span "刪除" at bounding box center [815, 146] width 17 height 10
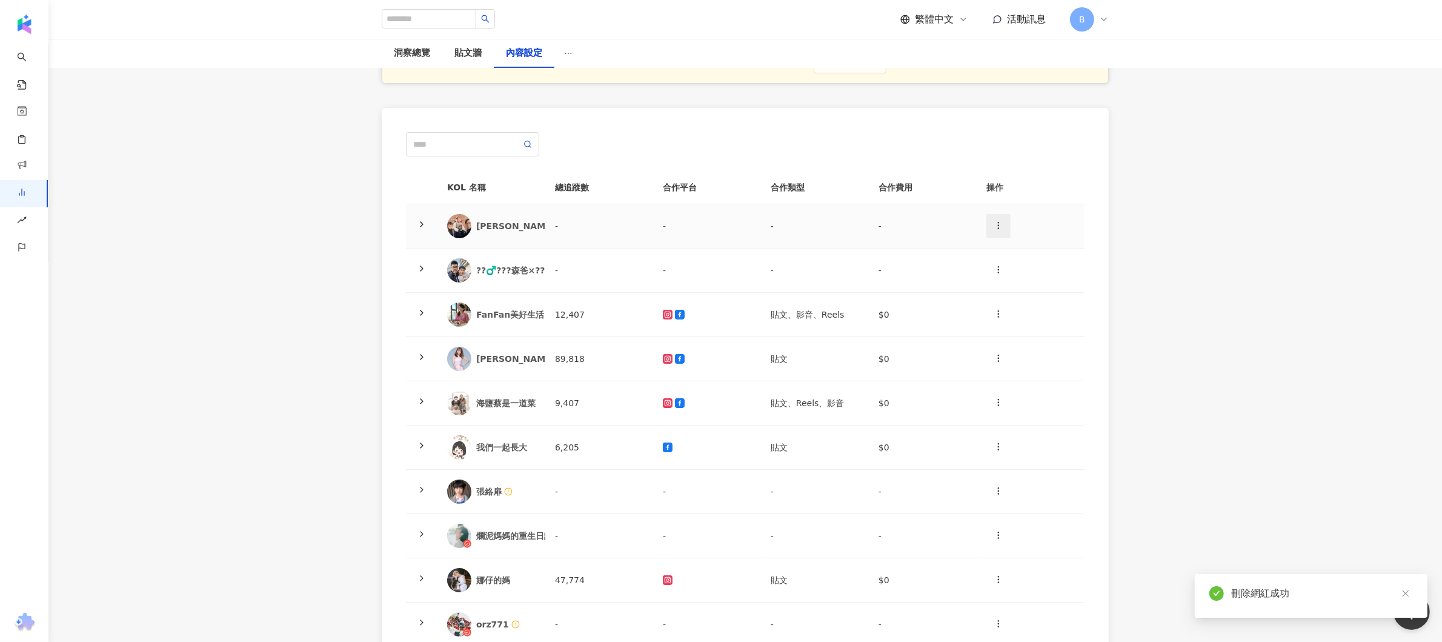
click at [994, 221] on icon "button" at bounding box center [999, 226] width 10 height 10
click at [1022, 280] on div "刪除網紅" at bounding box center [1019, 278] width 47 height 13
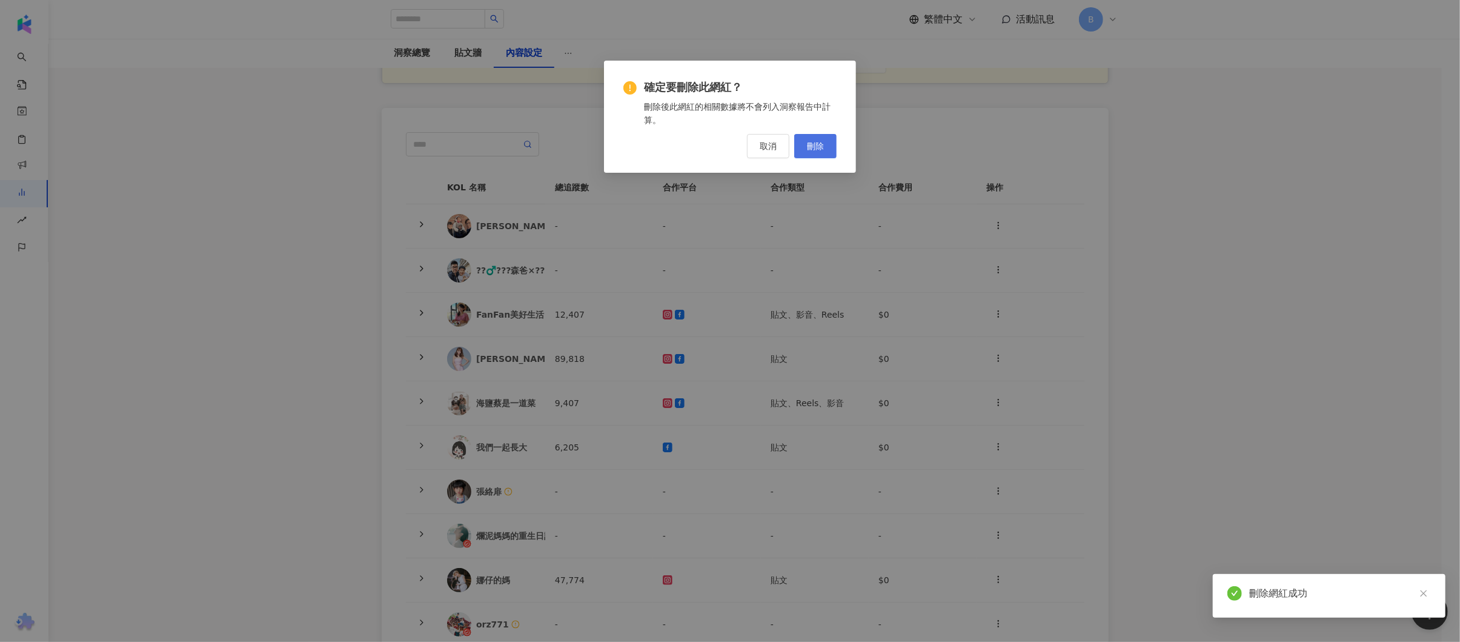
click at [813, 147] on span "刪除" at bounding box center [815, 146] width 17 height 10
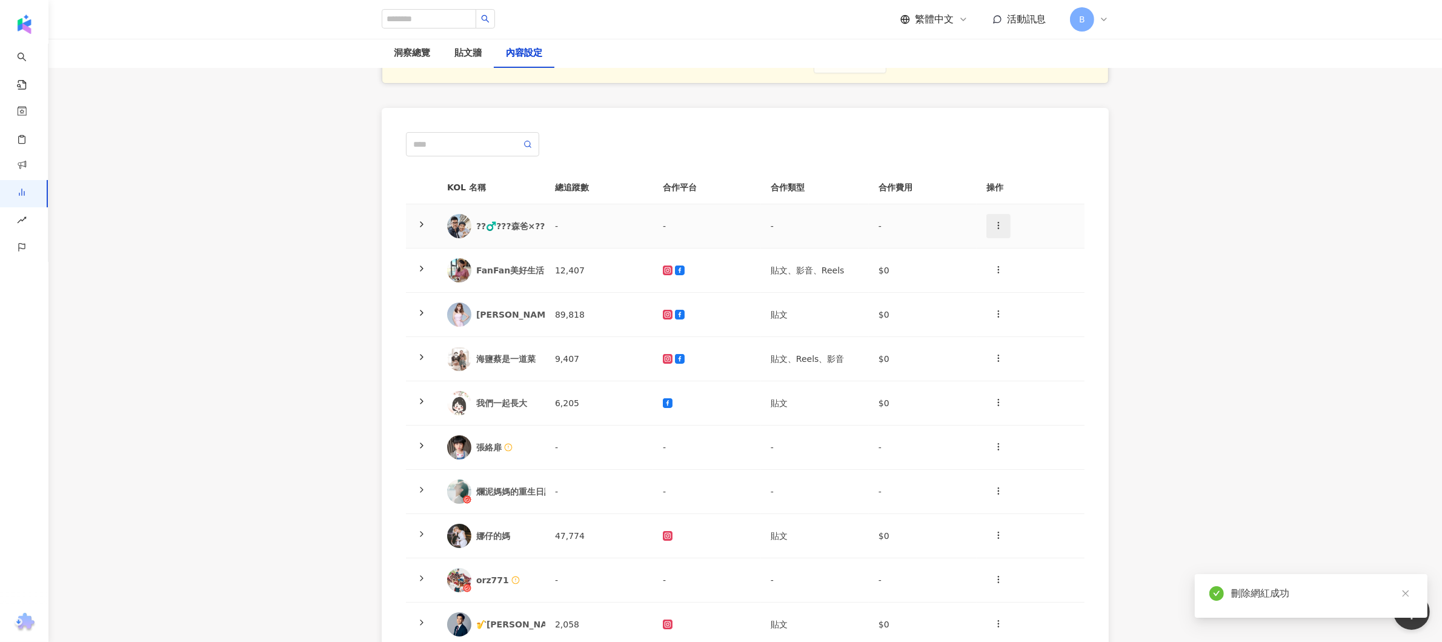
click at [996, 222] on icon "button" at bounding box center [999, 226] width 10 height 10
click at [1015, 282] on div "刪除網紅" at bounding box center [1019, 278] width 47 height 13
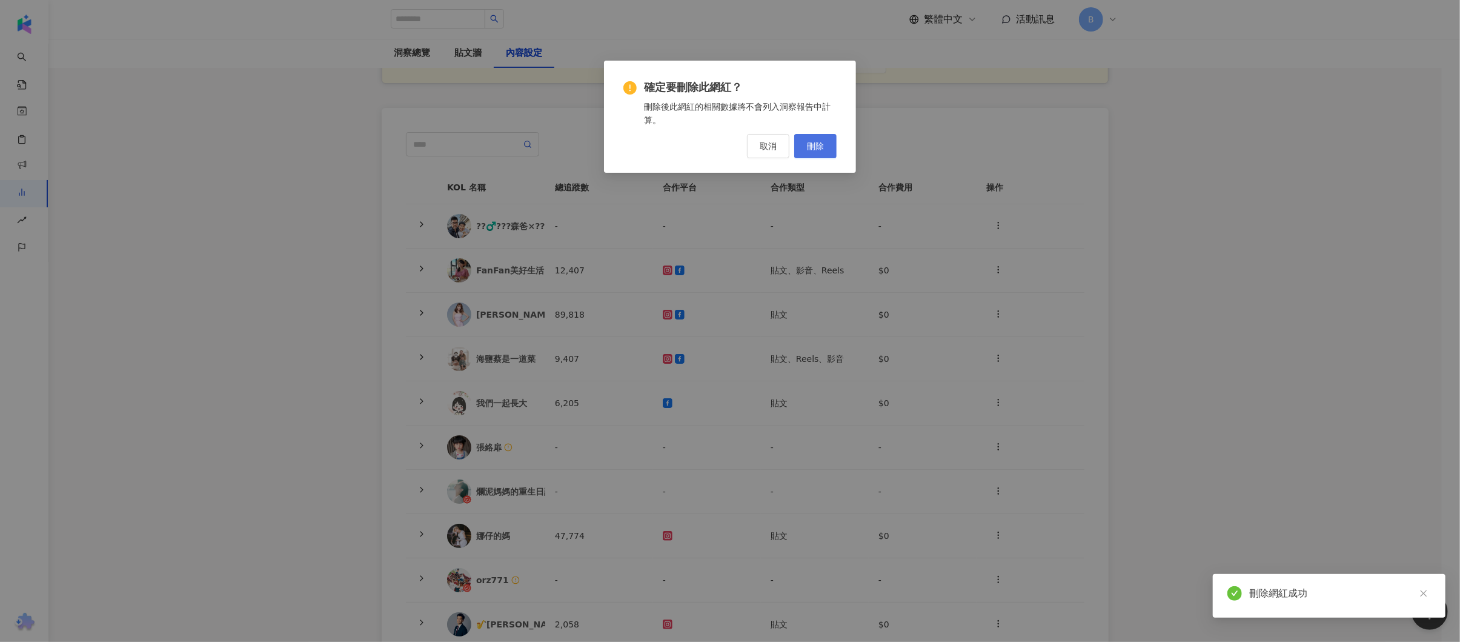
click at [814, 141] on span "刪除" at bounding box center [815, 146] width 17 height 10
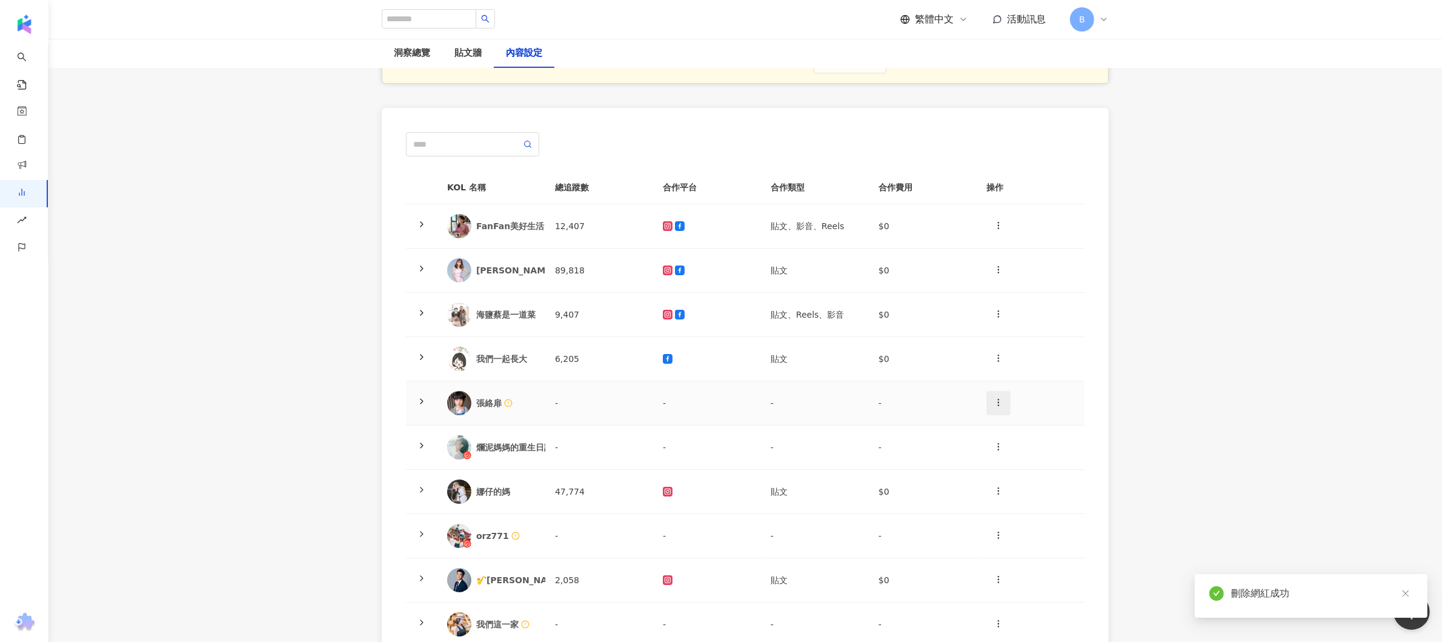
click at [998, 400] on icon "button" at bounding box center [999, 402] width 10 height 10
click at [1013, 457] on div "刪除網紅" at bounding box center [1019, 455] width 47 height 13
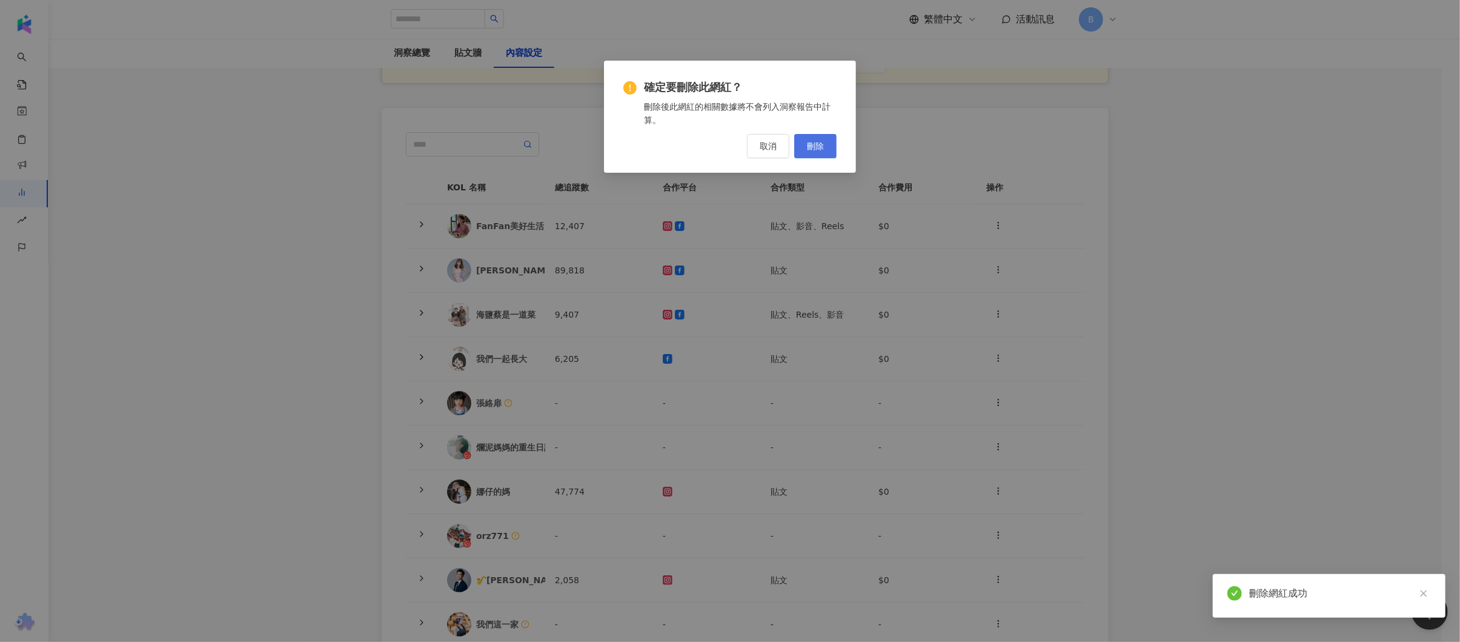
click at [818, 142] on span "刪除" at bounding box center [815, 146] width 17 height 10
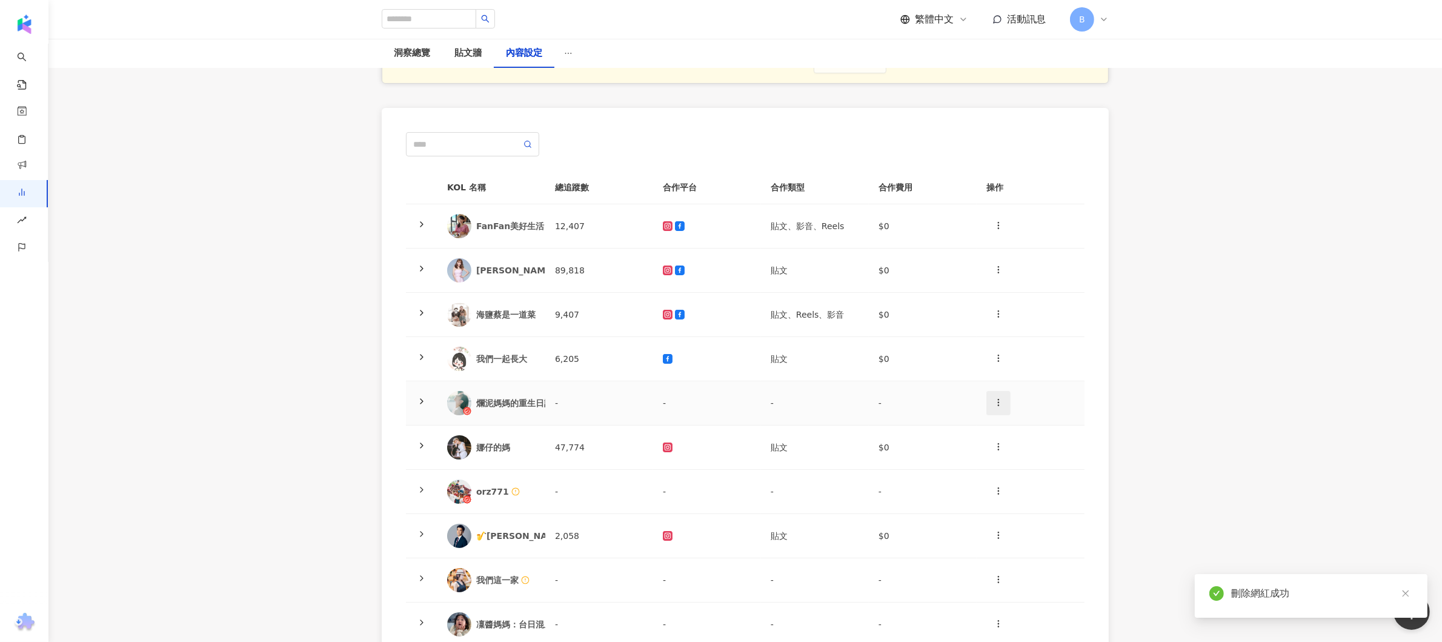
click at [1002, 398] on icon "button" at bounding box center [999, 402] width 10 height 10
click at [1016, 459] on div "刪除網紅" at bounding box center [1019, 455] width 47 height 13
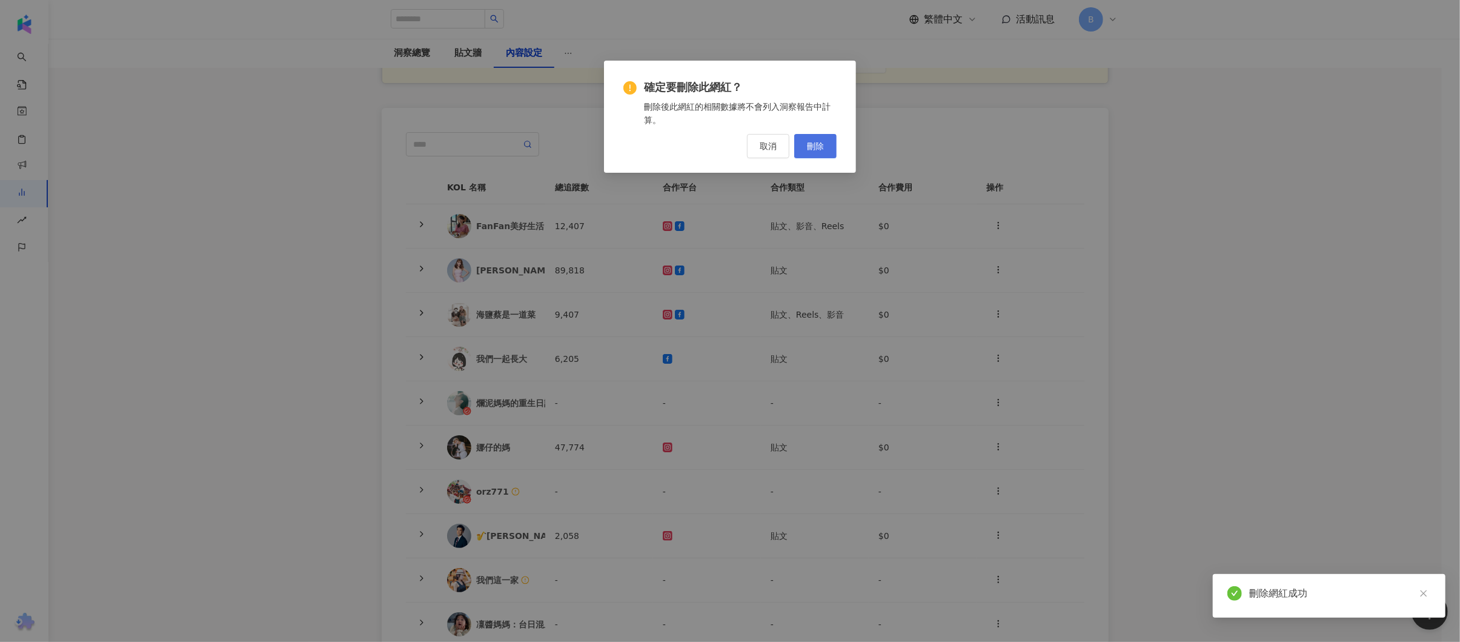
click at [819, 142] on span "刪除" at bounding box center [815, 146] width 17 height 10
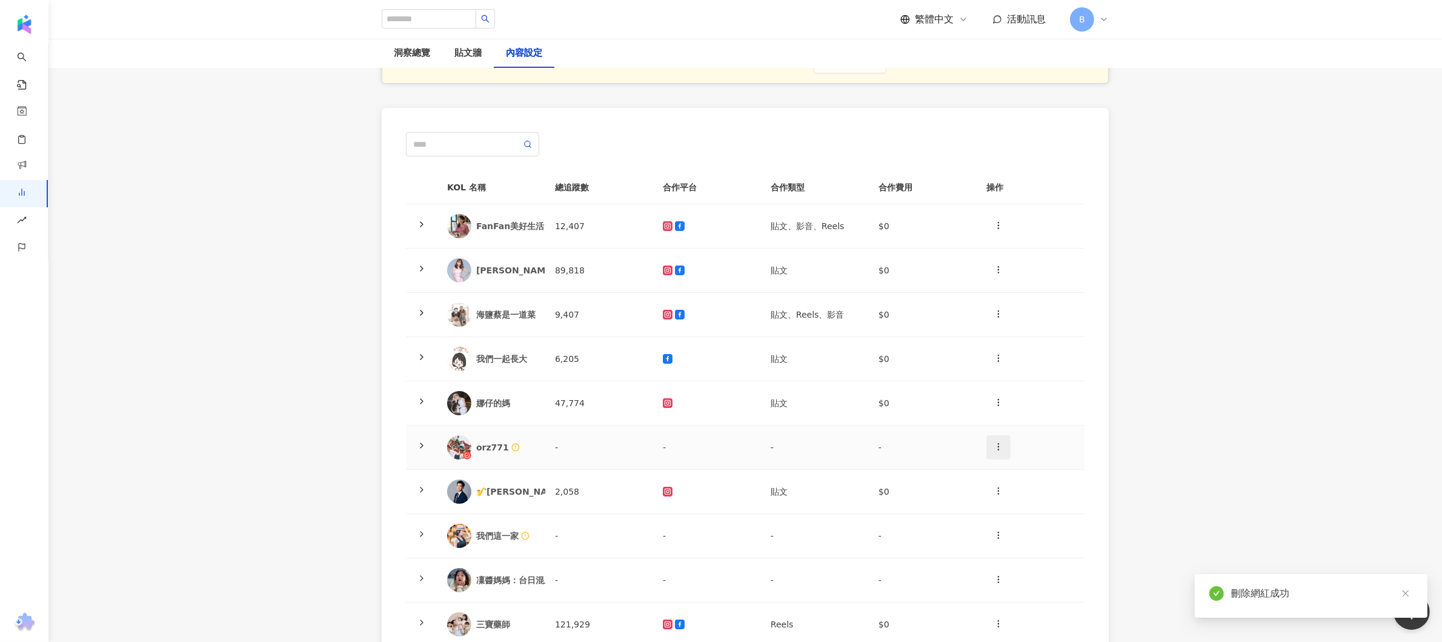
click at [1003, 453] on button "button" at bounding box center [998, 447] width 24 height 24
click at [1022, 503] on div "刪除網紅" at bounding box center [1019, 499] width 47 height 13
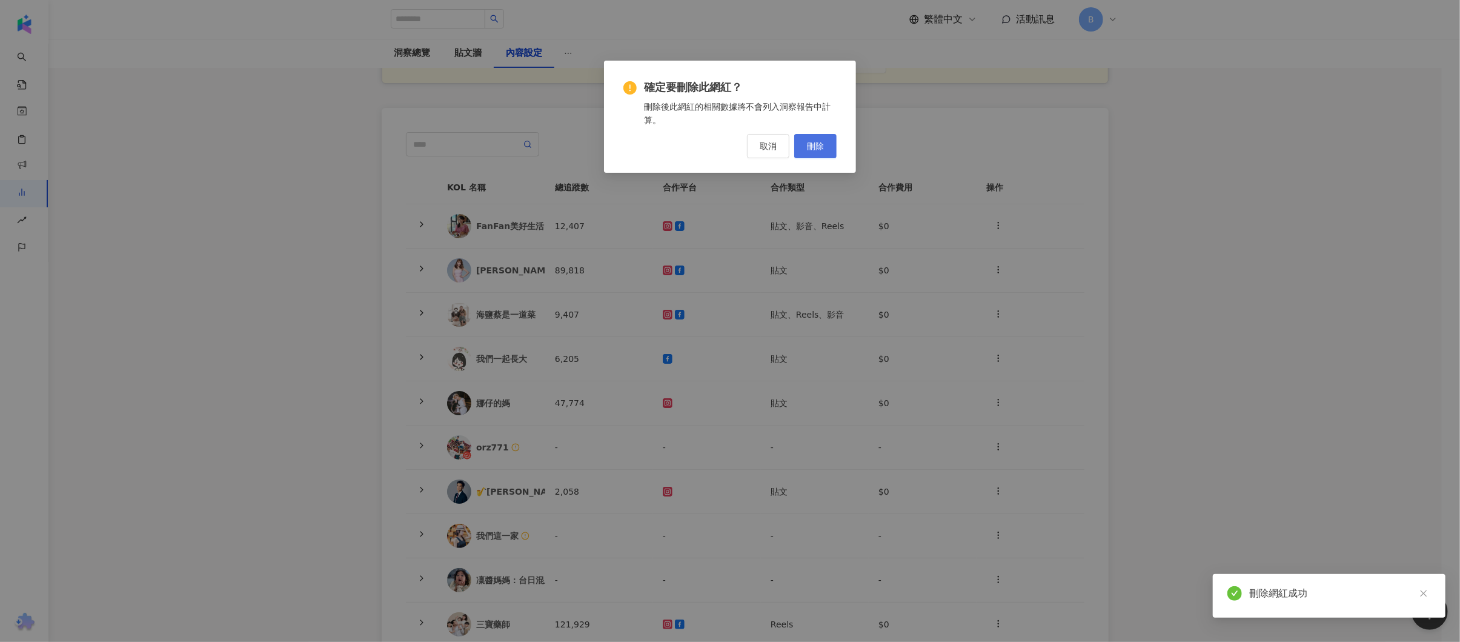
click at [814, 142] on span "刪除" at bounding box center [815, 146] width 17 height 10
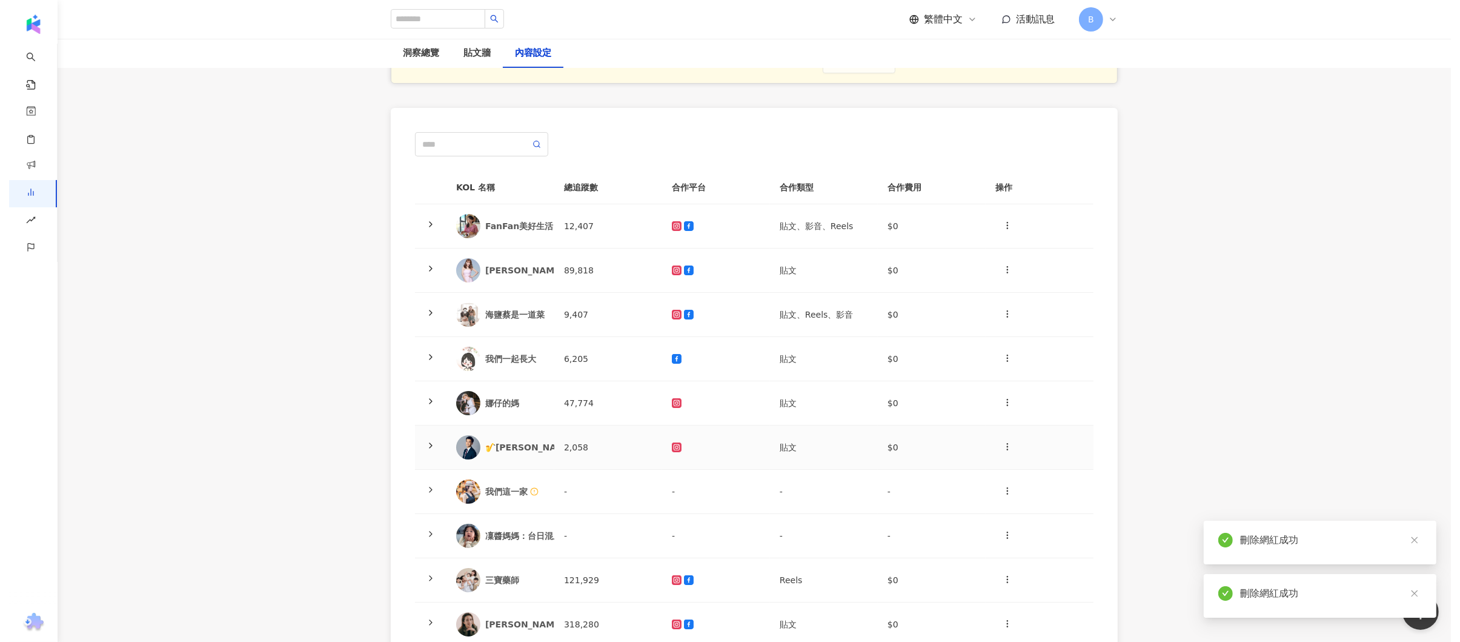
scroll to position [242, 0]
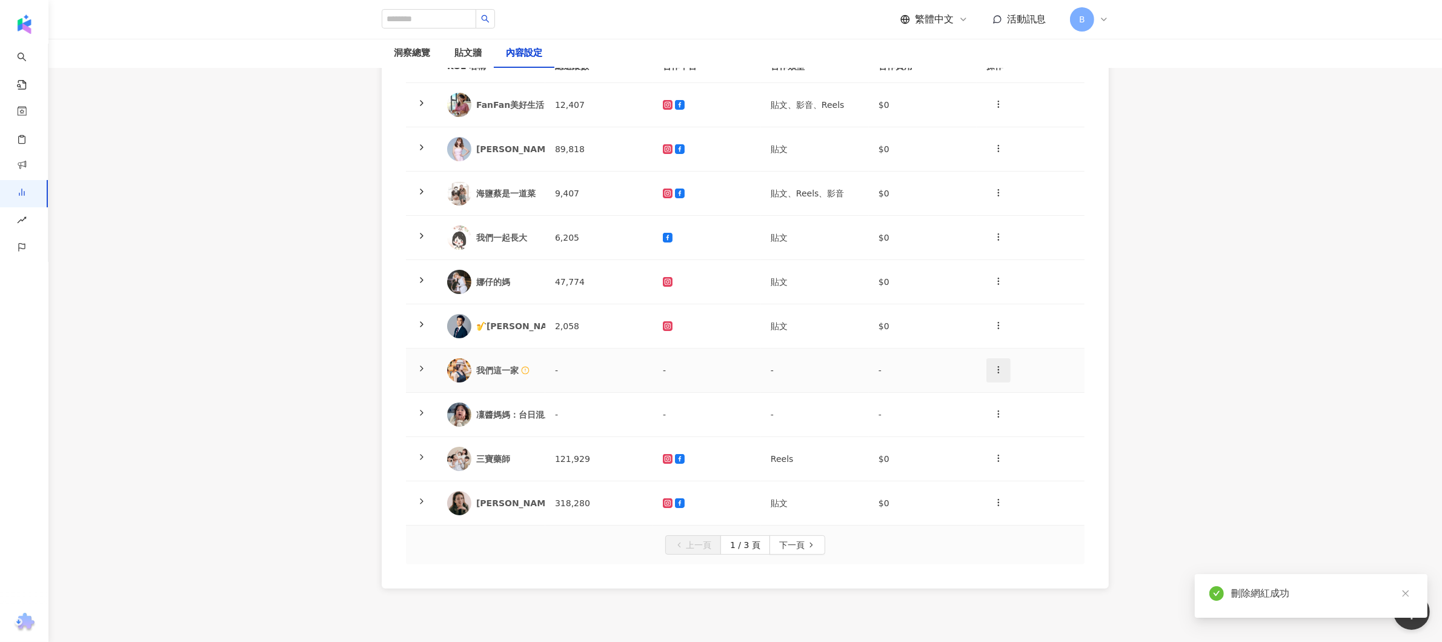
click at [994, 373] on icon "button" at bounding box center [999, 370] width 10 height 10
click at [1009, 432] on li "刪除網紅" at bounding box center [1020, 423] width 62 height 24
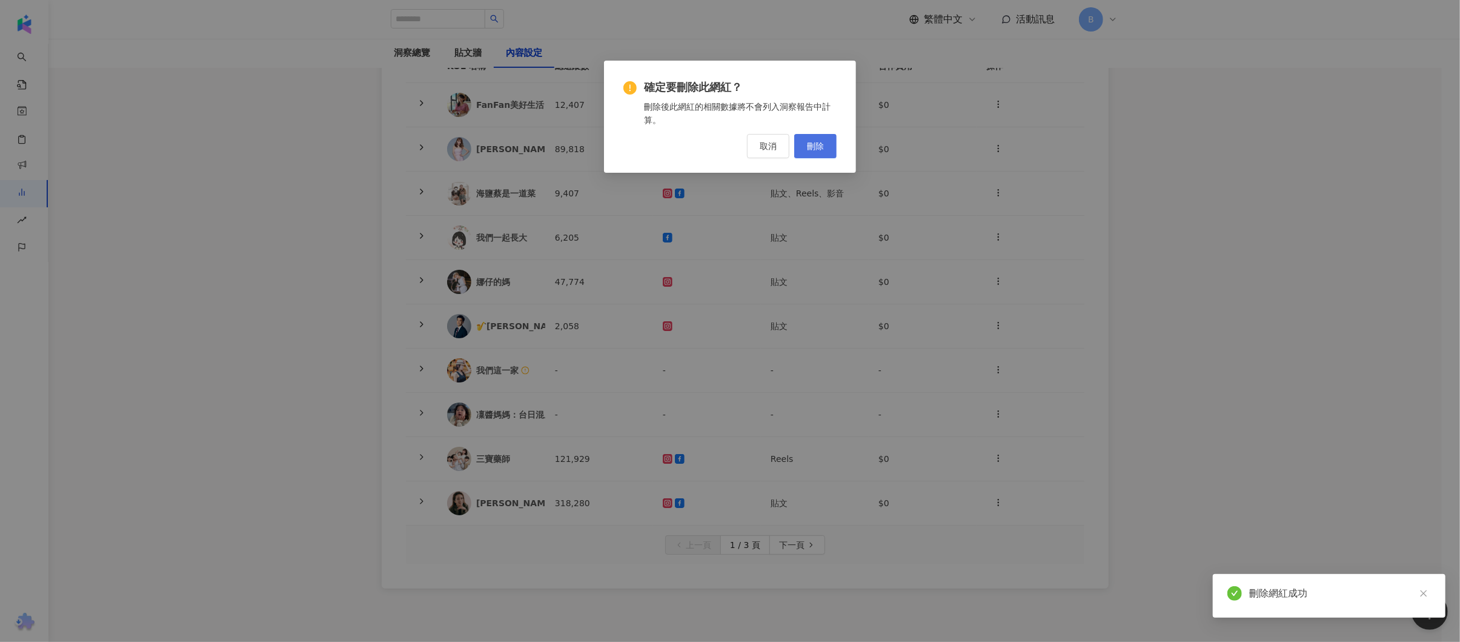
click at [811, 147] on span "刪除" at bounding box center [815, 146] width 17 height 10
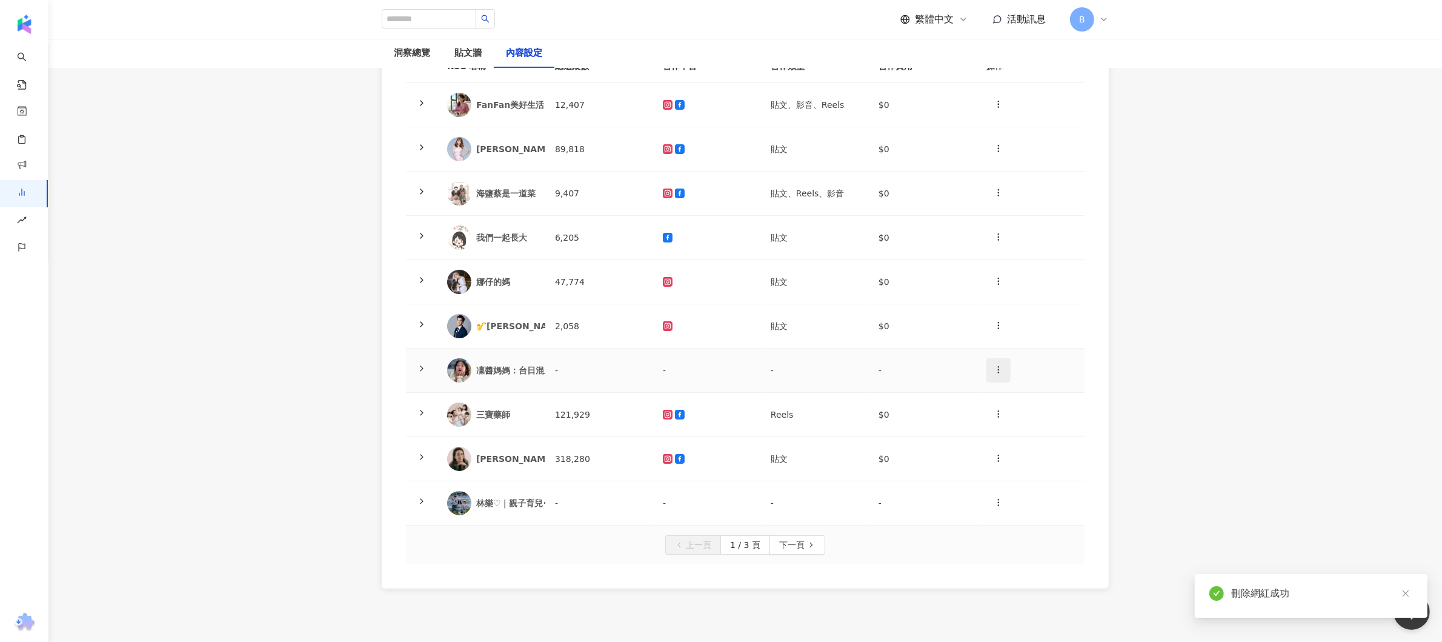
click at [1000, 367] on icon "button" at bounding box center [999, 370] width 10 height 10
click at [1022, 422] on div "刪除網紅" at bounding box center [1019, 422] width 47 height 13
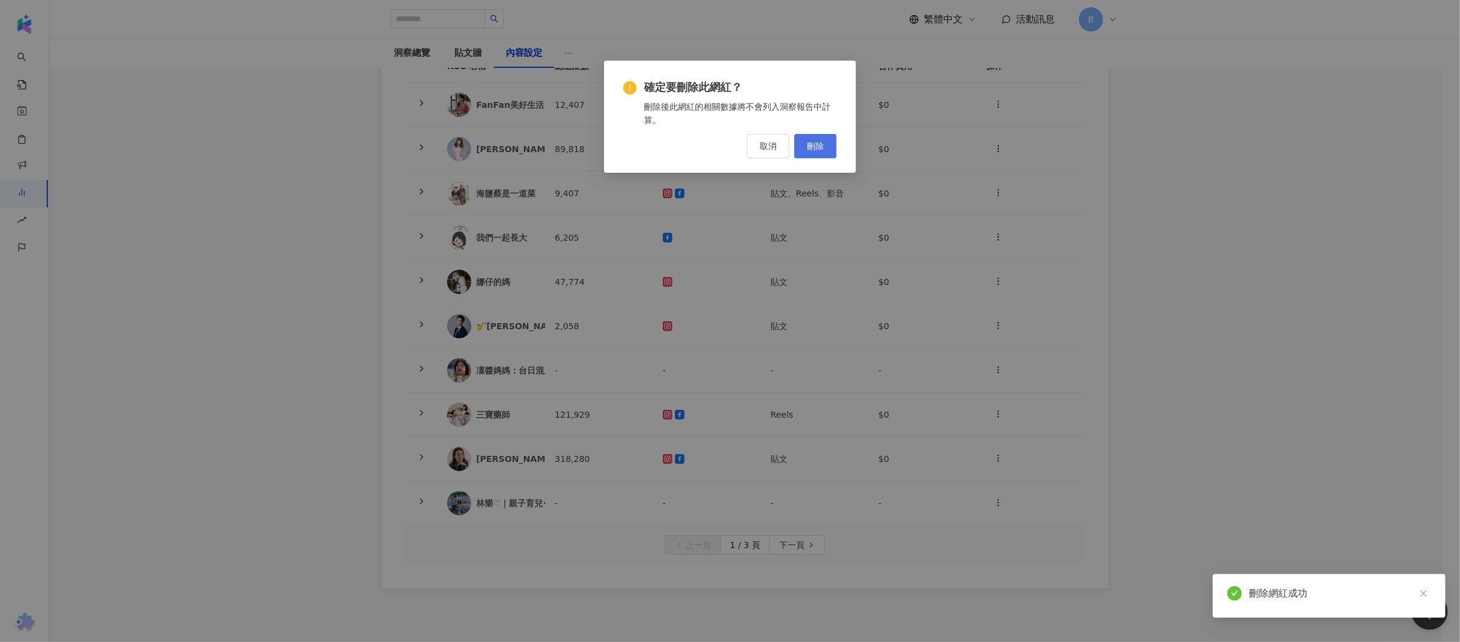
click at [830, 144] on button "刪除" at bounding box center [815, 146] width 42 height 24
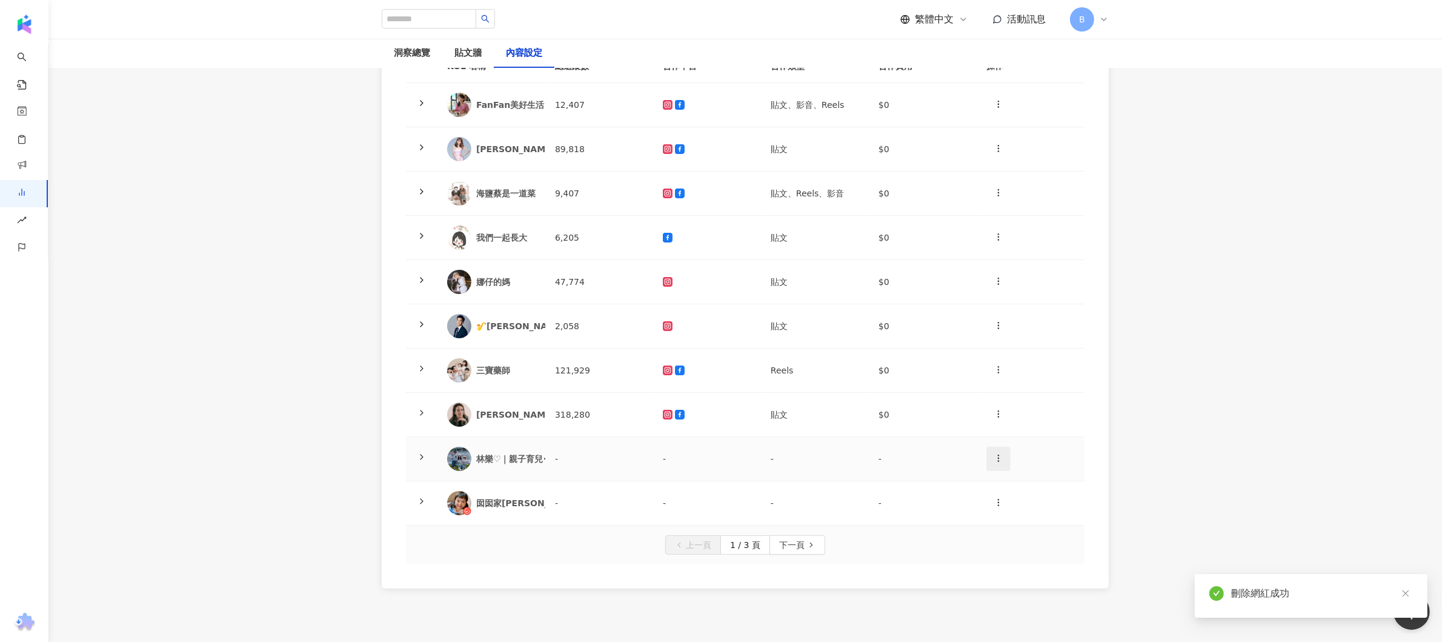
click at [999, 456] on icon "button" at bounding box center [999, 458] width 10 height 10
click at [1014, 512] on div "刪除網紅" at bounding box center [1019, 511] width 47 height 13
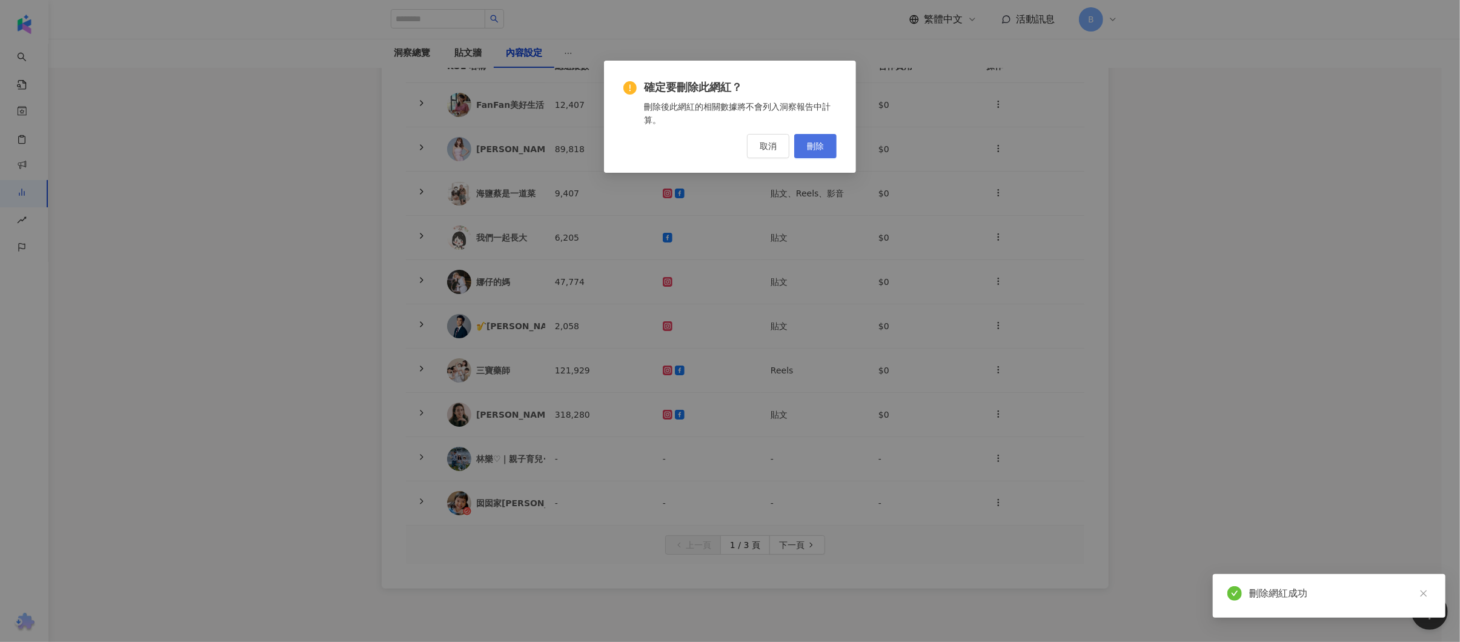
click at [808, 144] on span "刪除" at bounding box center [815, 146] width 17 height 10
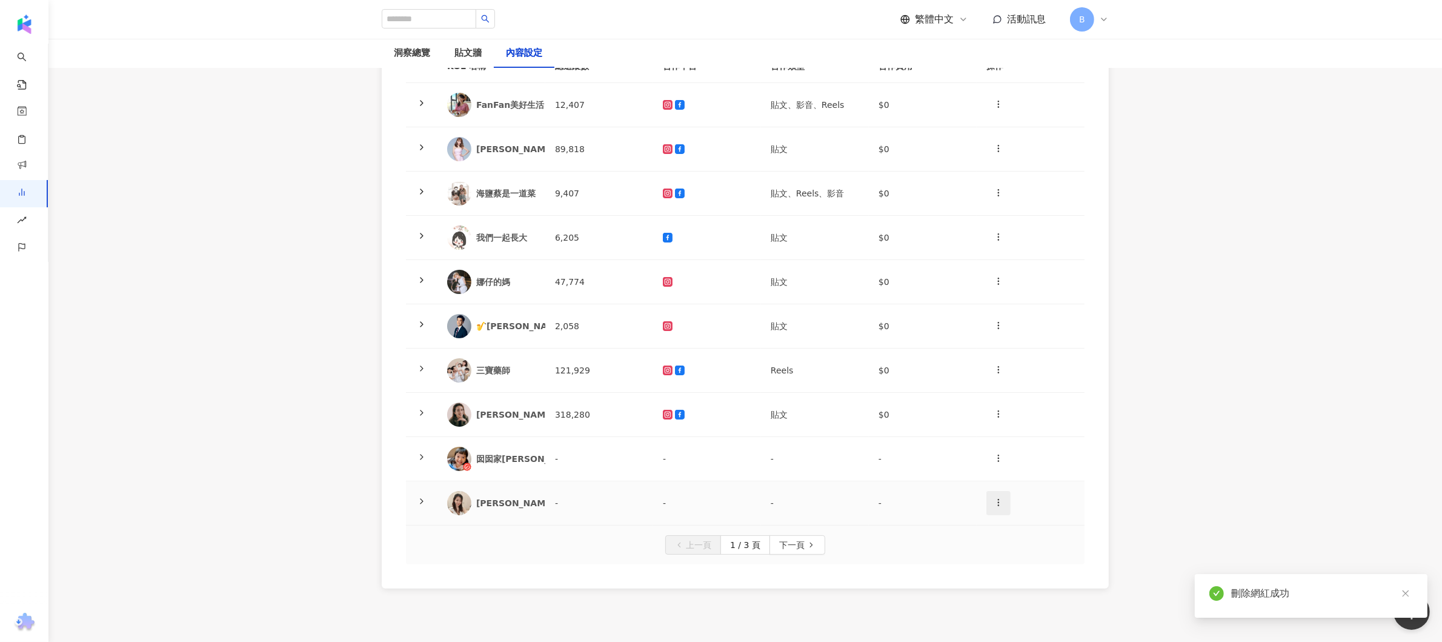
click at [1008, 501] on button "button" at bounding box center [998, 503] width 24 height 24
click at [1008, 561] on div "刪除網紅" at bounding box center [1019, 555] width 47 height 13
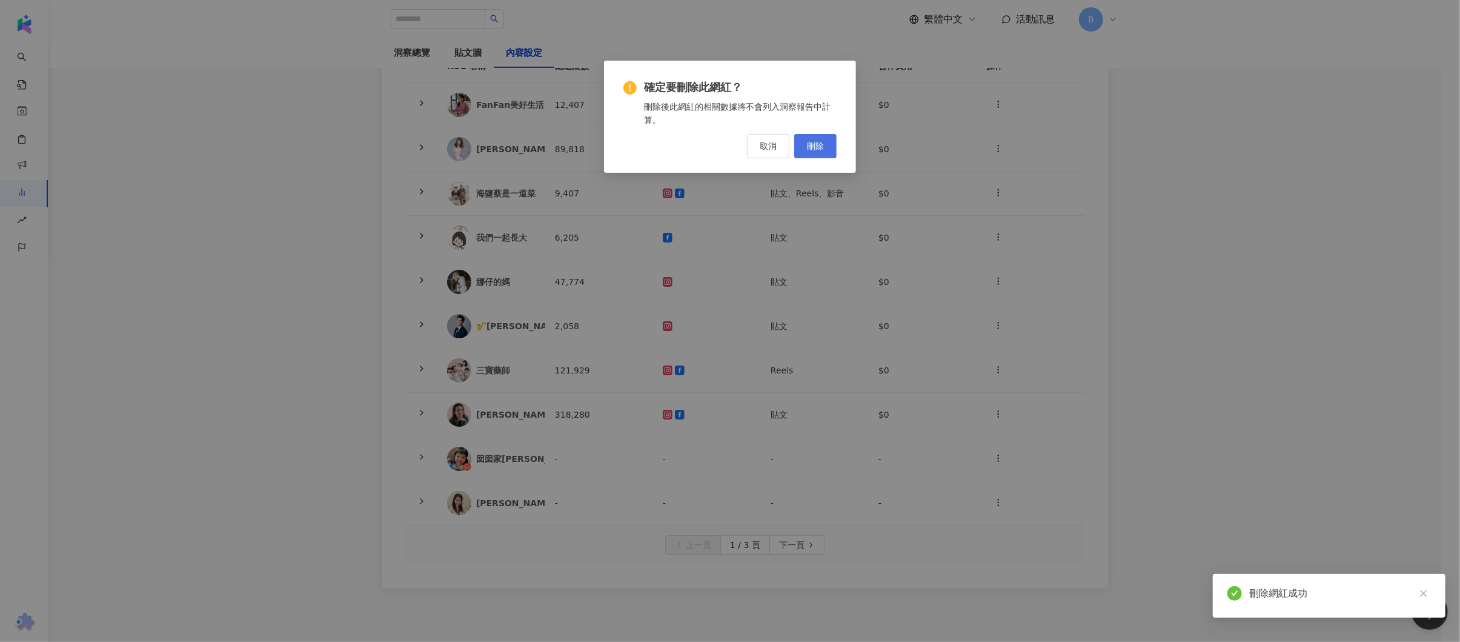
click at [802, 151] on button "刪除" at bounding box center [815, 146] width 42 height 24
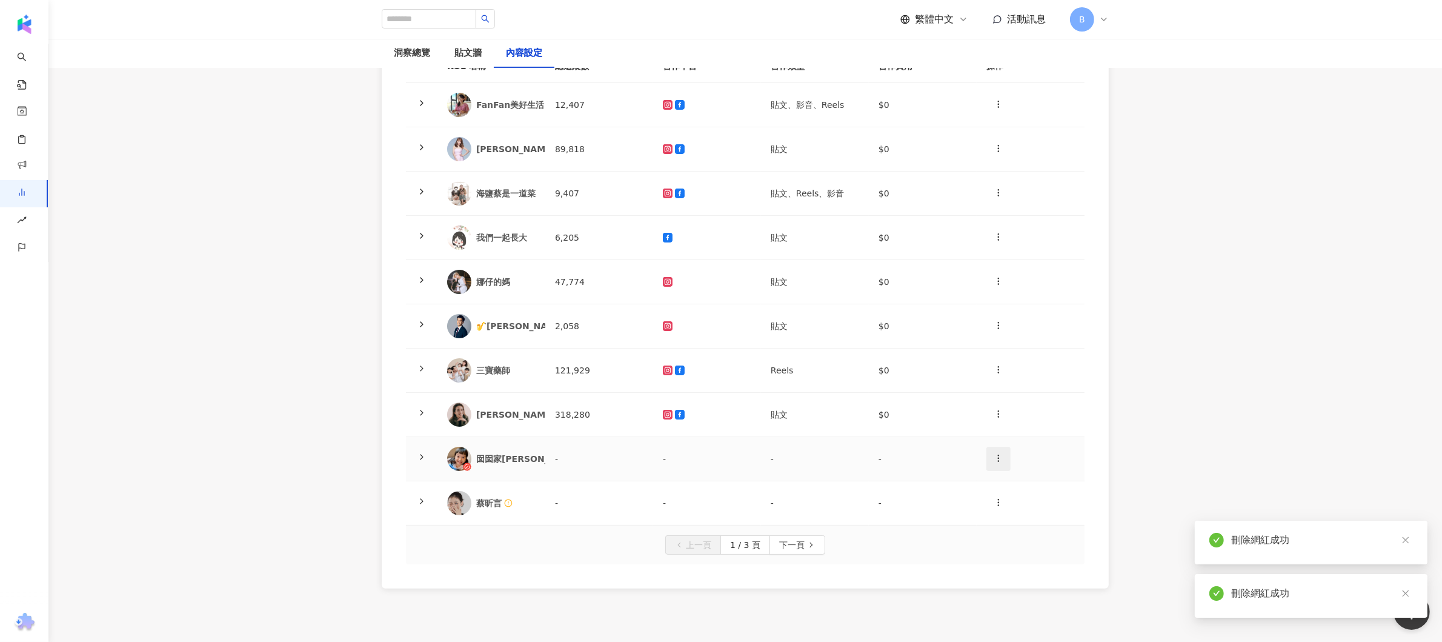
click at [1000, 458] on icon "button" at bounding box center [999, 458] width 10 height 10
click at [1011, 513] on div "刪除網紅" at bounding box center [1019, 511] width 47 height 13
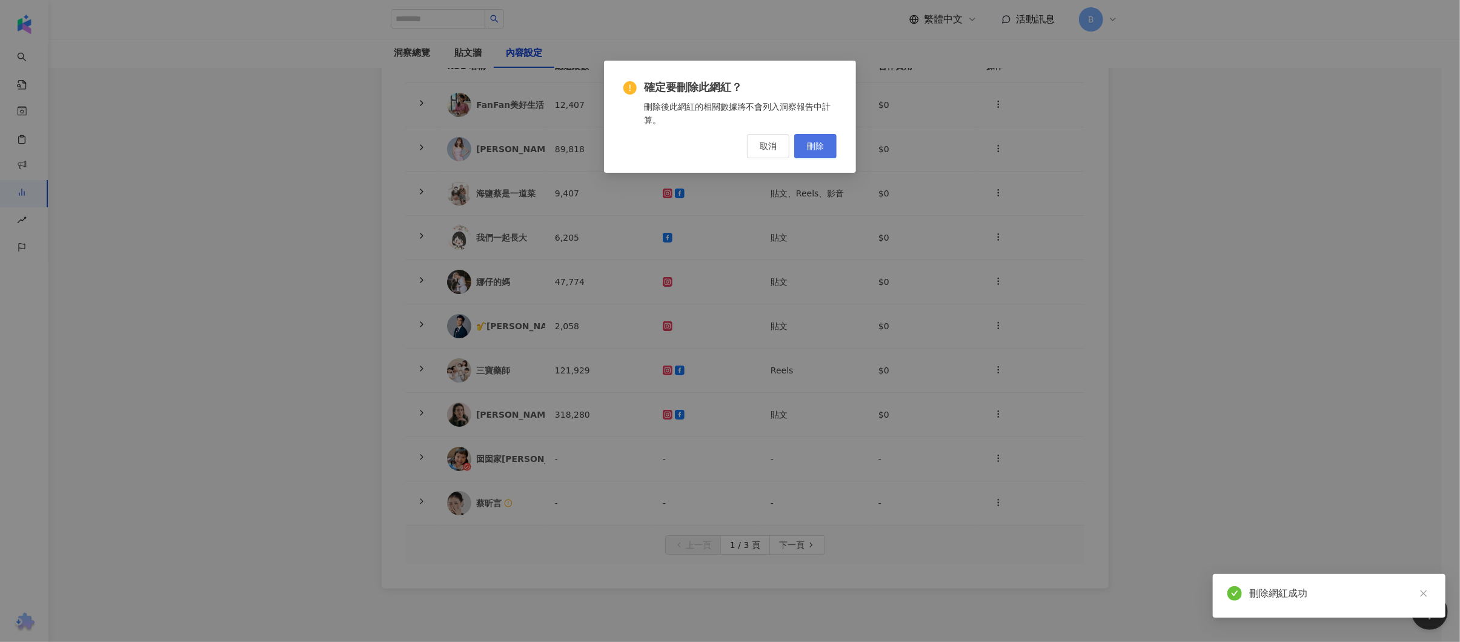
click at [812, 149] on span "刪除" at bounding box center [815, 146] width 17 height 10
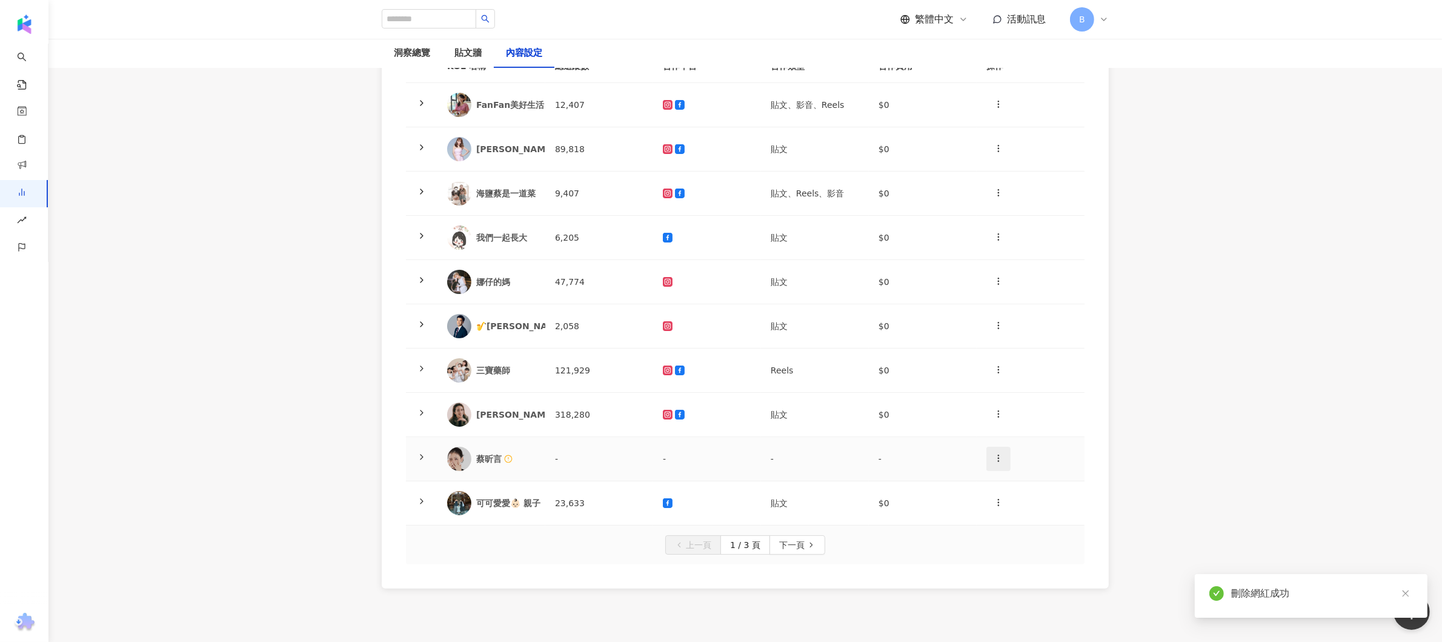
click at [1002, 454] on icon "button" at bounding box center [999, 458] width 10 height 10
click at [1021, 512] on div "刪除網紅" at bounding box center [1019, 511] width 47 height 13
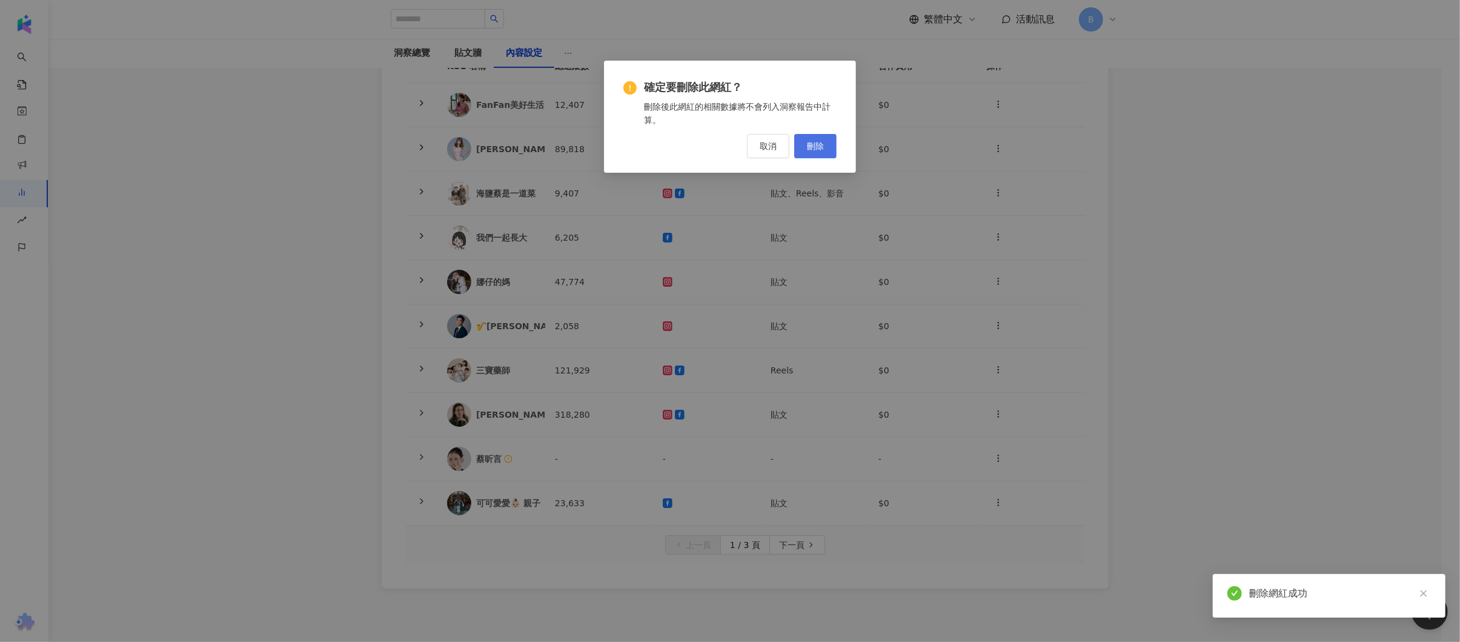
click at [826, 155] on button "刪除" at bounding box center [815, 146] width 42 height 24
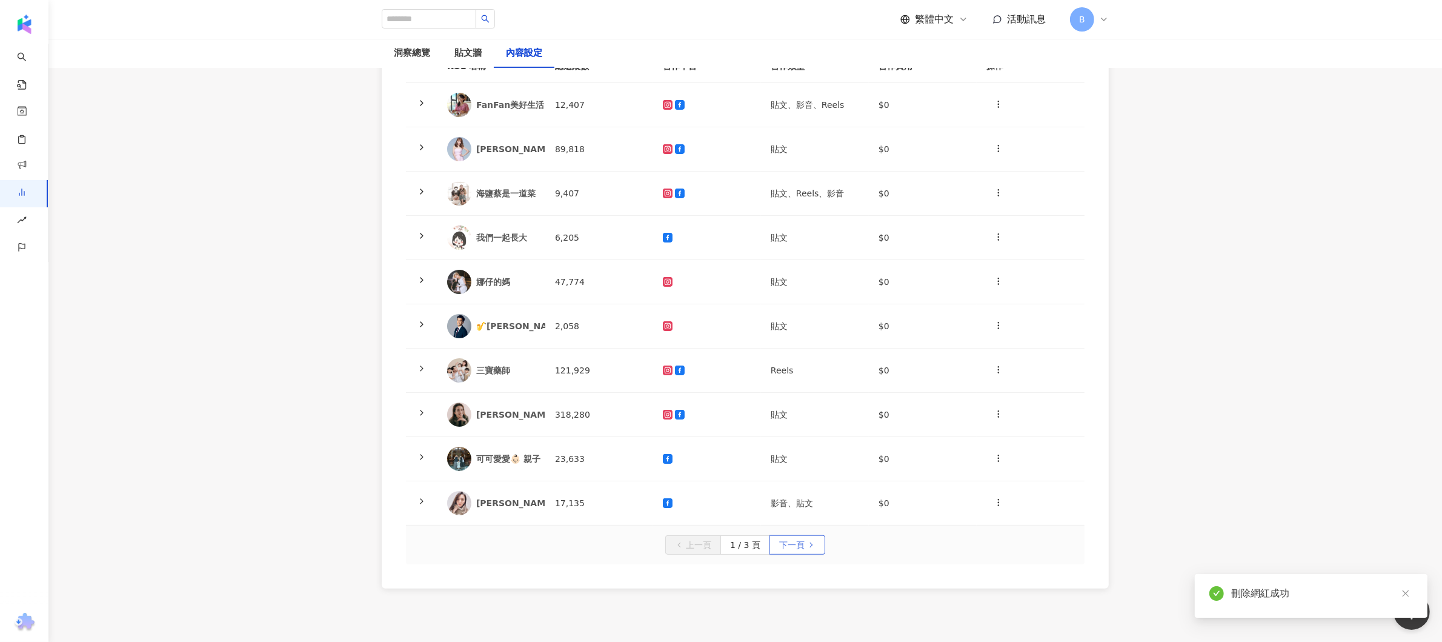
click at [803, 542] on button "下一頁" at bounding box center [797, 544] width 56 height 19
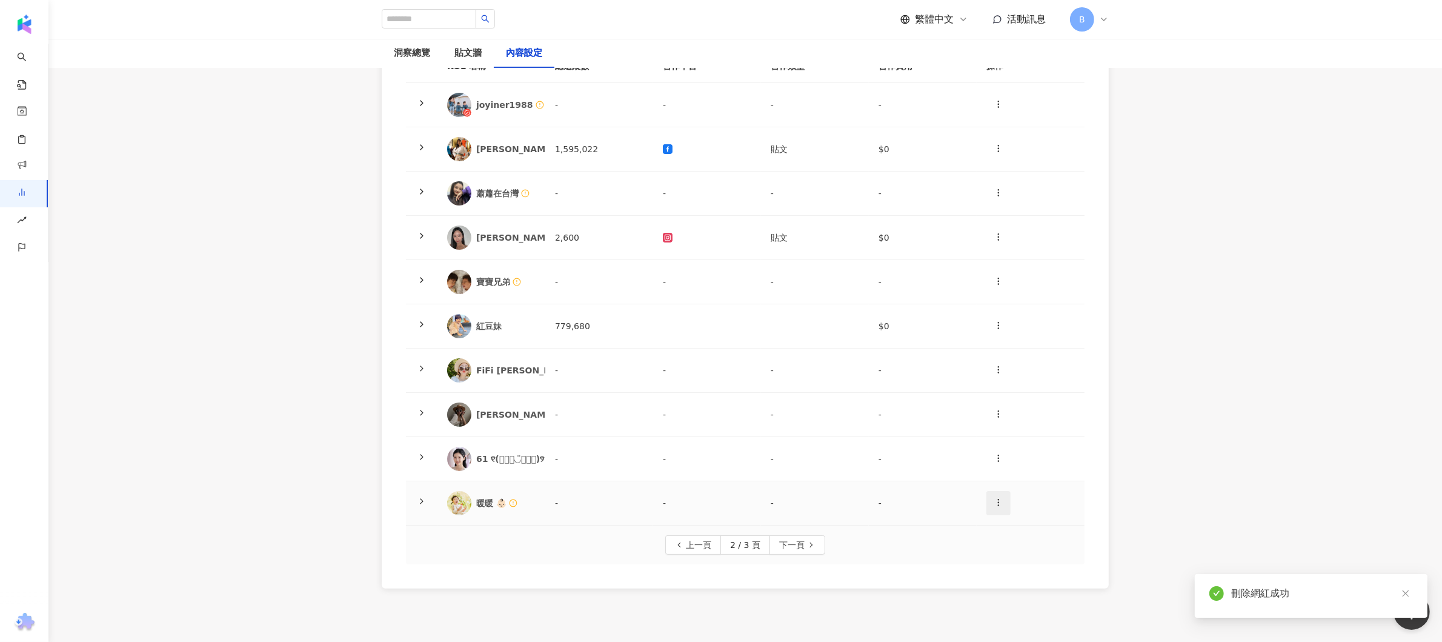
click at [999, 507] on span "button" at bounding box center [999, 502] width 10 height 13
click at [1007, 550] on div "刪除網紅" at bounding box center [1019, 555] width 47 height 13
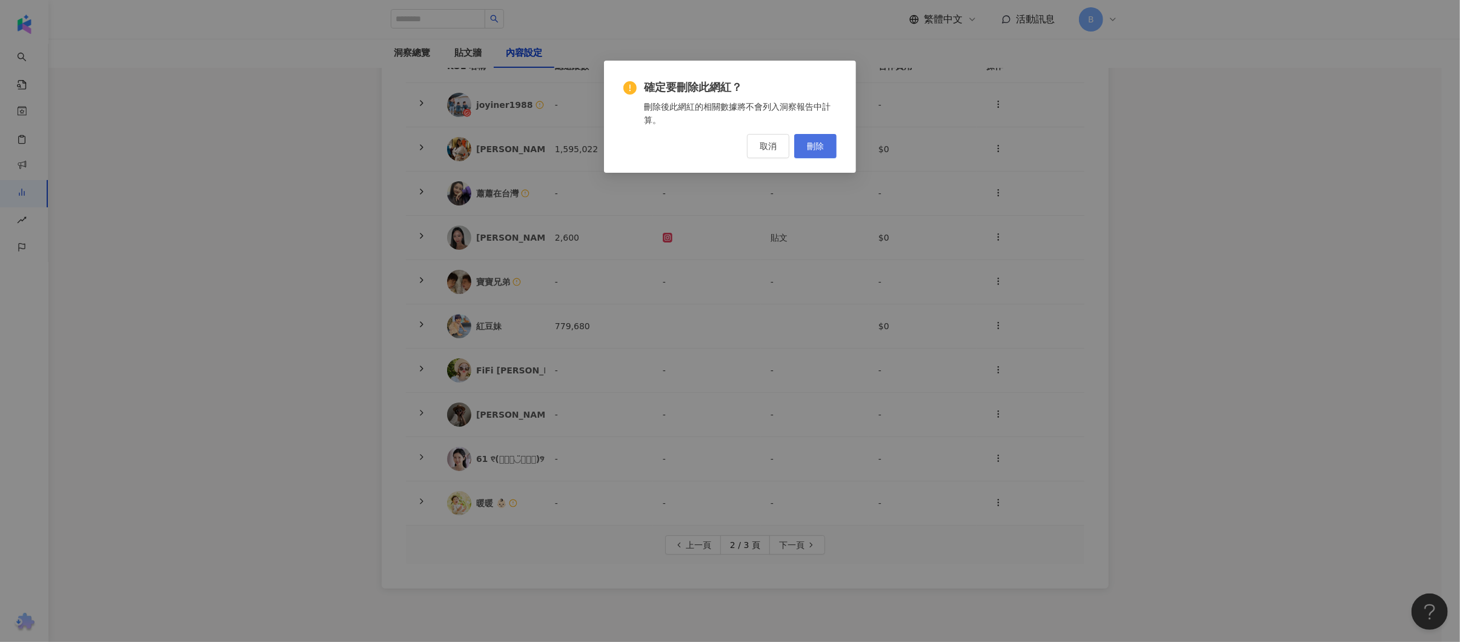
click at [808, 141] on span "刪除" at bounding box center [815, 146] width 17 height 10
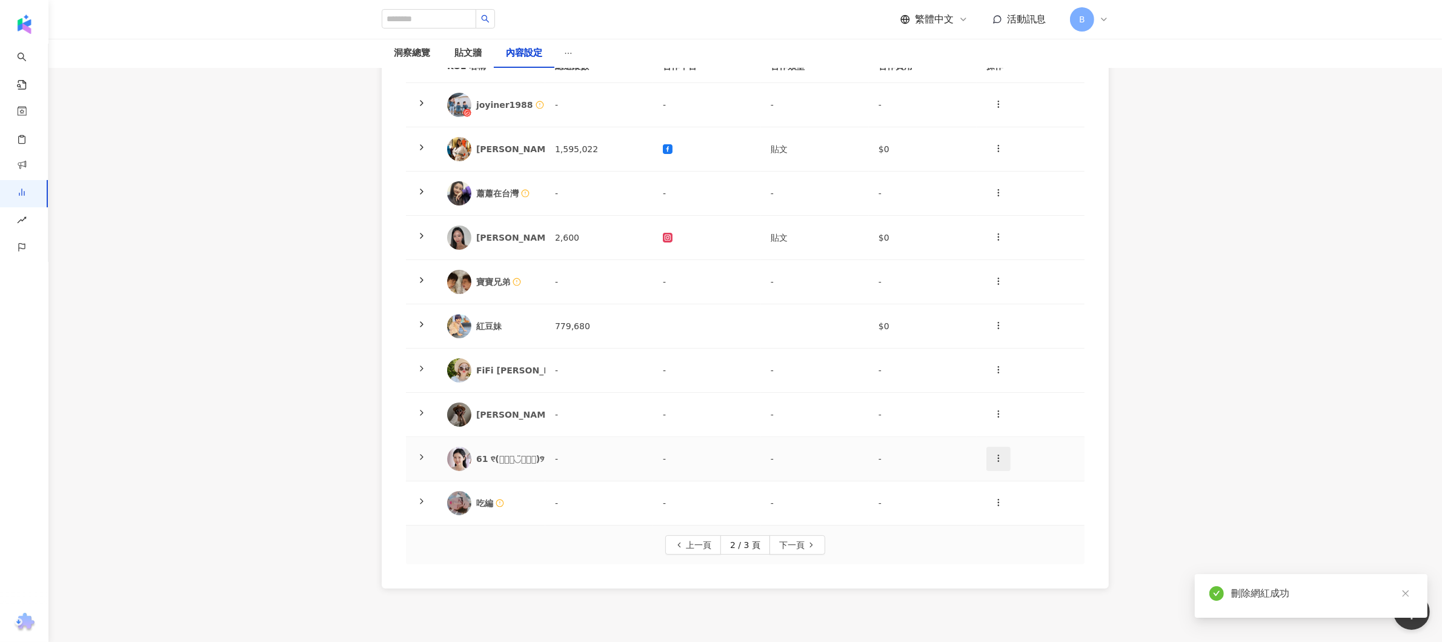
click at [1002, 460] on icon "button" at bounding box center [999, 458] width 10 height 10
click at [1008, 510] on div "刪除網紅" at bounding box center [1019, 511] width 47 height 13
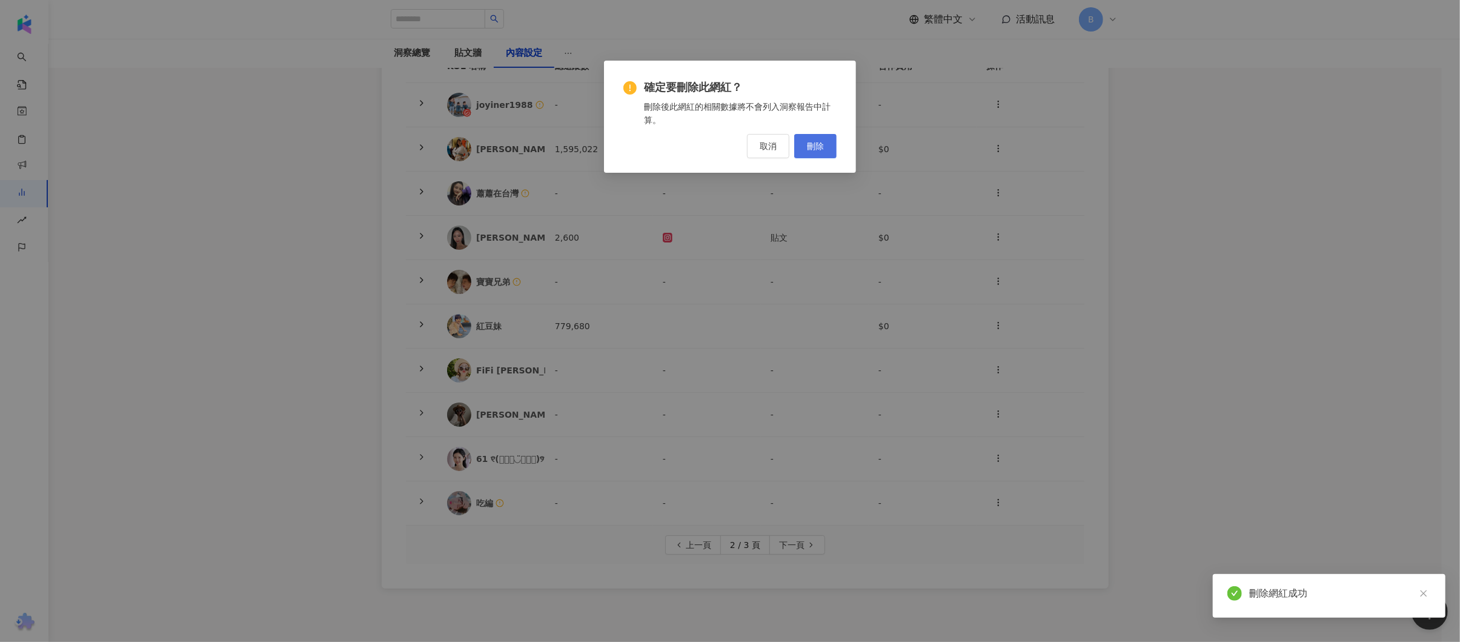
click at [819, 148] on span "刪除" at bounding box center [815, 146] width 17 height 10
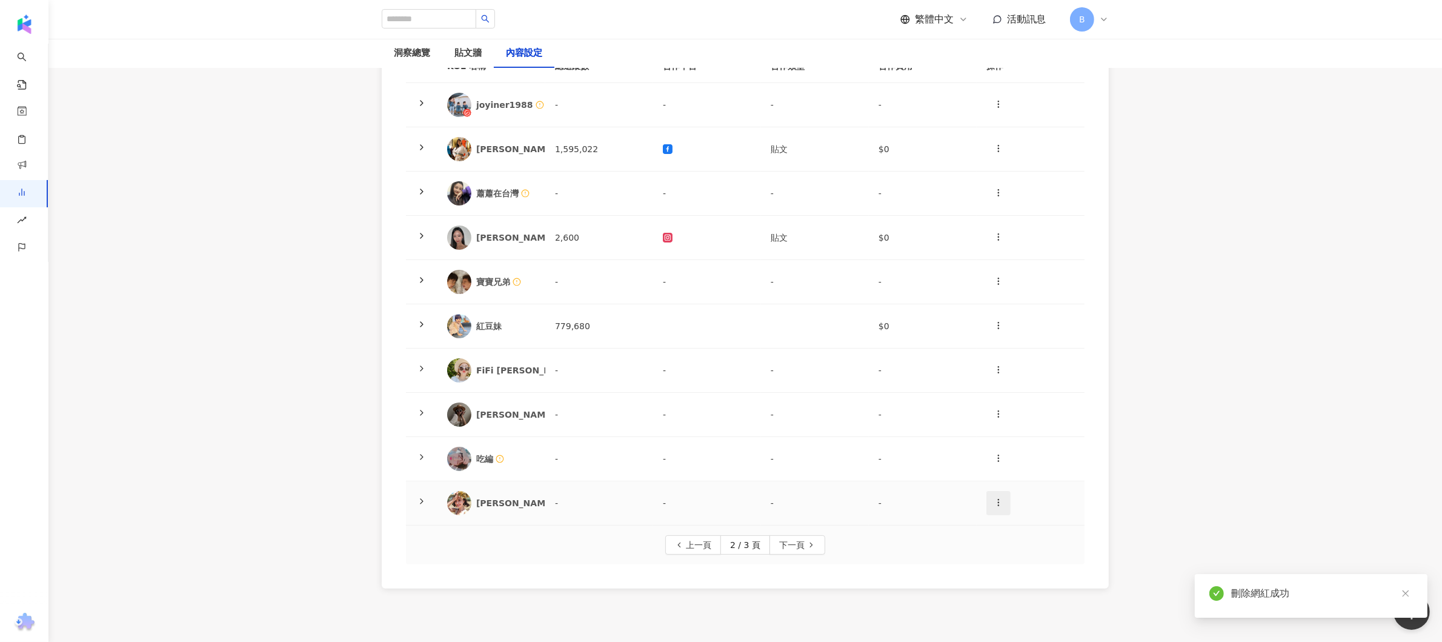
click at [998, 498] on icon "button" at bounding box center [999, 502] width 10 height 10
click at [1015, 551] on div "刪除網紅" at bounding box center [1019, 555] width 47 height 13
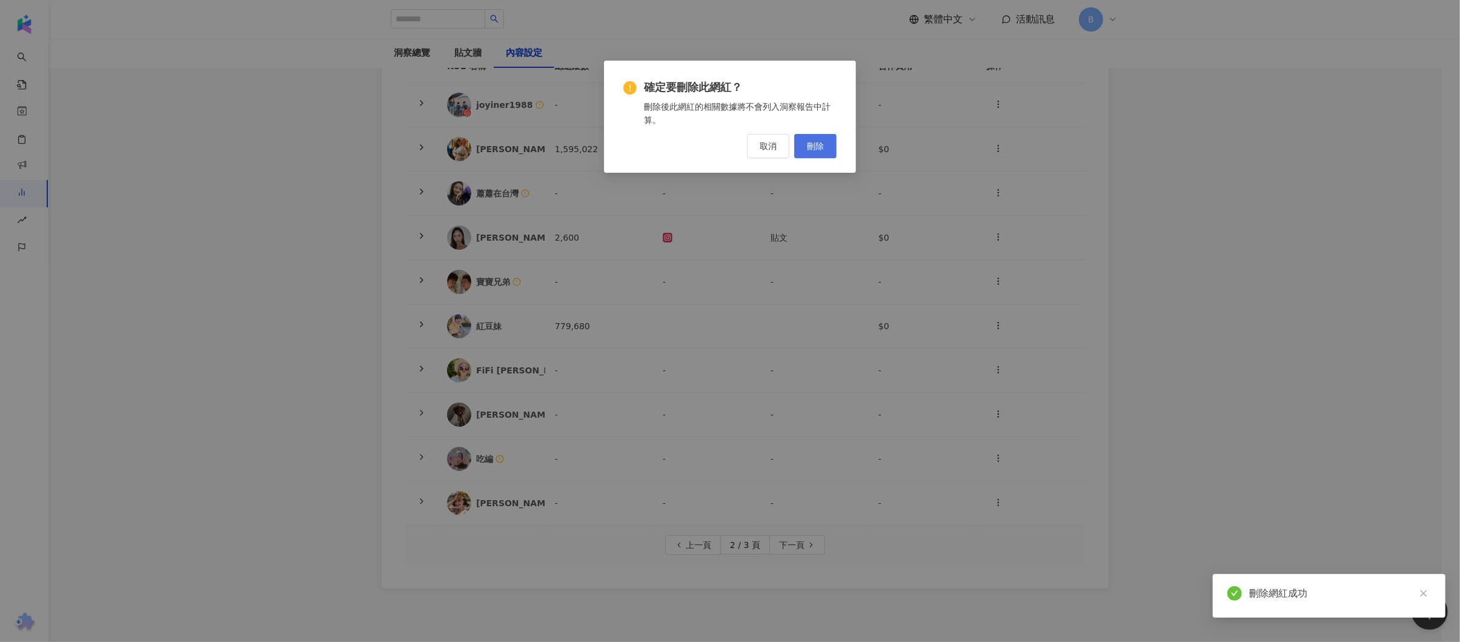
click at [825, 145] on button "刪除" at bounding box center [815, 146] width 42 height 24
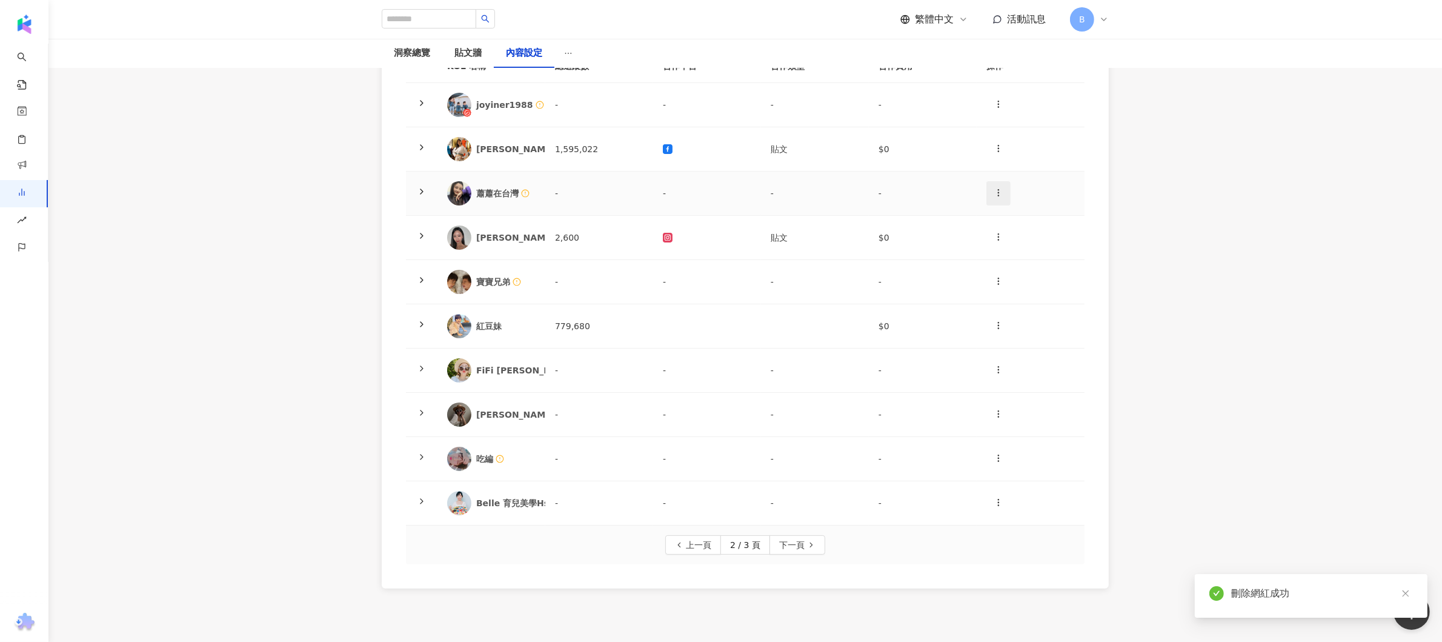
click at [998, 186] on span "button" at bounding box center [999, 192] width 10 height 13
click at [1008, 247] on div "刪除網紅" at bounding box center [1019, 245] width 47 height 13
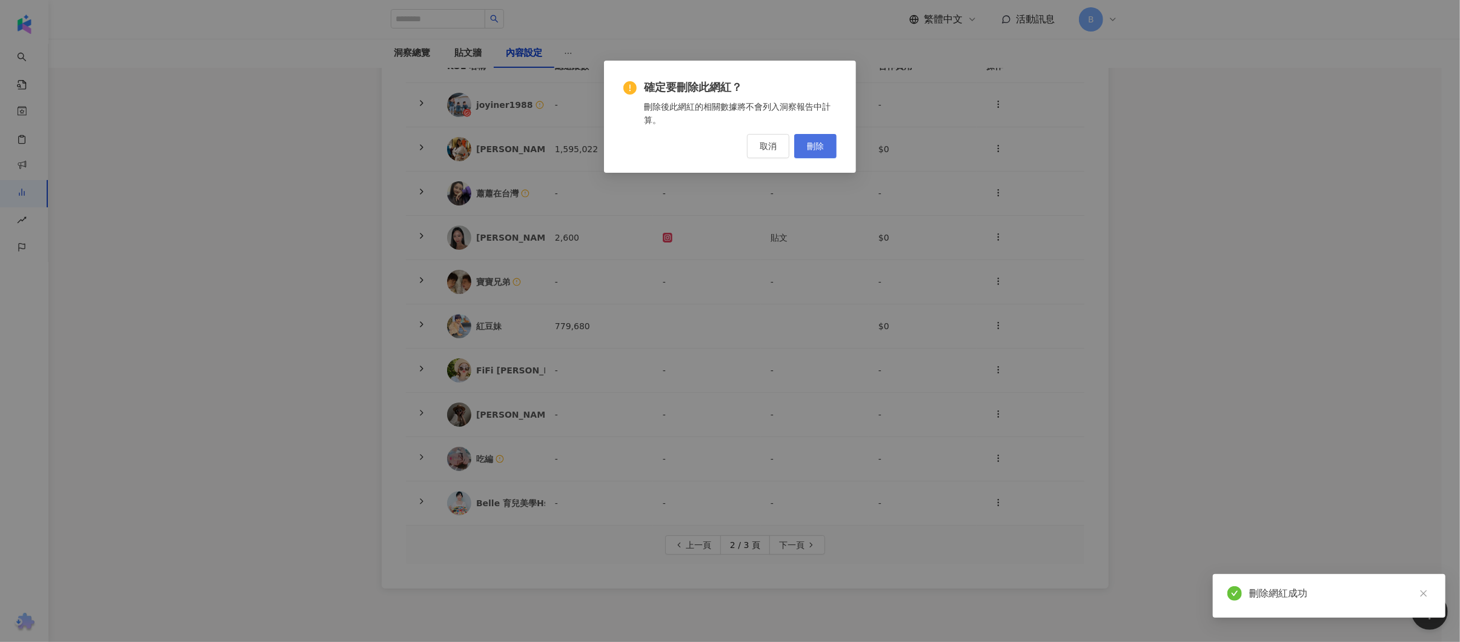
click at [828, 153] on button "刪除" at bounding box center [815, 146] width 42 height 24
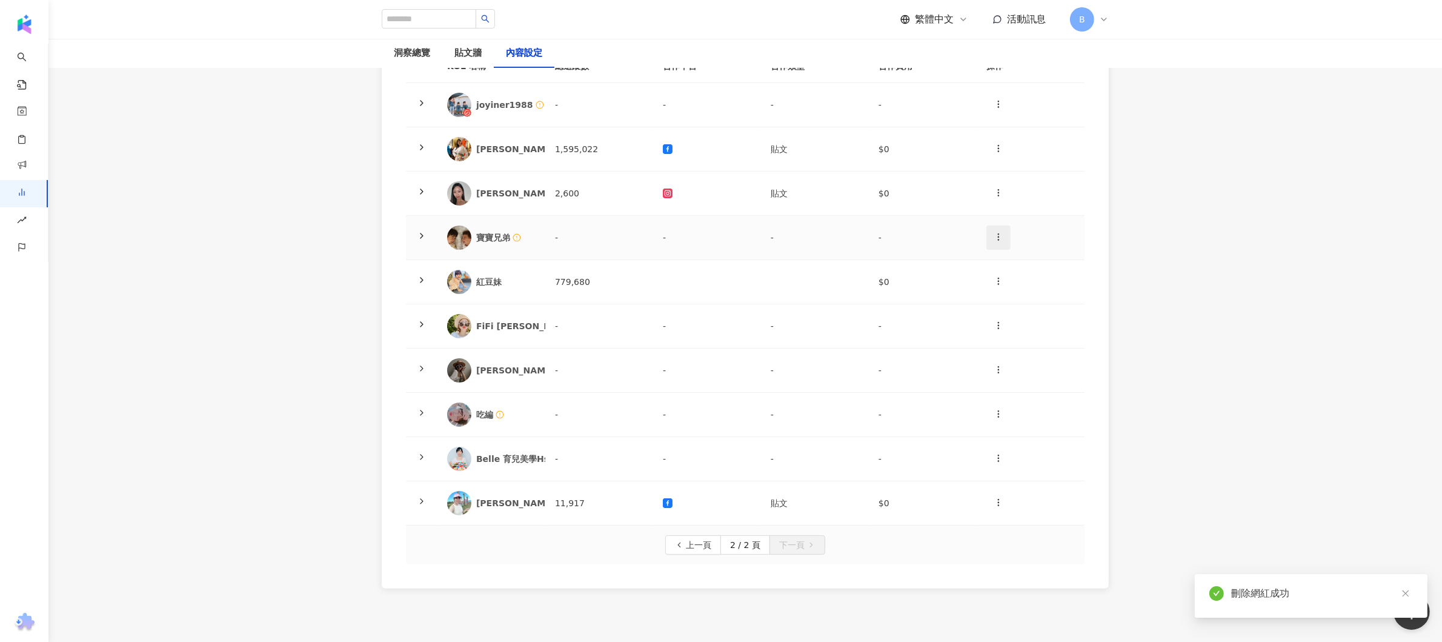
click at [997, 237] on icon "button" at bounding box center [999, 237] width 10 height 10
click at [1021, 288] on div "刪除網紅" at bounding box center [1019, 290] width 47 height 13
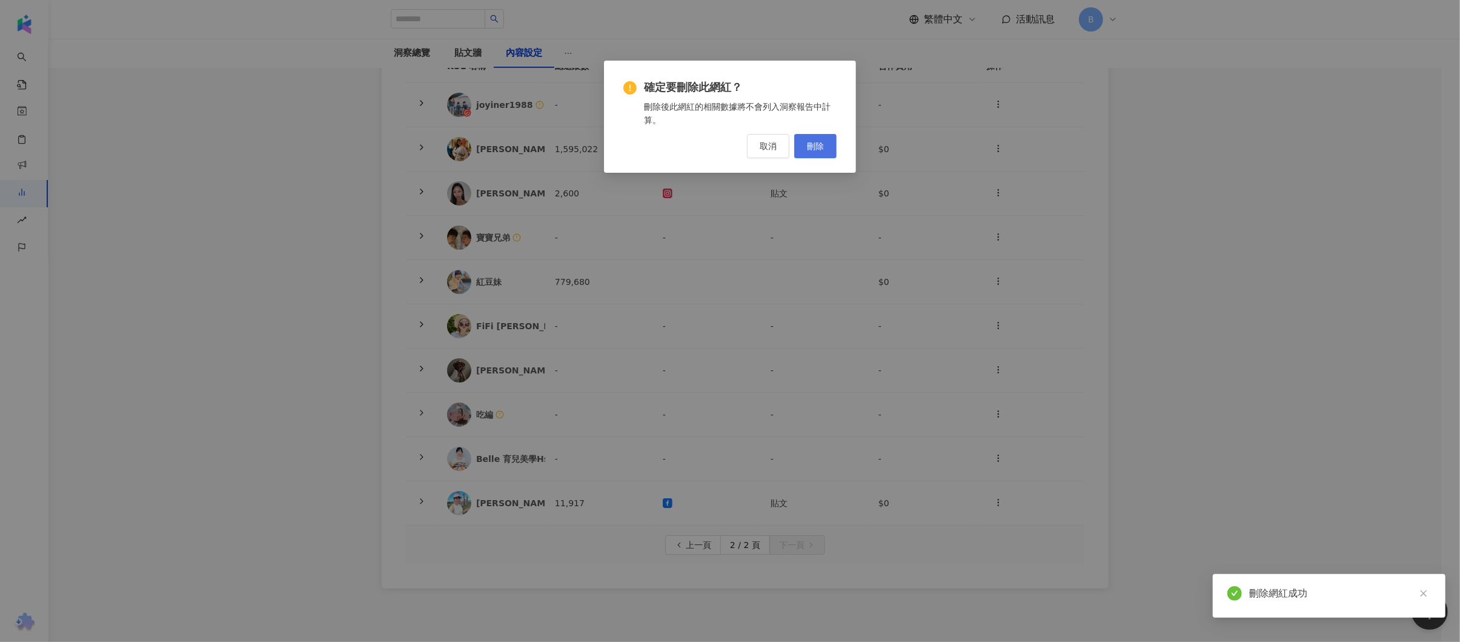
click at [820, 142] on span "刪除" at bounding box center [815, 146] width 17 height 10
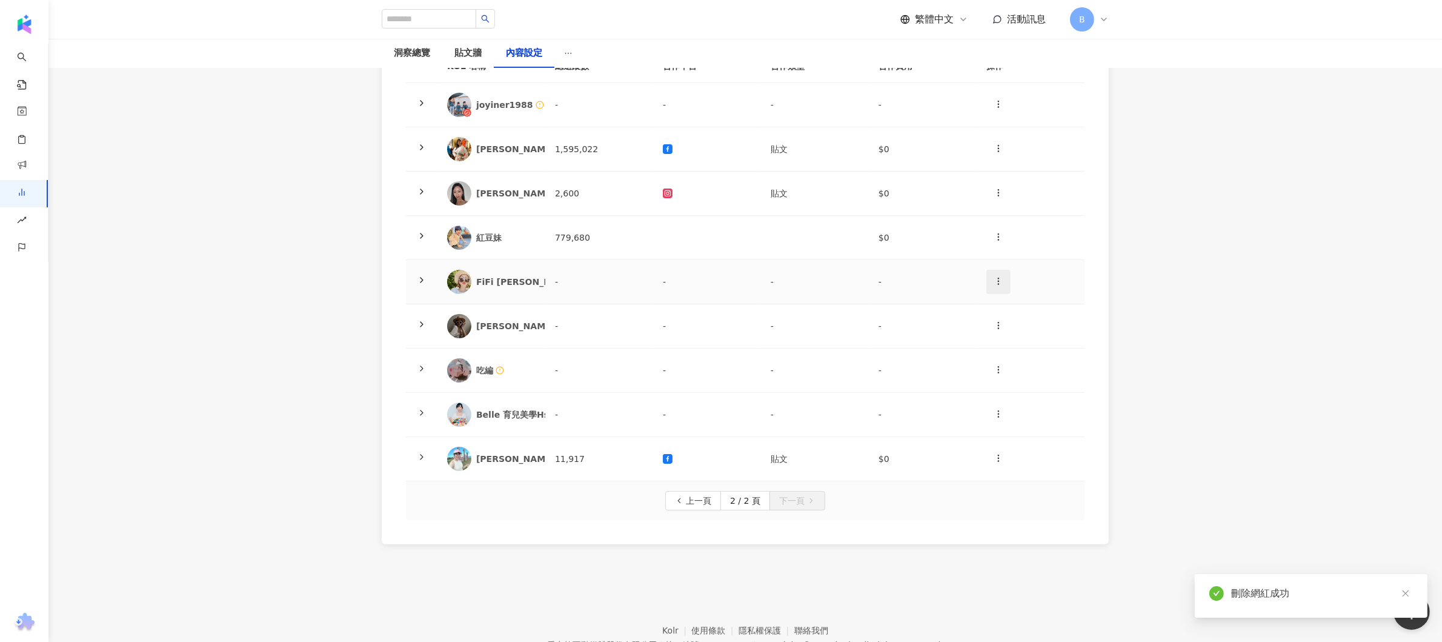
click at [999, 282] on icon "button" at bounding box center [999, 281] width 10 height 10
click at [1021, 341] on li "刪除網紅" at bounding box center [1020, 334] width 62 height 24
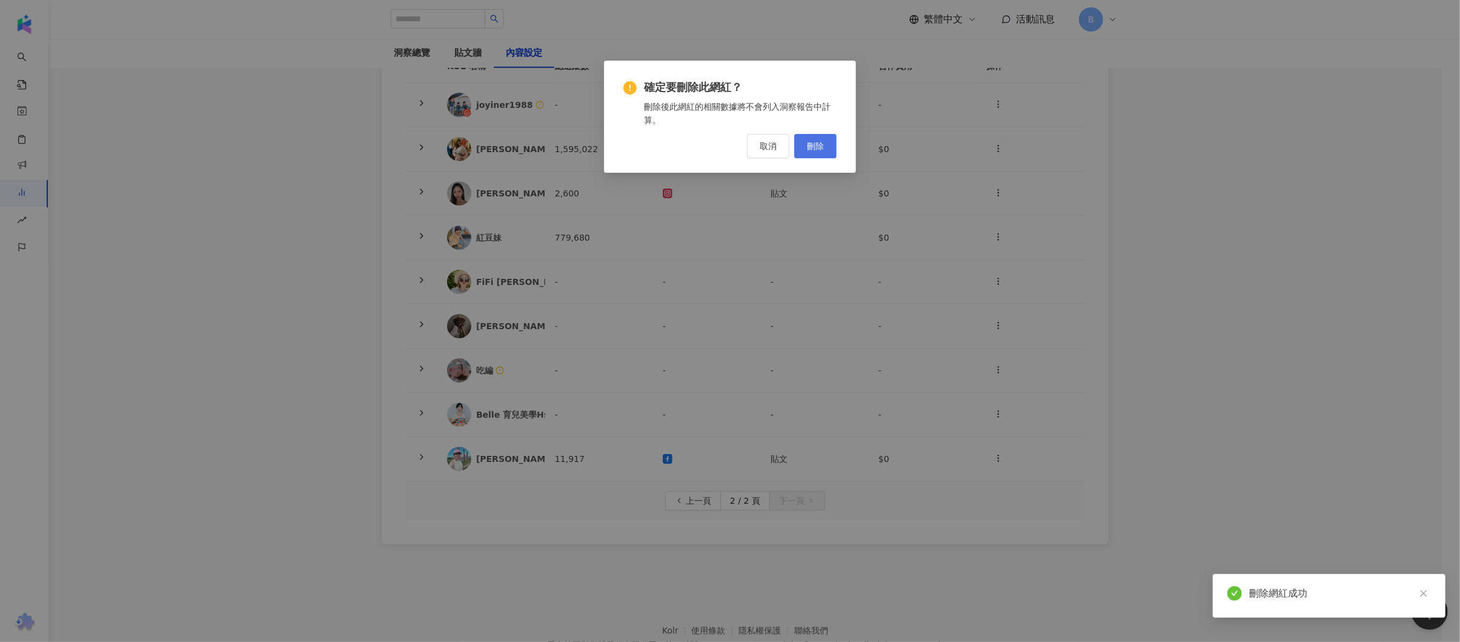
click at [819, 150] on span "刪除" at bounding box center [815, 146] width 17 height 10
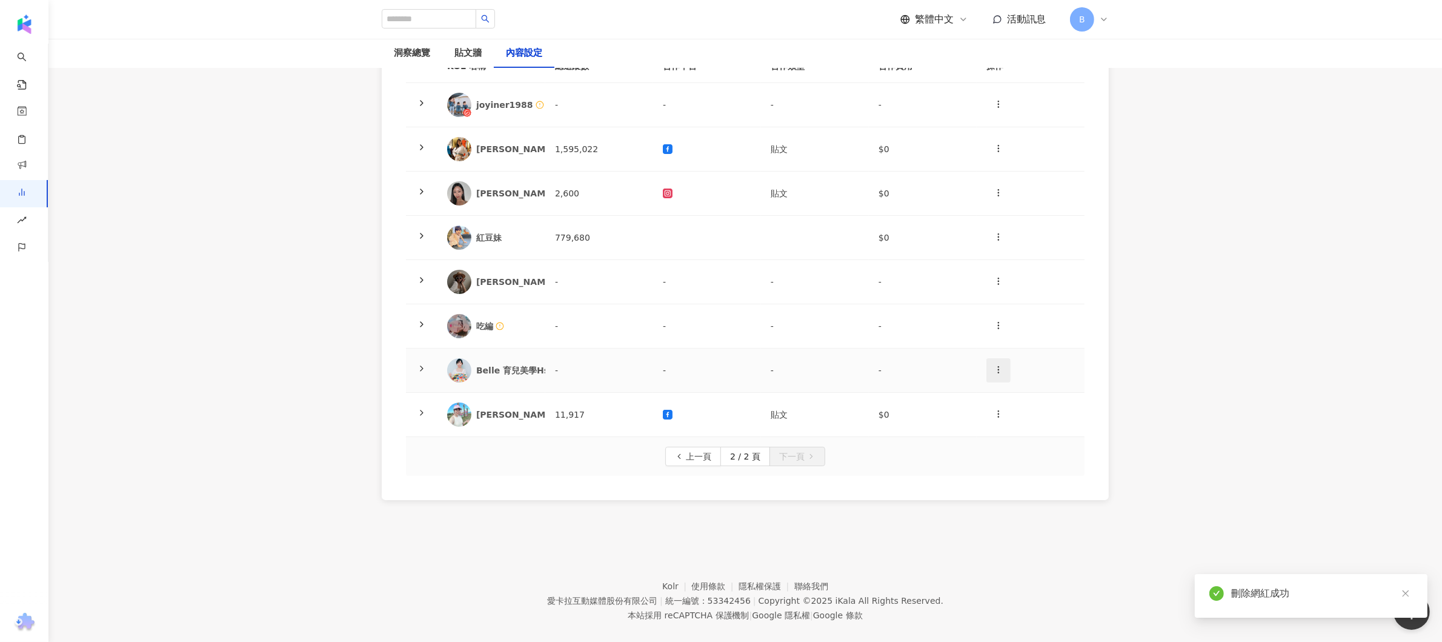
click at [1002, 370] on icon "button" at bounding box center [999, 370] width 10 height 10
click at [1015, 427] on div "刪除網紅" at bounding box center [1019, 422] width 47 height 13
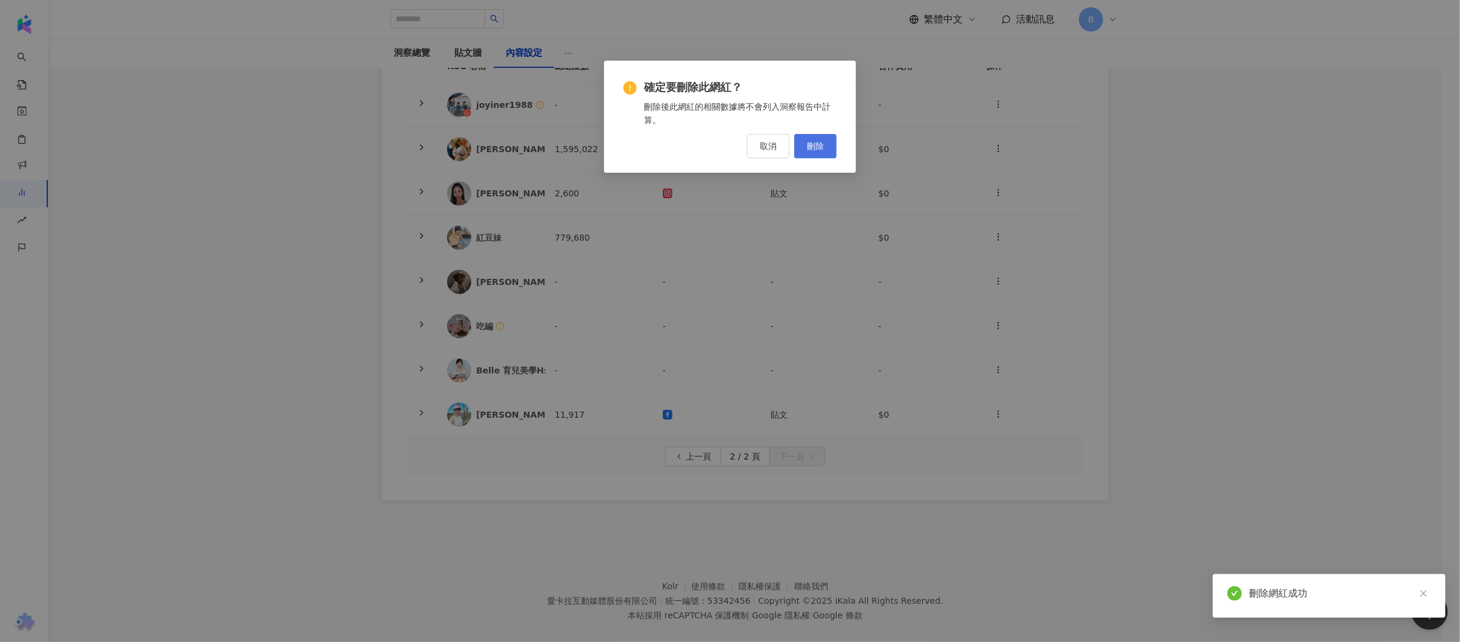
click at [824, 154] on button "刪除" at bounding box center [815, 146] width 42 height 24
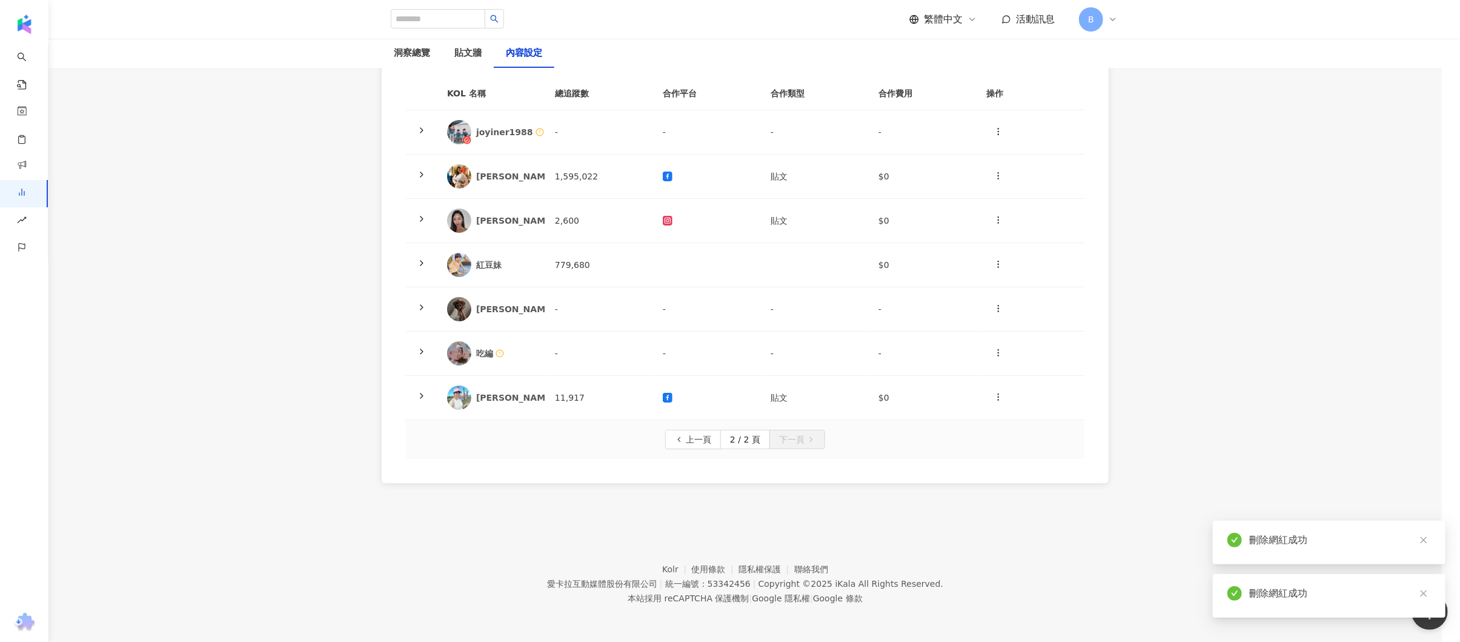
scroll to position [214, 0]
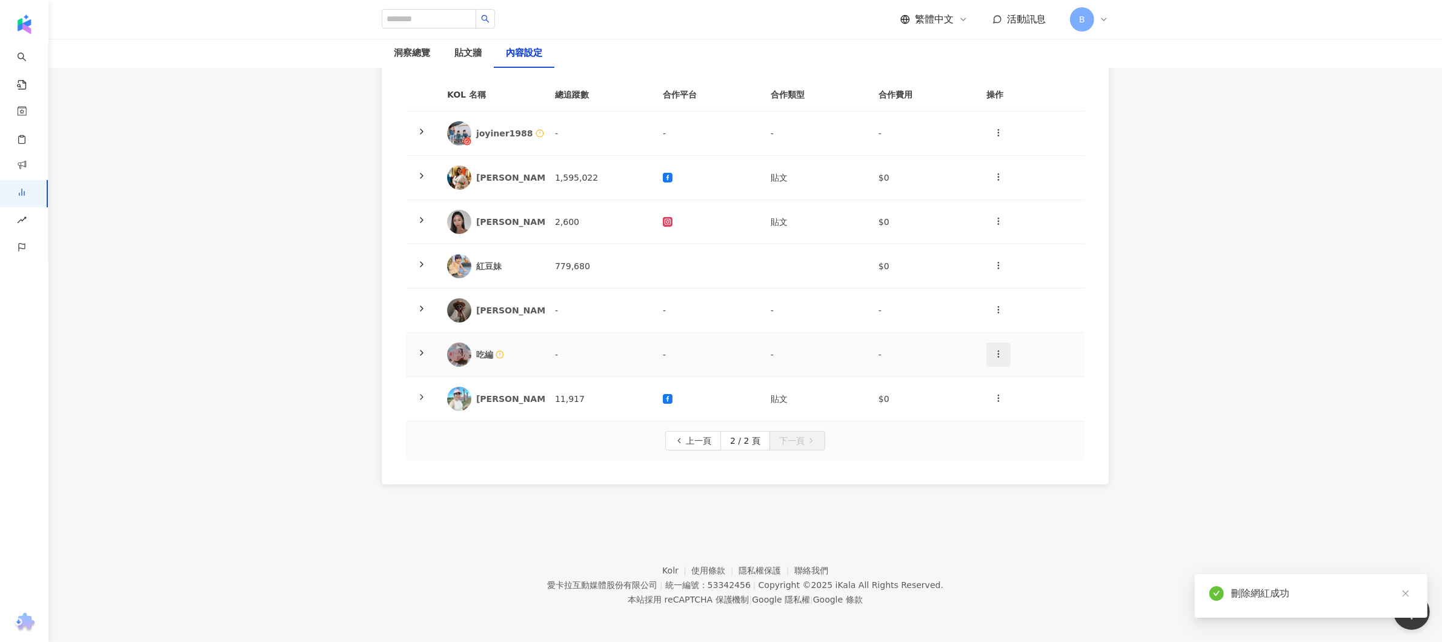
click at [998, 354] on icon "button" at bounding box center [999, 354] width 10 height 10
click at [1025, 408] on div "刪除網紅" at bounding box center [1019, 406] width 47 height 13
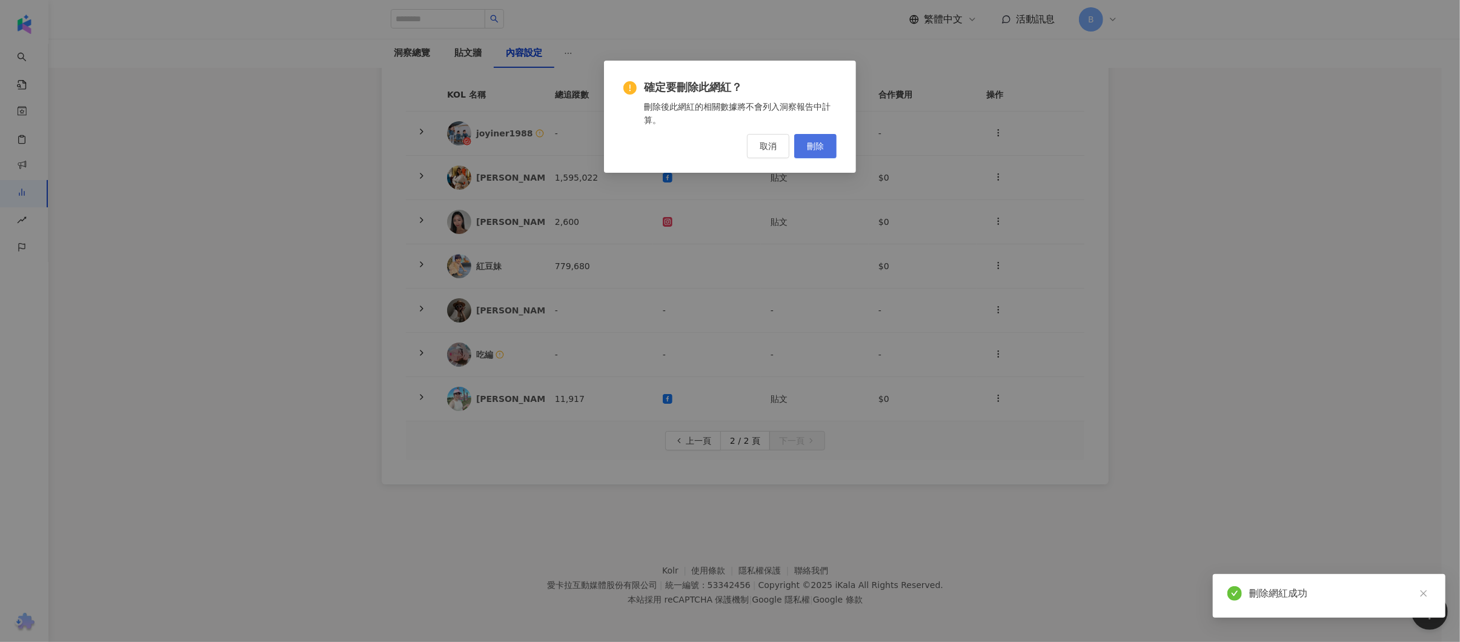
click at [821, 143] on span "刪除" at bounding box center [815, 146] width 17 height 10
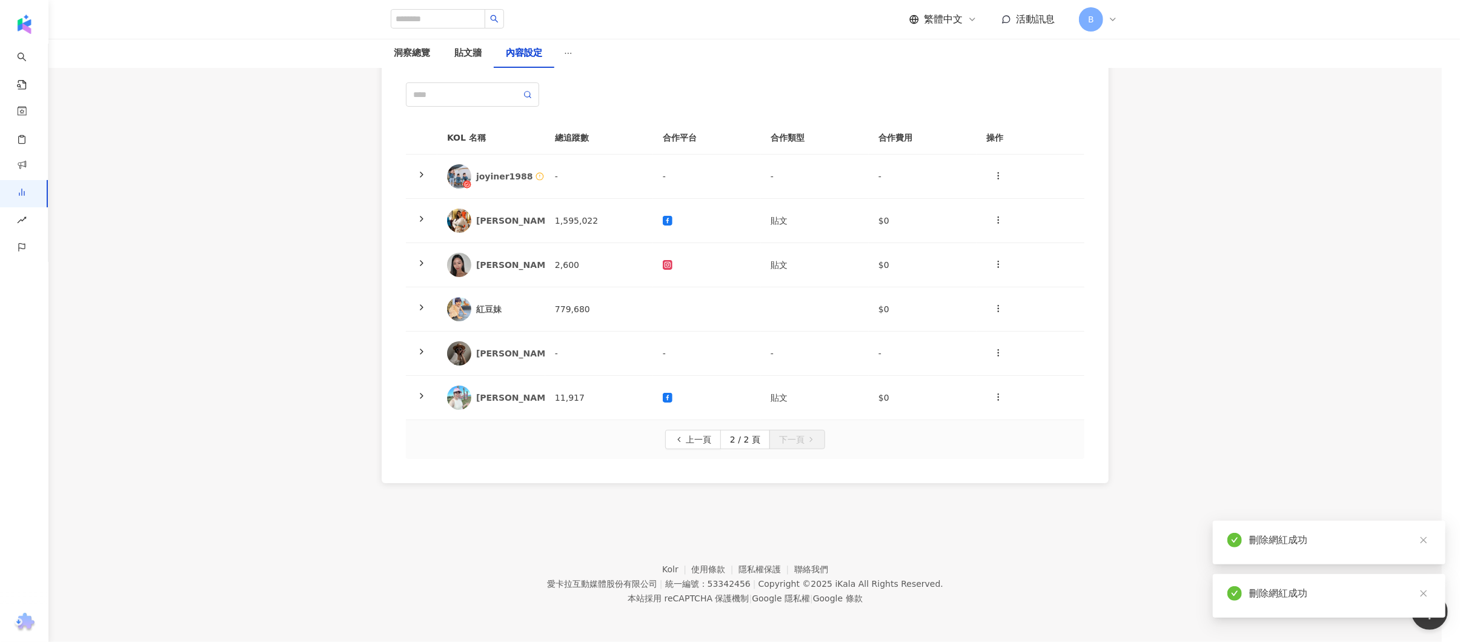
scroll to position [170, 0]
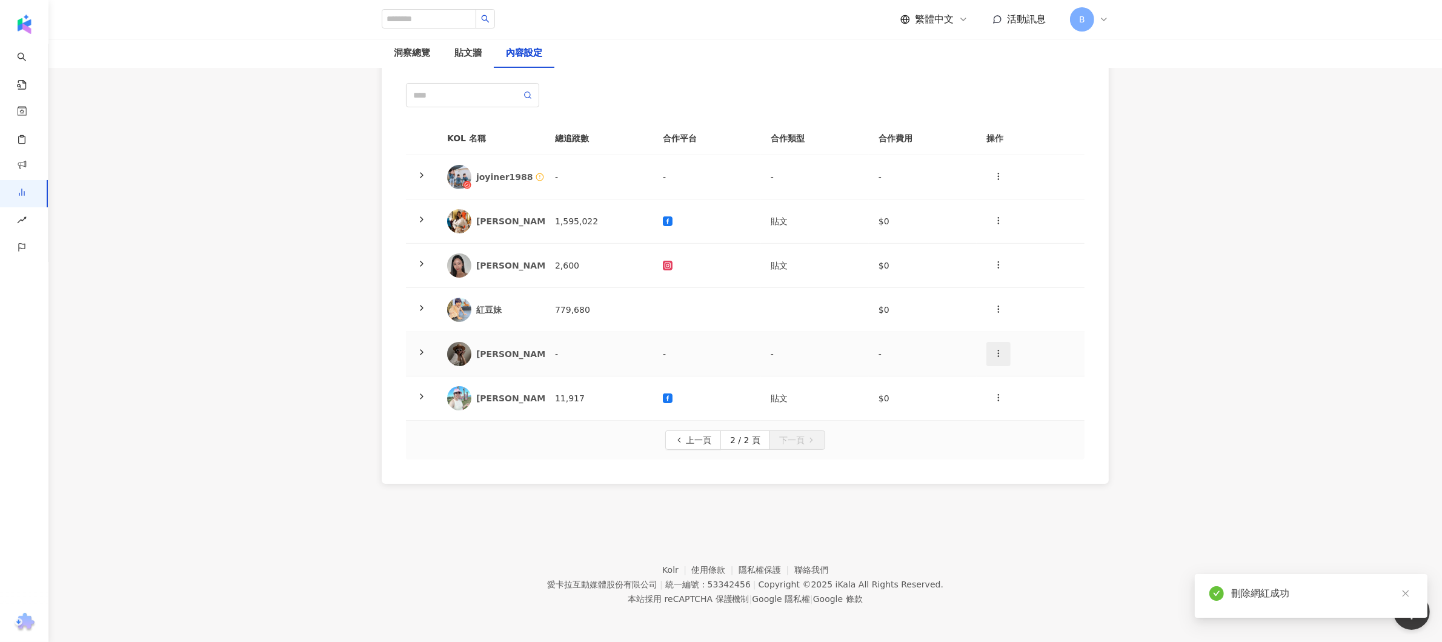
click at [992, 358] on button "button" at bounding box center [998, 354] width 24 height 24
click at [1014, 405] on div "刪除網紅" at bounding box center [1019, 406] width 47 height 13
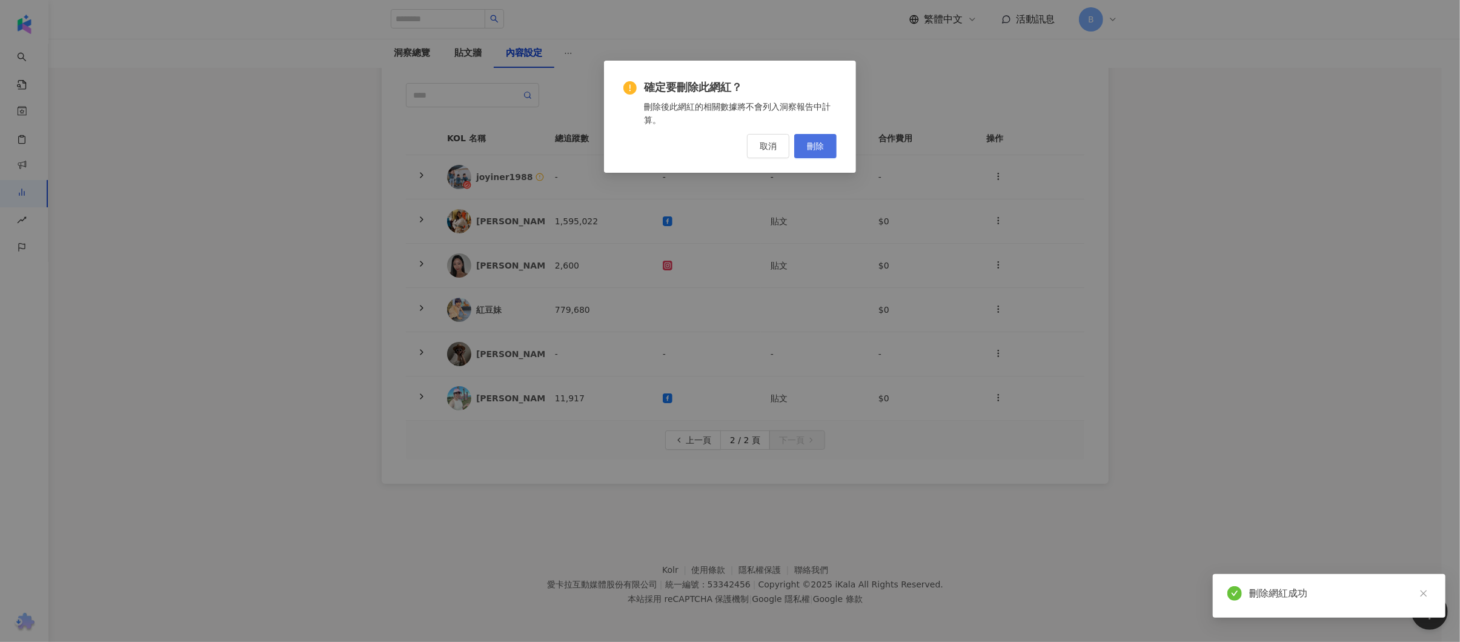
click at [826, 148] on button "刪除" at bounding box center [815, 146] width 42 height 24
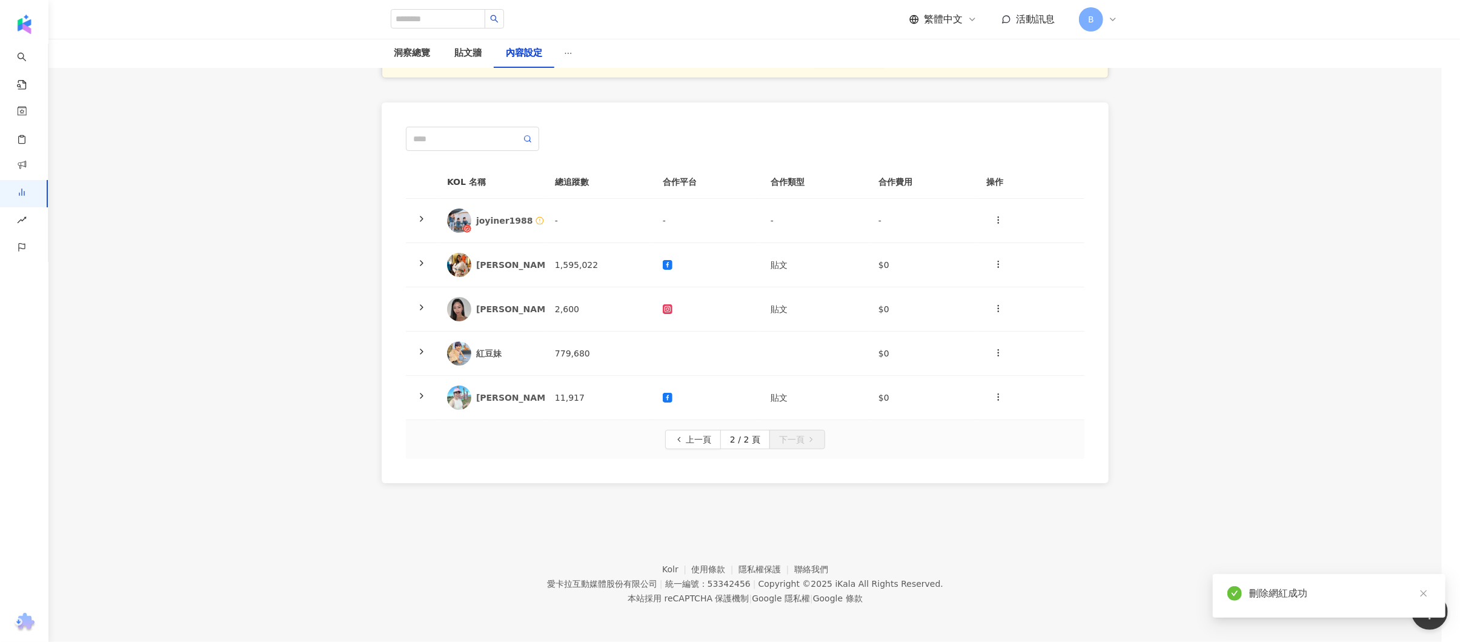
scroll to position [126, 0]
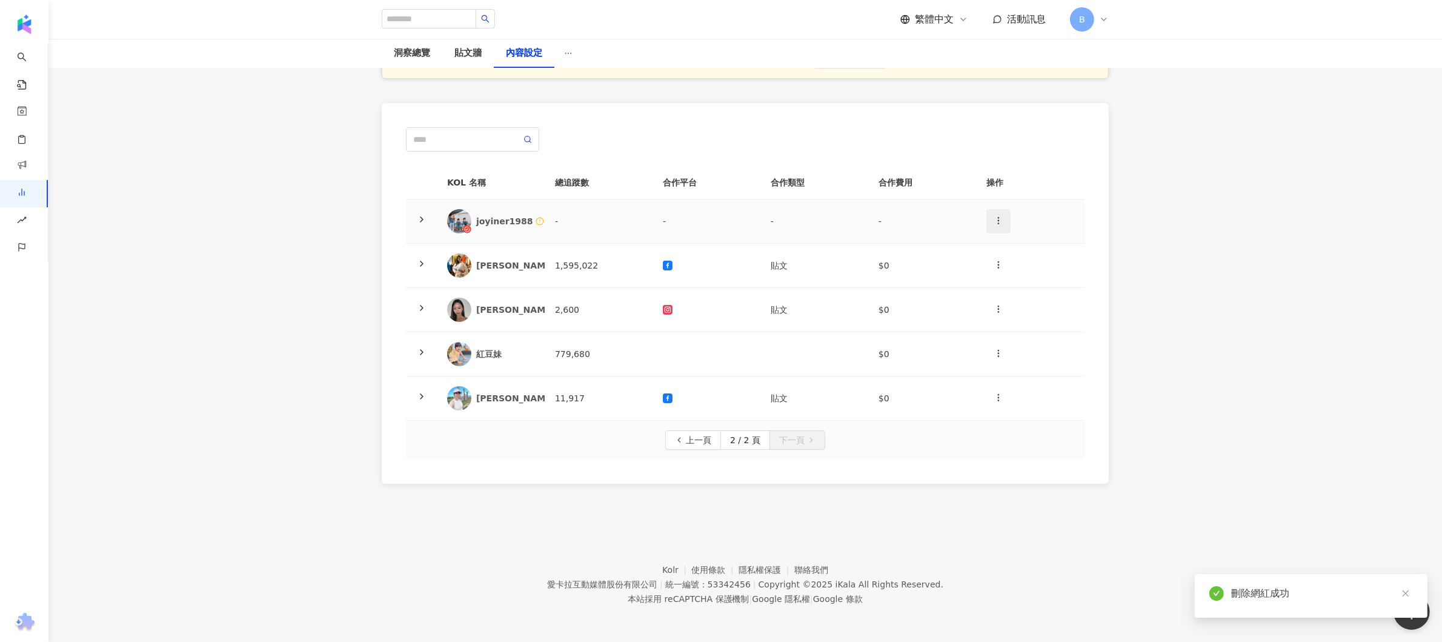
click at [997, 219] on icon "button" at bounding box center [999, 221] width 10 height 10
click at [1020, 271] on div "刪除網紅" at bounding box center [1019, 273] width 47 height 13
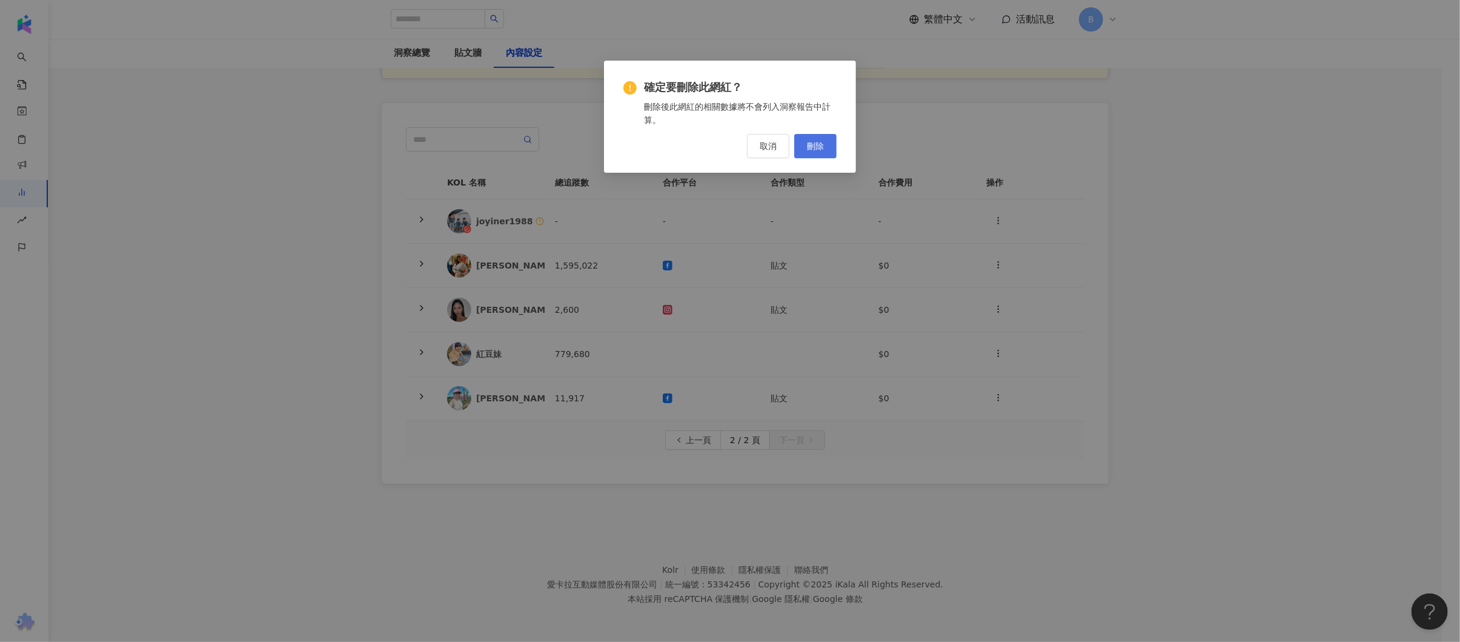
click at [822, 144] on span "刪除" at bounding box center [815, 146] width 17 height 10
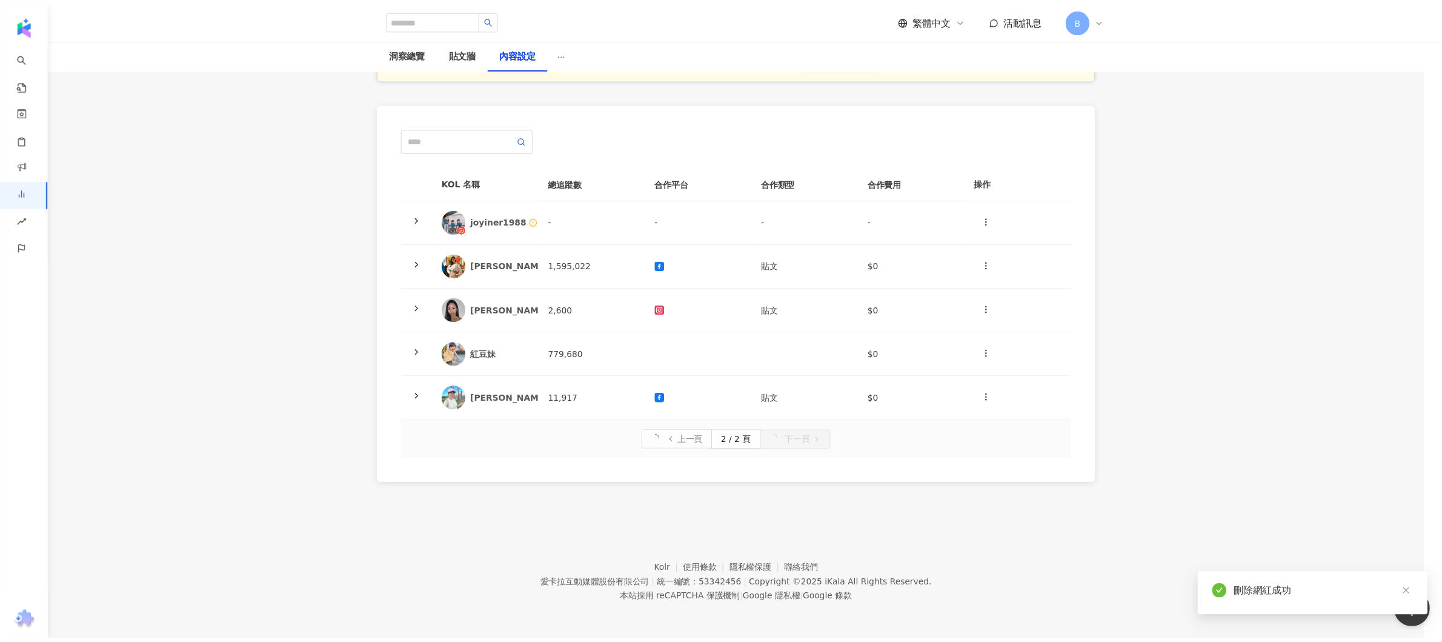
scroll to position [82, 0]
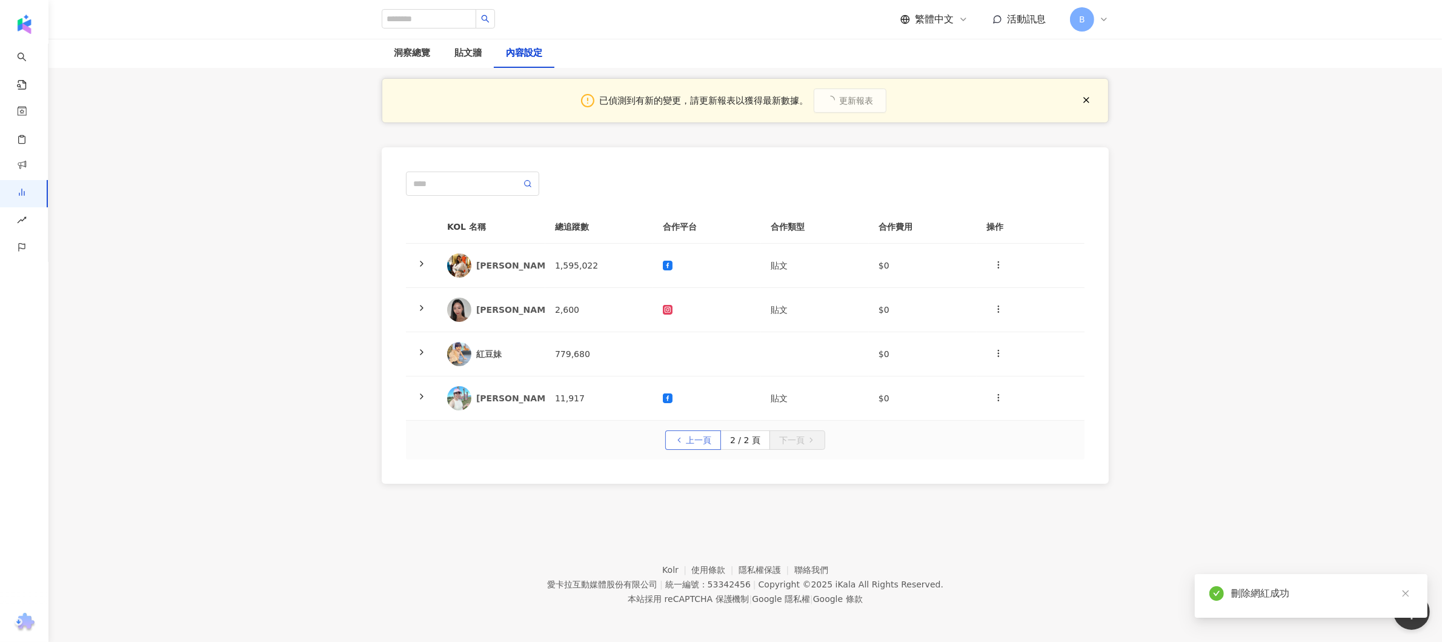
click at [699, 442] on span "上一頁" at bounding box center [698, 440] width 25 height 19
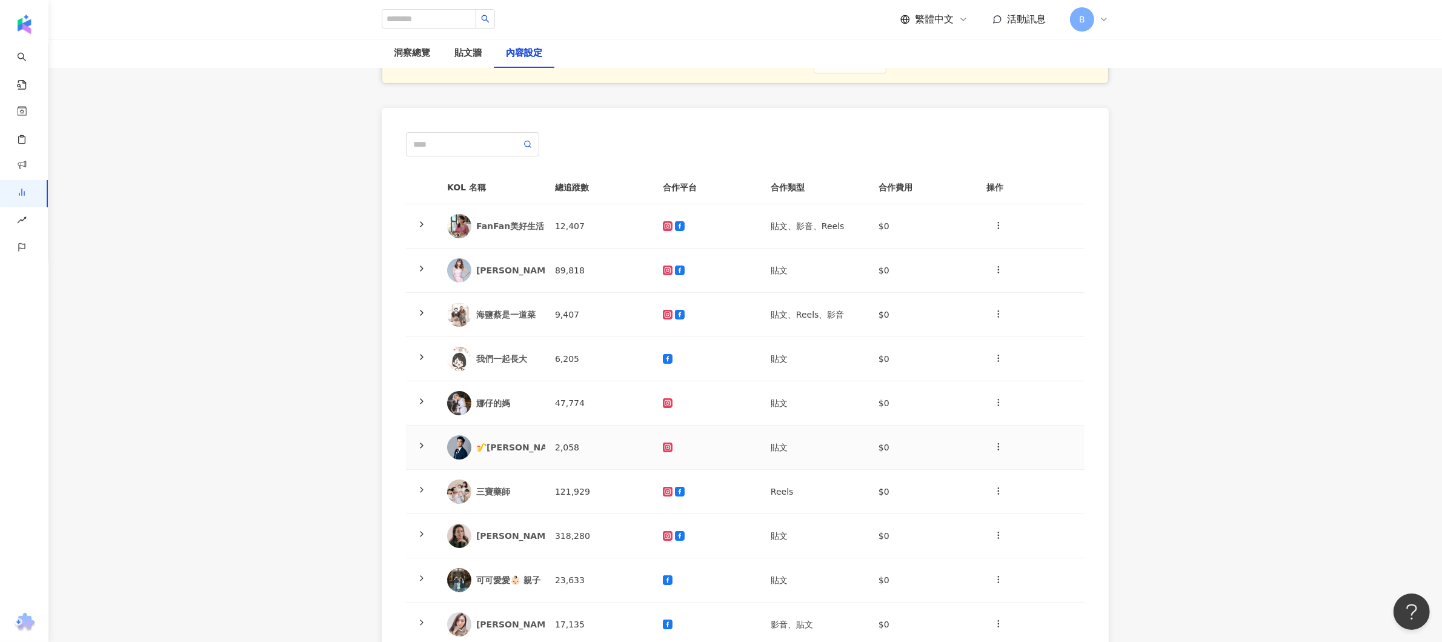
scroll to position [242, 0]
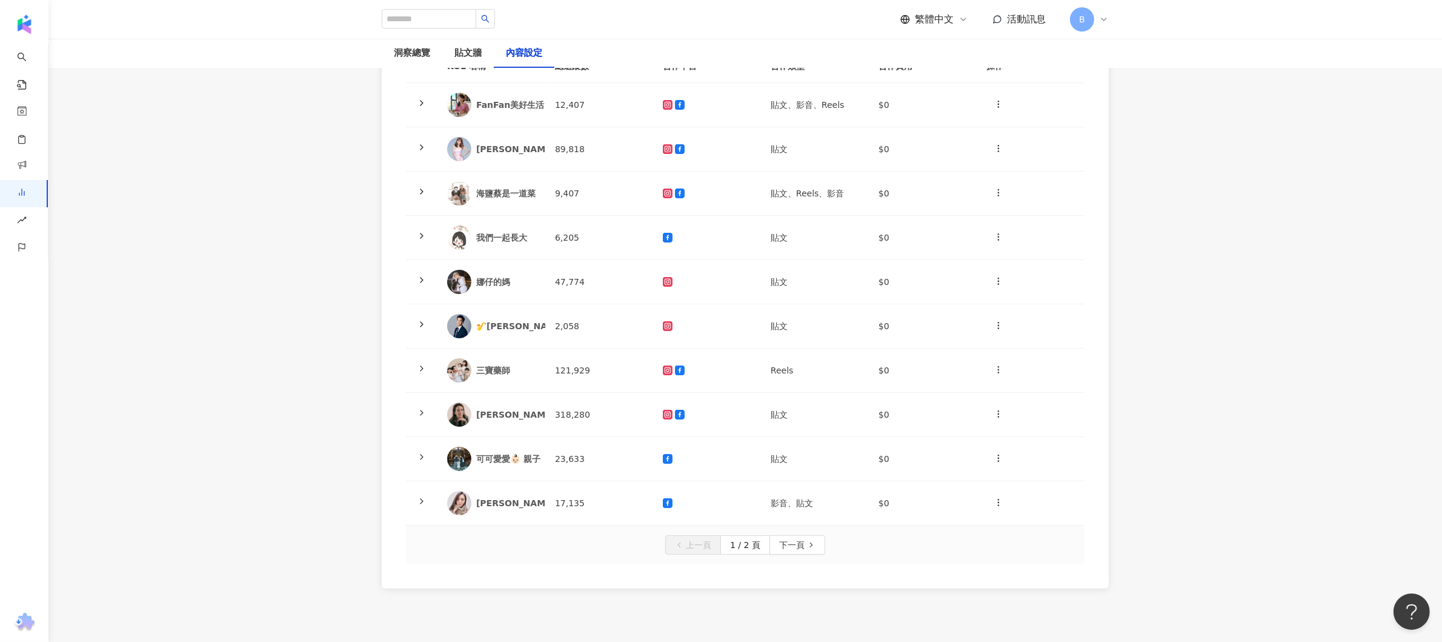
click at [554, 532] on div "上一頁 1 / 2 頁 下一頁" at bounding box center [745, 544] width 679 height 39
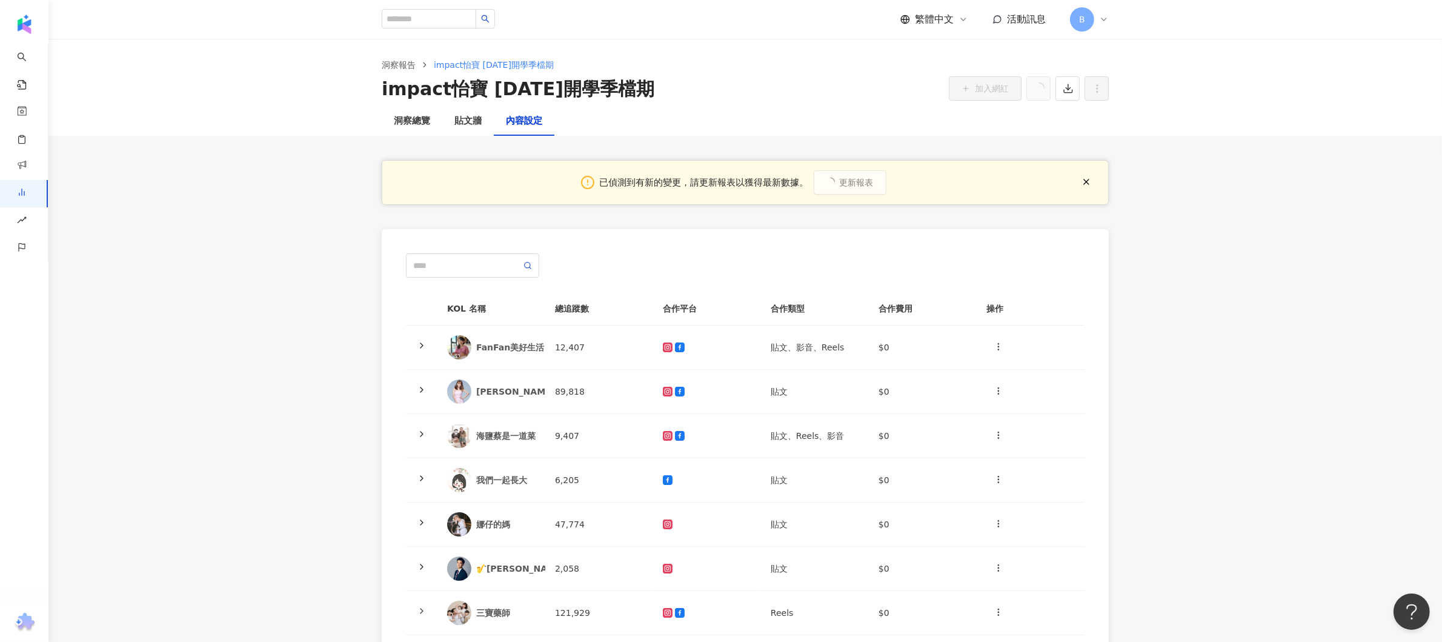
scroll to position [347, 0]
